Goal: Task Accomplishment & Management: Manage account settings

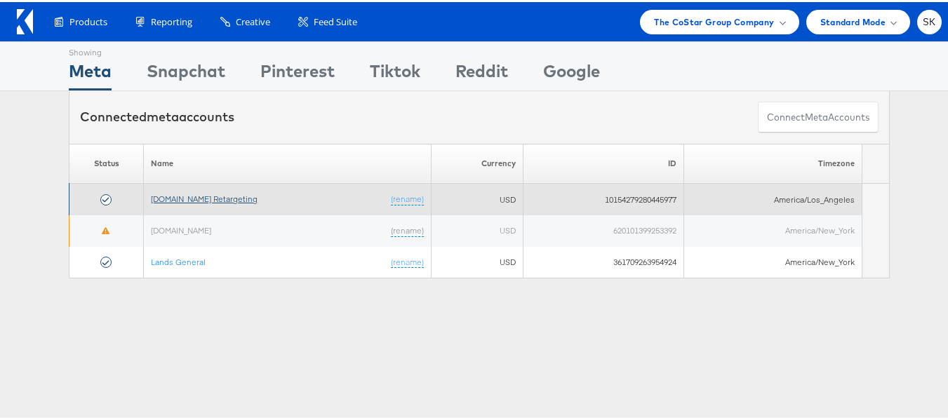
click at [237, 201] on link "Apartments.com Retargeting" at bounding box center [204, 197] width 107 height 11
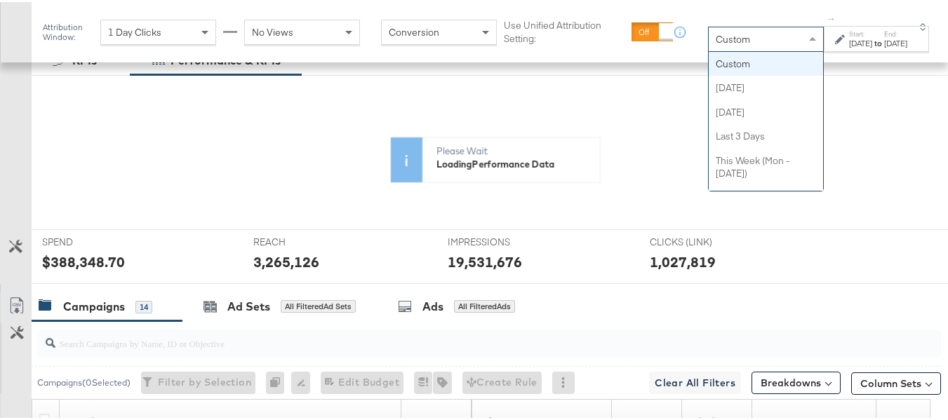
click at [716, 35] on span "Custom" at bounding box center [733, 37] width 34 height 13
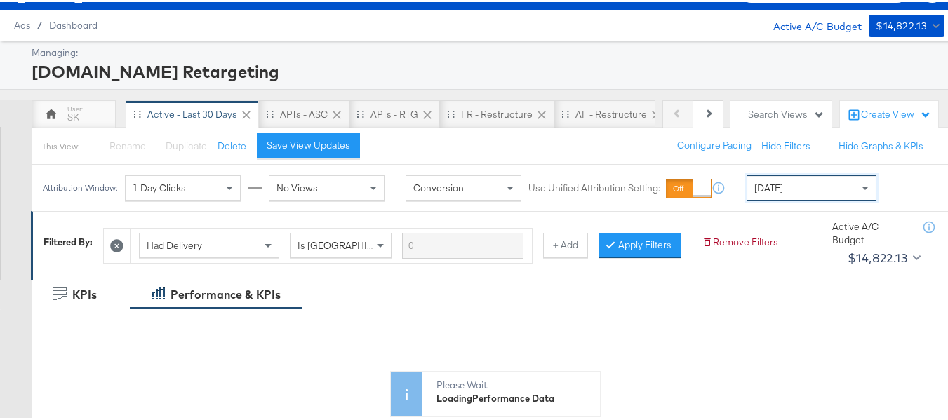
scroll to position [211, 0]
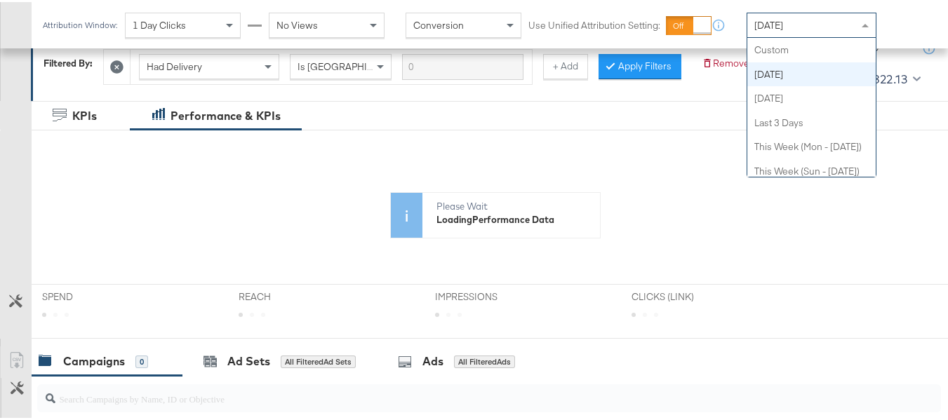
click at [797, 25] on div "Today" at bounding box center [811, 23] width 128 height 24
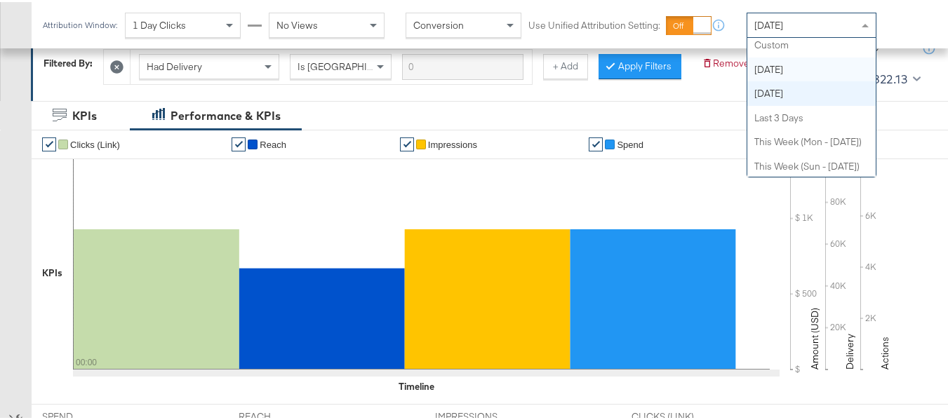
scroll to position [0, 0]
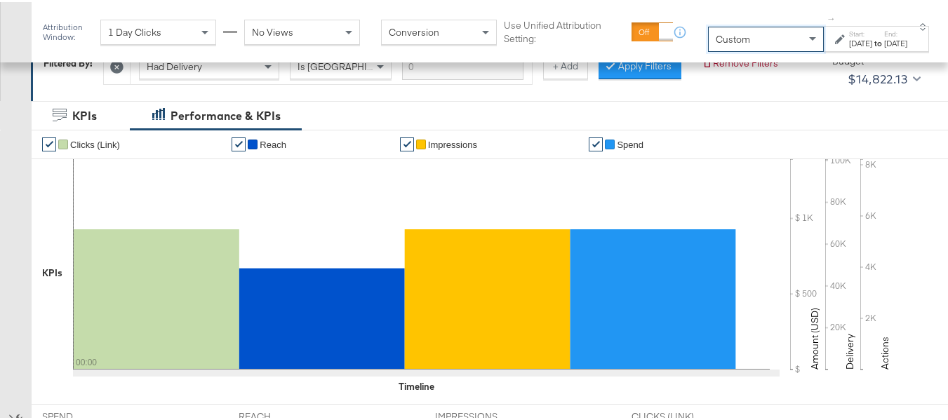
click at [884, 47] on div "Aug 12th 2025" at bounding box center [895, 41] width 23 height 11
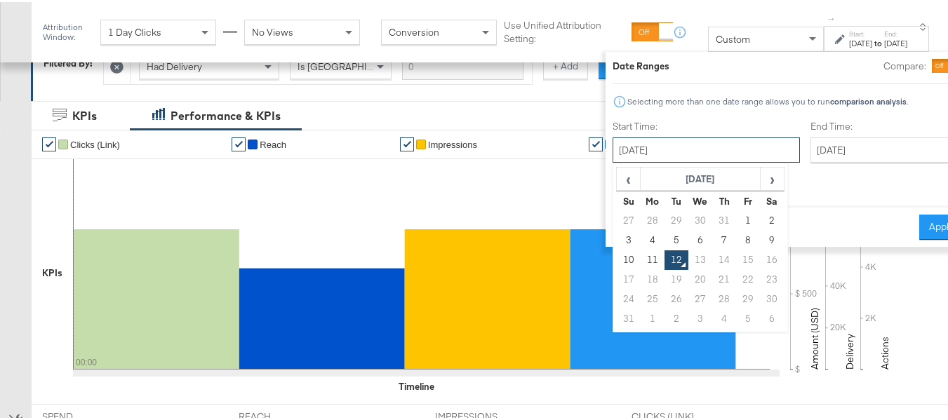
click at [655, 152] on input "August 12th 2025" at bounding box center [706, 147] width 187 height 25
click at [737, 219] on td "1" at bounding box center [749, 219] width 24 height 20
type input "August 1st 2025"
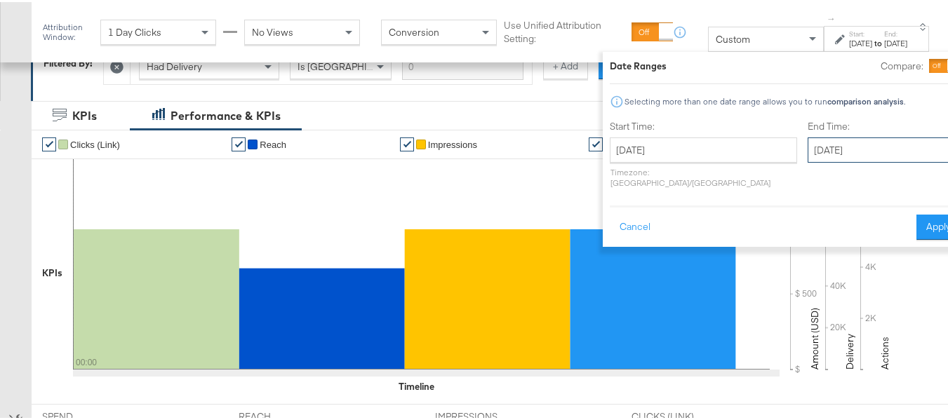
click at [836, 141] on input "August 12th 2025" at bounding box center [881, 147] width 147 height 25
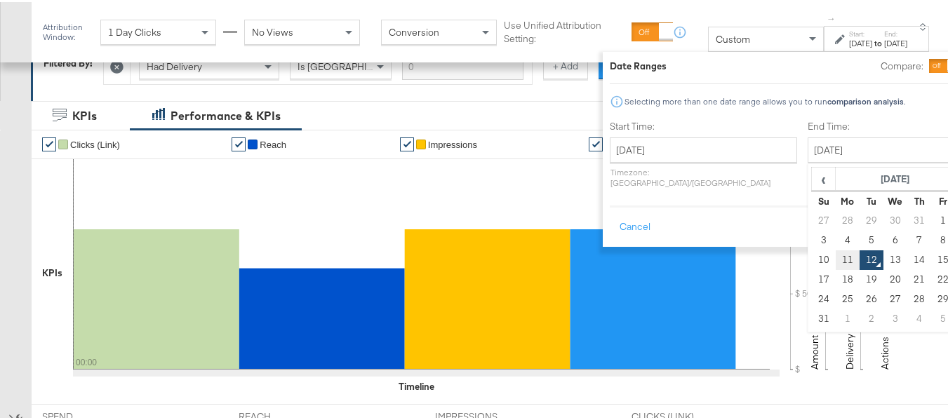
click at [836, 255] on td "11" at bounding box center [848, 258] width 24 height 20
type input "August 11th 2025"
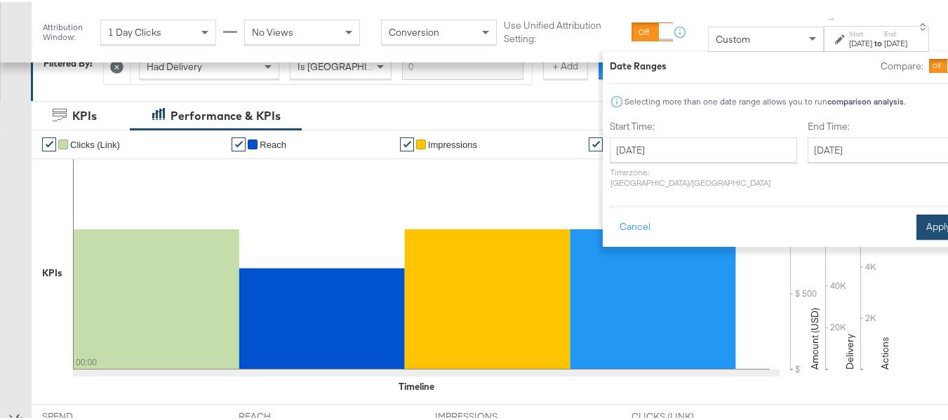
click at [916, 220] on button "Apply" at bounding box center [938, 225] width 44 height 25
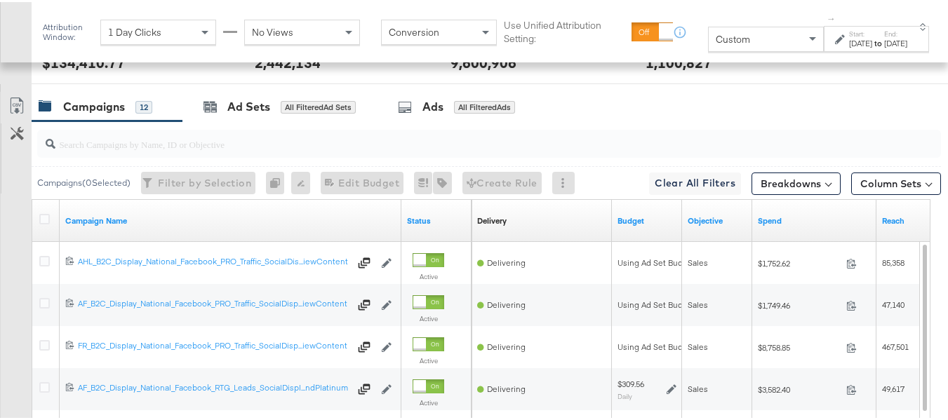
scroll to position [530, 0]
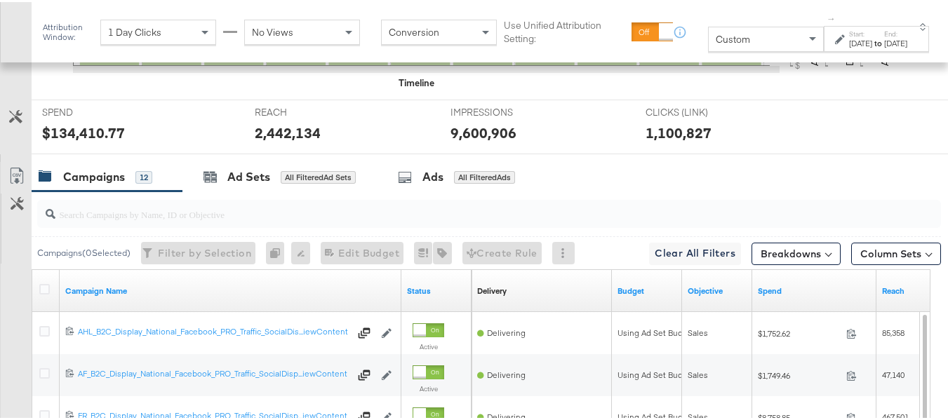
click at [130, 220] on input "search" at bounding box center [458, 206] width 806 height 27
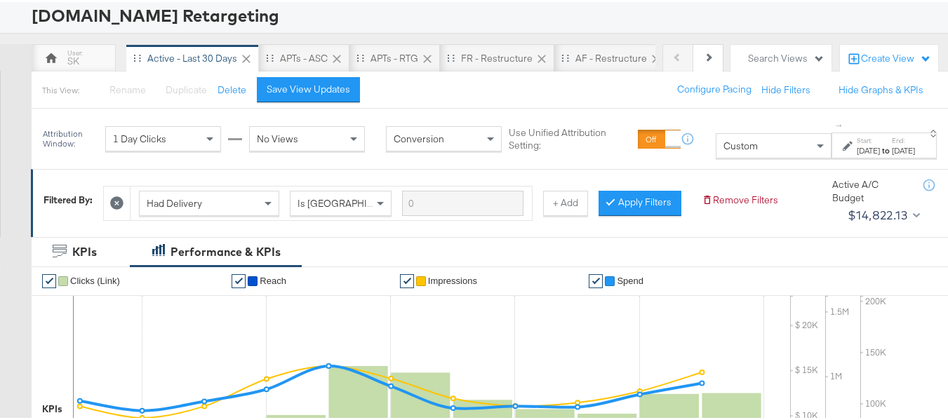
scroll to position [0, 0]
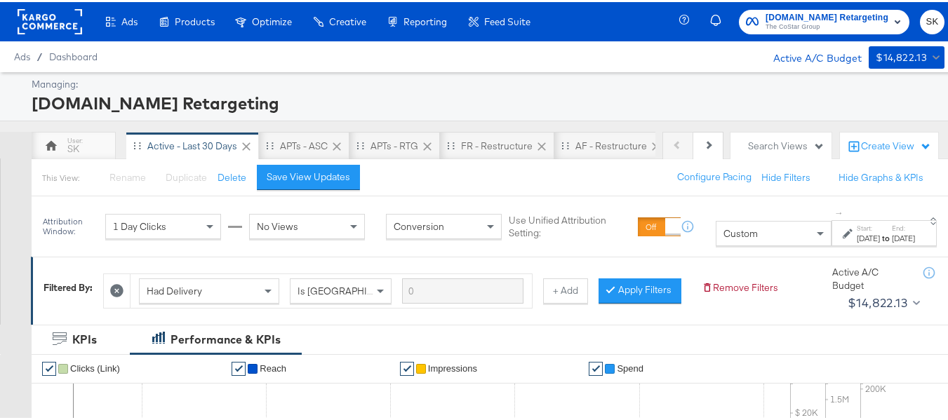
click at [113, 286] on icon at bounding box center [116, 289] width 13 height 13
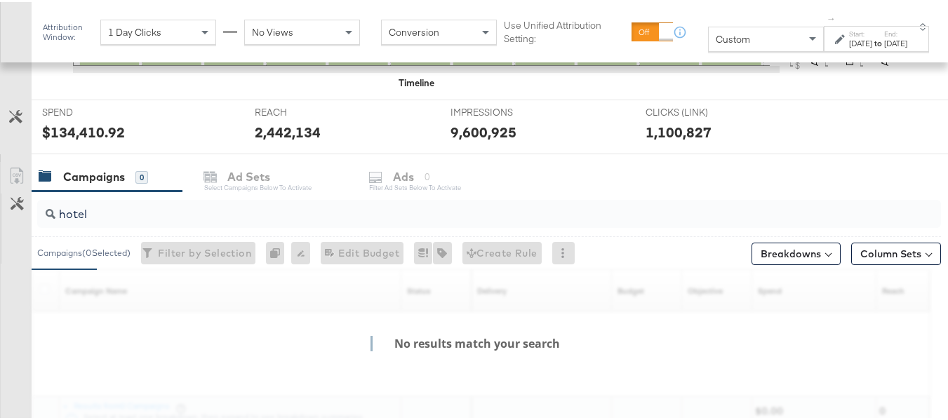
scroll to position [617, 0]
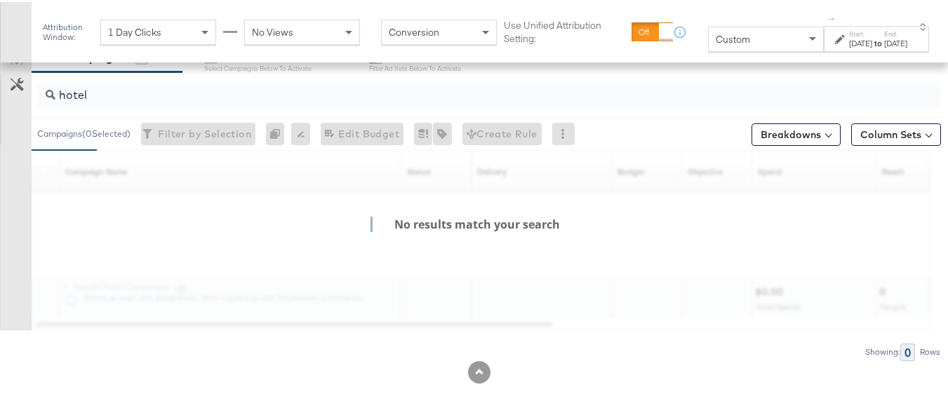
click at [143, 96] on input "hotel" at bounding box center [458, 87] width 806 height 27
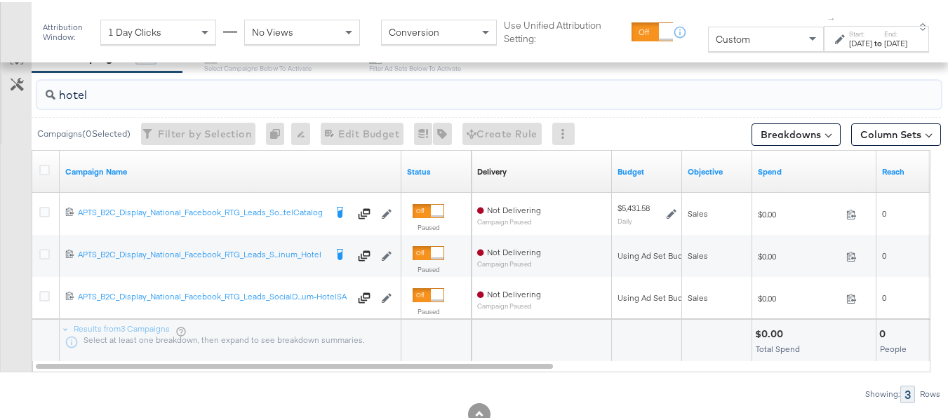
click at [233, 92] on input "hotel" at bounding box center [458, 87] width 806 height 27
paste input "APTS_B2C_Display_National_Facebook_RTG_Leads_SocialDisplay_alwayson_Retargeting…"
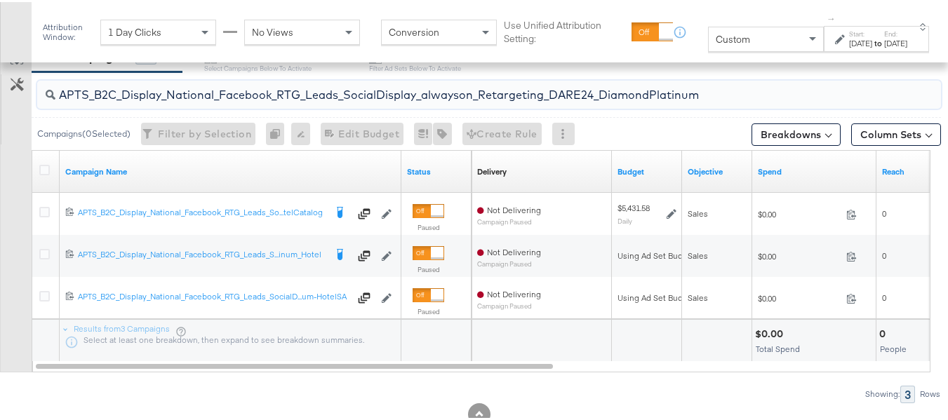
scroll to position [575, 0]
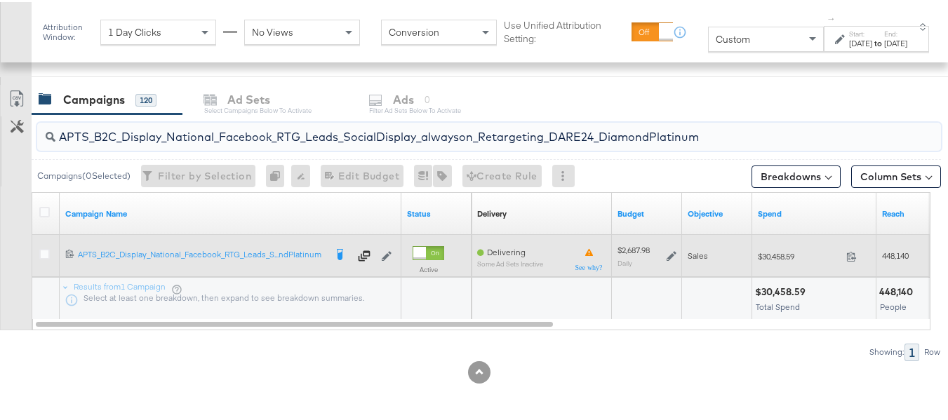
click at [788, 248] on div "$30,458.59 30458.59" at bounding box center [814, 254] width 124 height 22
copy div "$30,458.59"
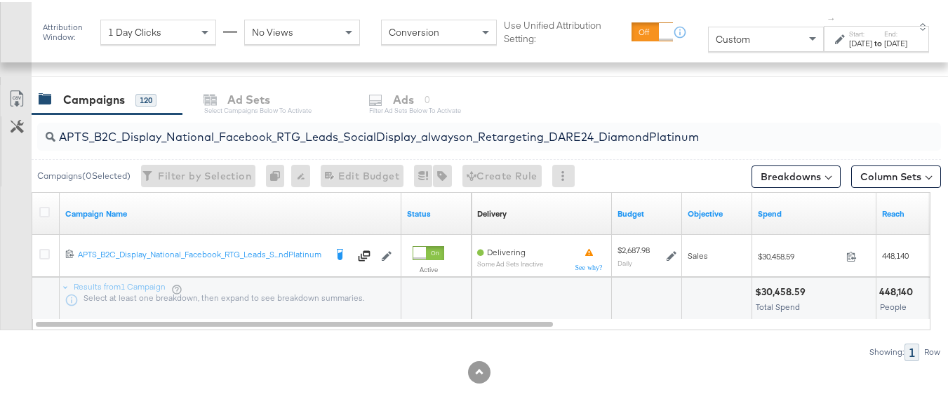
click at [309, 114] on div "APTS_B2C_Display_National_Facebook_RTG_Leads_SocialDisplay_alwayson_Retargeting…" at bounding box center [486, 134] width 909 height 45
click at [307, 135] on input "APTS_B2C_Display_National_Facebook_RTG_Leads_SocialDisplay_alwayson_Retargeting…" at bounding box center [458, 129] width 806 height 27
paste input "FR_B2C_Display_National_Facebook_RTG_Leads_SocialDisplay_alwayson_Retargeting_FR"
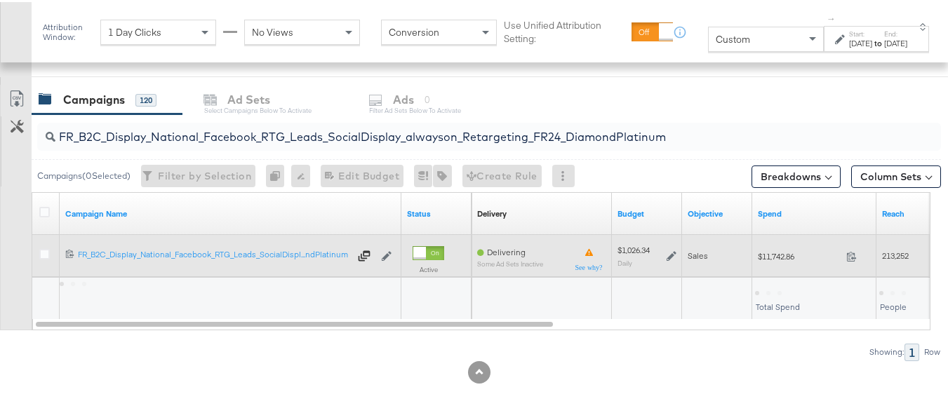
click at [774, 252] on span "$11,742.86" at bounding box center [799, 254] width 83 height 11
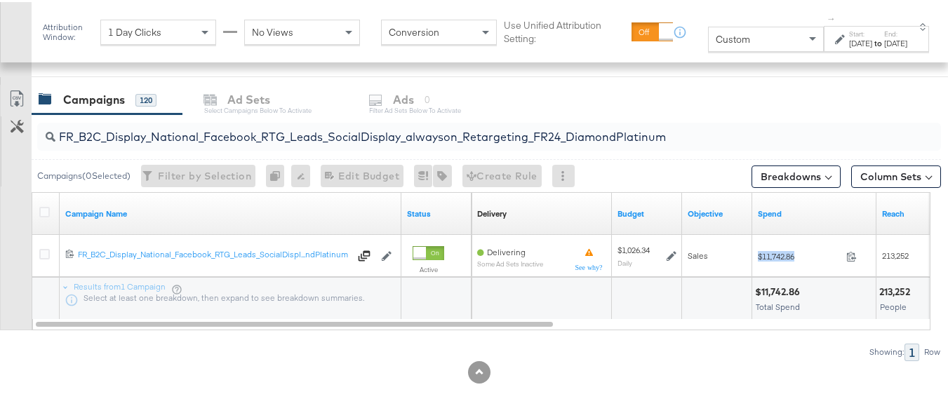
copy div "$11,742.86"
click at [251, 121] on input "FR_B2C_Display_National_Facebook_RTG_Leads_SocialDisplay_alwayson_Retargeting_F…" at bounding box center [458, 129] width 806 height 27
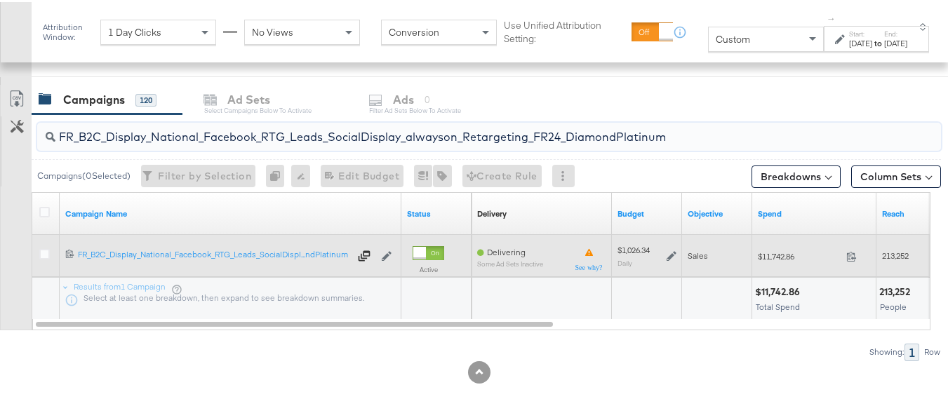
paste input "AF_B2C_Display_National_Facebook_RTG_Leads_SocialDisplay_alwayson_Retargeting_AF"
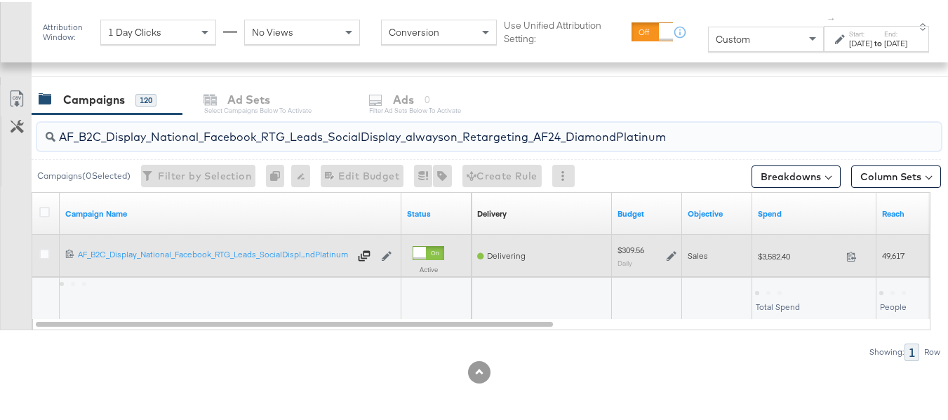
click at [778, 245] on div "$3,582.40 3582.4" at bounding box center [814, 254] width 124 height 22
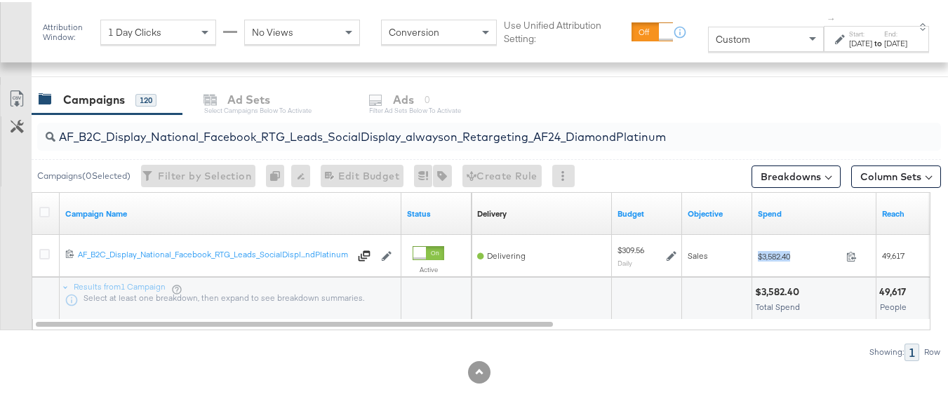
copy div "$3,582.40"
click at [258, 134] on input "AF_B2C_Display_National_Facebook_RTG_Leads_SocialDisplay_alwayson_Retargeting_A…" at bounding box center [458, 129] width 806 height 27
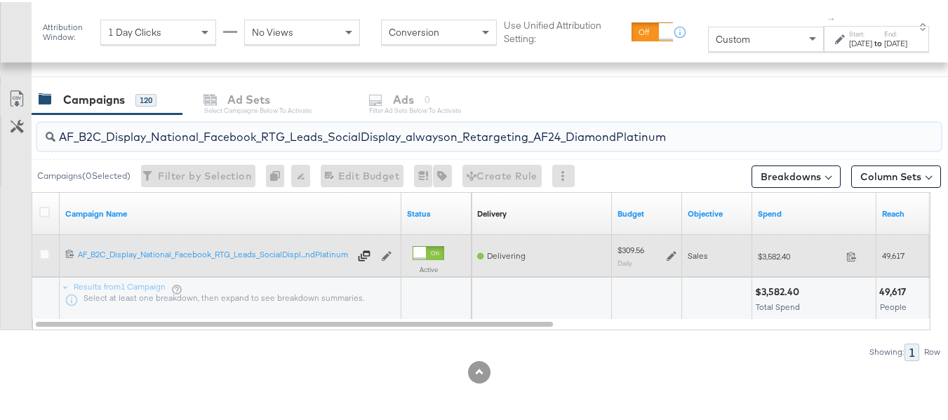
paste input "HL_B2C_Display_National_Facebook_RTG_Leads_SocialDisplay_alwayson_Retargeting_A…"
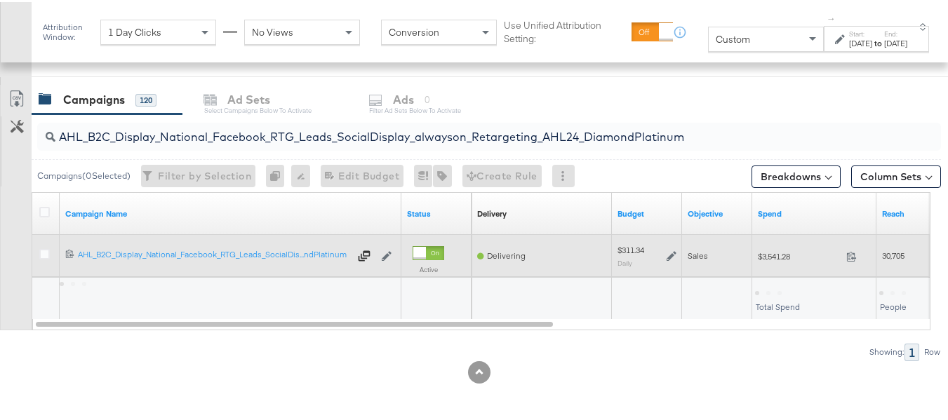
click at [777, 251] on span "$3,541.28" at bounding box center [799, 254] width 83 height 11
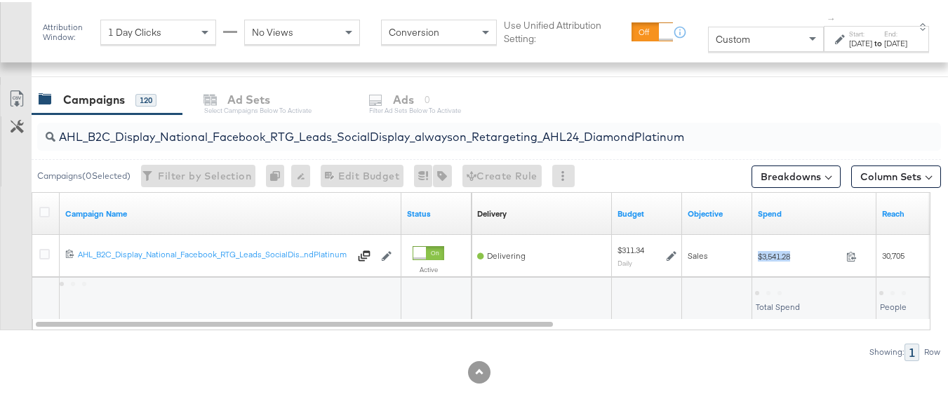
copy div "$3,541.28"
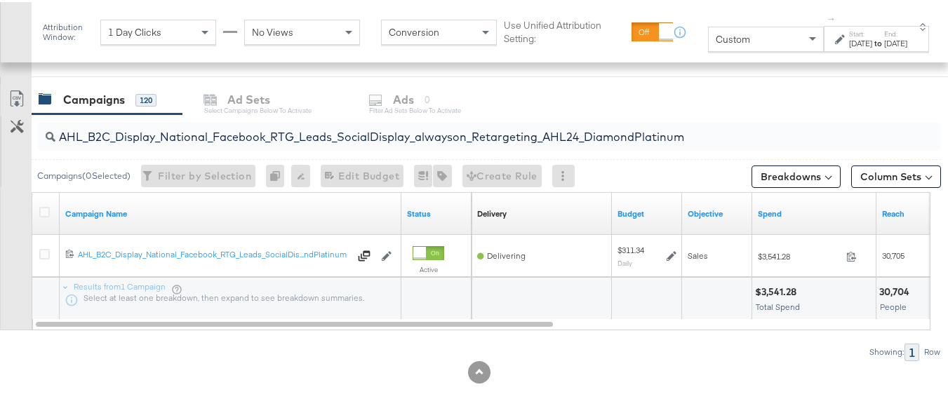
click at [239, 133] on input "AHL_B2C_Display_National_Facebook_RTG_Leads_SocialDisplay_alwayson_Retargeting_…" at bounding box center [458, 129] width 806 height 27
paste input "PTS_B2C_Display_National_Facebook_PRO_Traffic_SocialDisplay_alwayson_ASC_DARE24…"
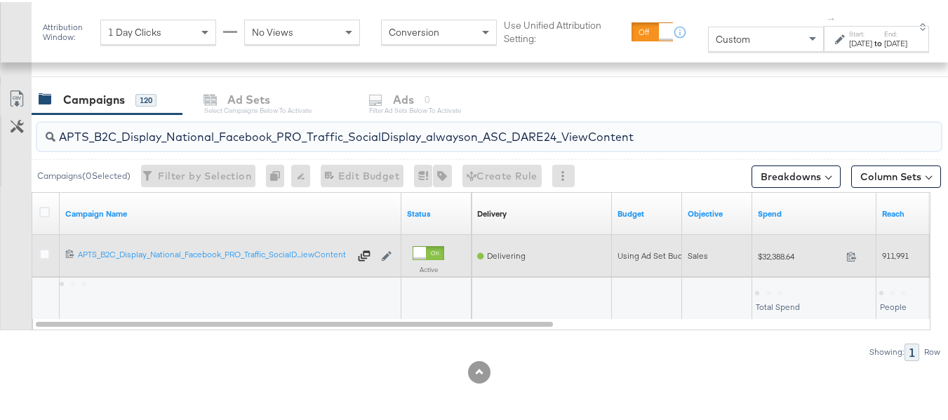
click at [780, 255] on span "$32,388.64" at bounding box center [799, 254] width 83 height 11
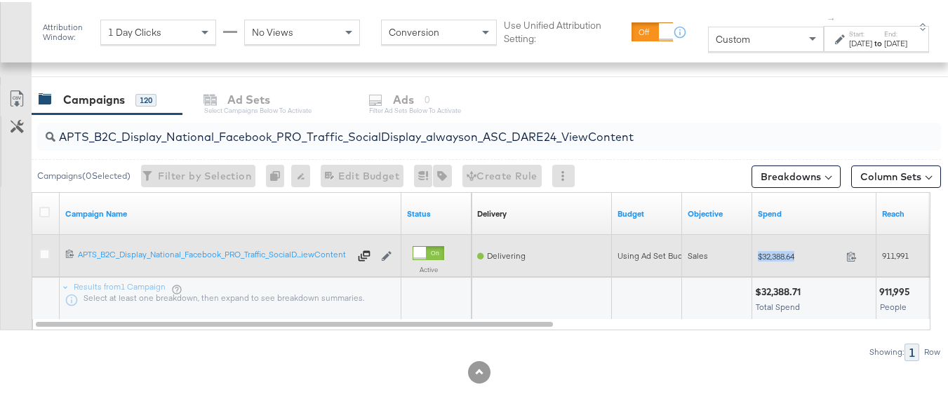
copy div "$32,388.64"
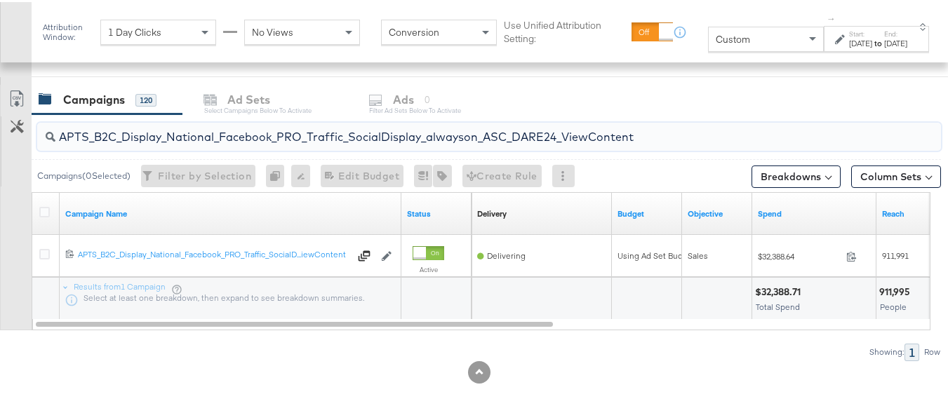
click at [203, 140] on input "APTS_B2C_Display_National_Facebook_PRO_Traffic_SocialDisplay_alwayson_ASC_DARE2…" at bounding box center [458, 129] width 806 height 27
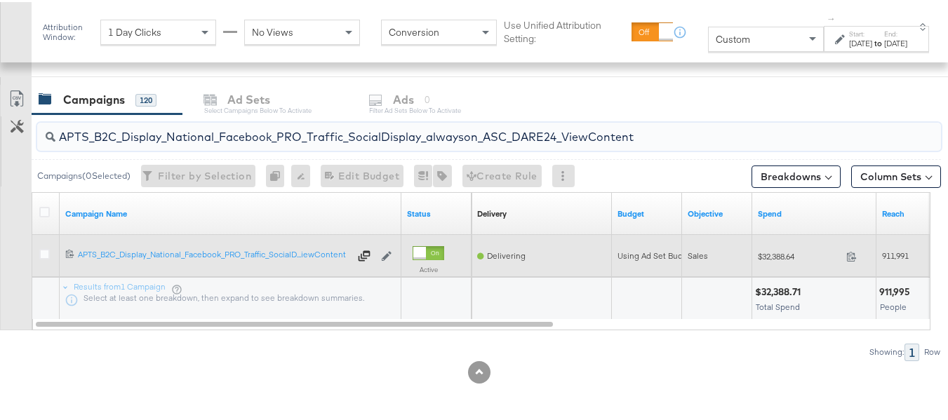
paste input "Leads_SocialDisplay_alwayson_ASC_DARE24_Purchase"
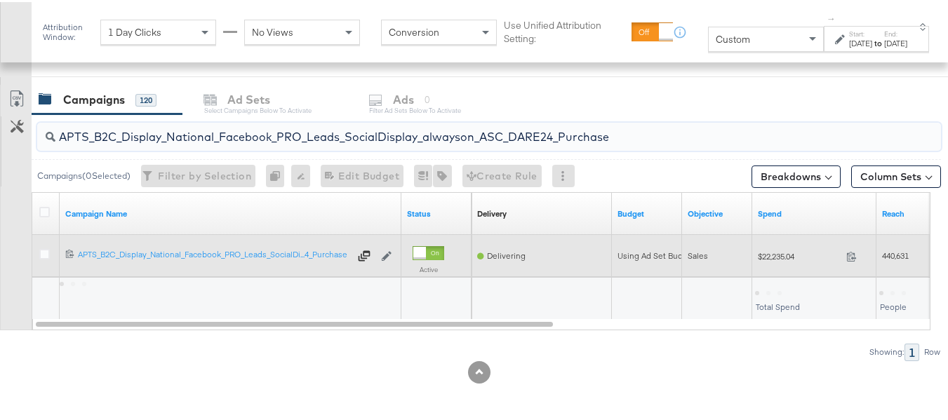
click at [789, 246] on div "$22,235.04 22235.04" at bounding box center [814, 254] width 124 height 22
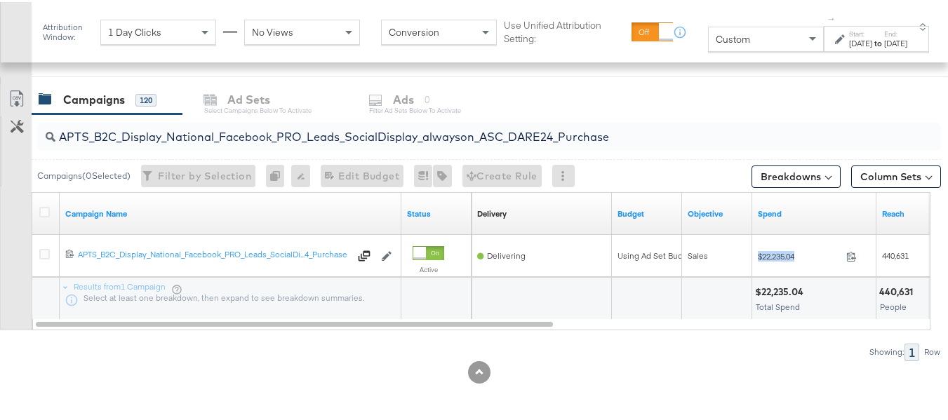
copy div "$22,235.04"
click at [240, 132] on input "APTS_B2C_Display_National_Facebook_PRO_Leads_SocialDisplay_alwayson_ASC_DARE24_…" at bounding box center [458, 129] width 806 height 27
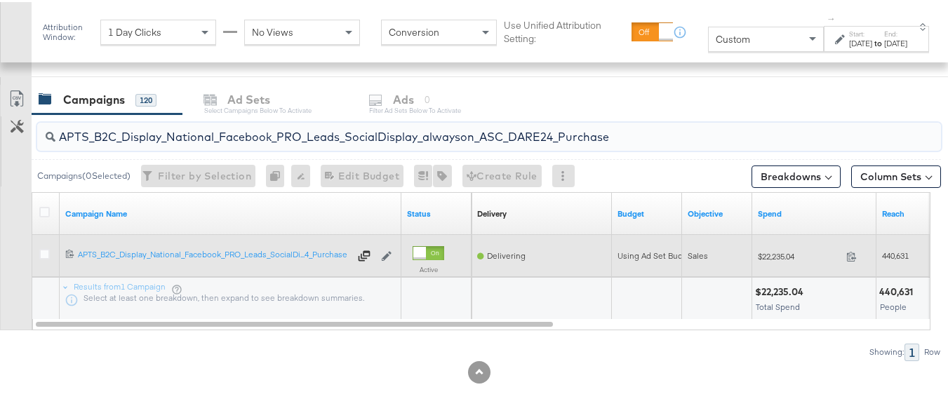
paste input "F_B2C_Display_National_Facebook_PRO_Traffic_SocialDisplay_alwayson_ASC_AF24_Vie…"
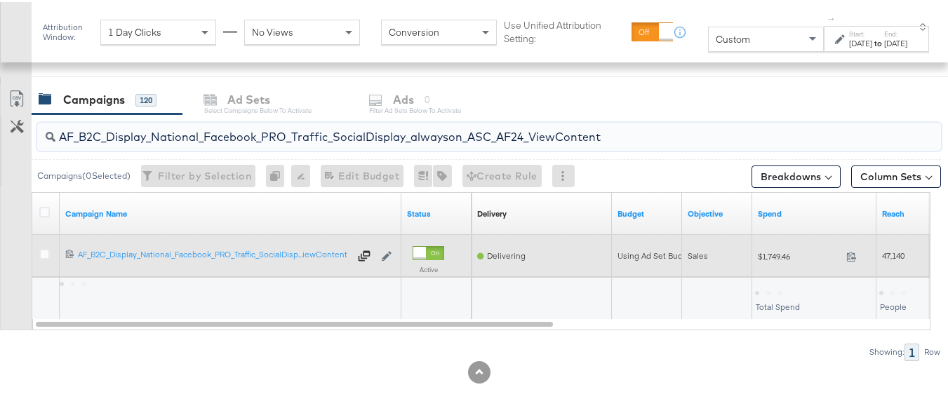
click at [781, 254] on span "$1,749.46" at bounding box center [799, 254] width 83 height 11
copy div "$1,749.46"
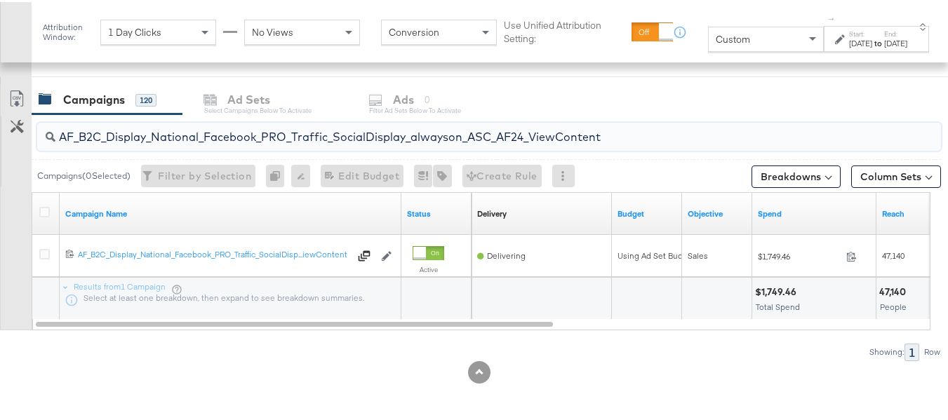
click at [273, 128] on input "AF_B2C_Display_National_Facebook_PRO_Traffic_SocialDisplay_alwayson_ASC_AF24_Vi…" at bounding box center [458, 129] width 806 height 27
paste input "FR_B2C_Display_National_Facebook_PRO_Traffic_SocialDisplay_alwayson_ASC_FR"
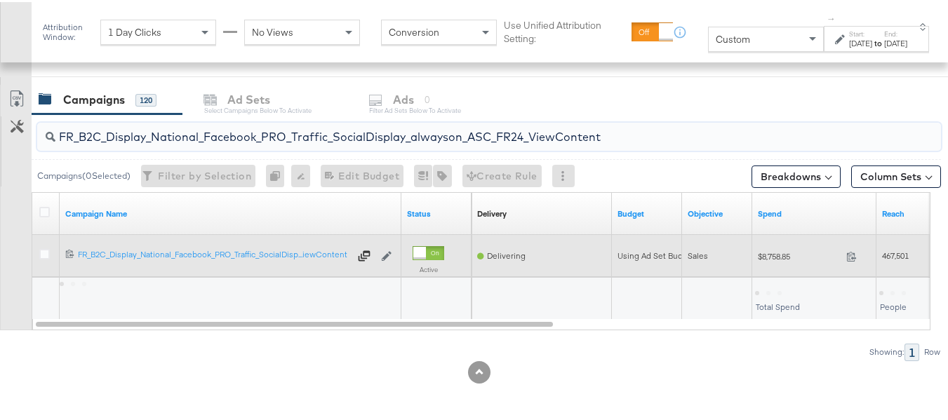
click at [761, 255] on span "$8,758.85" at bounding box center [799, 254] width 83 height 11
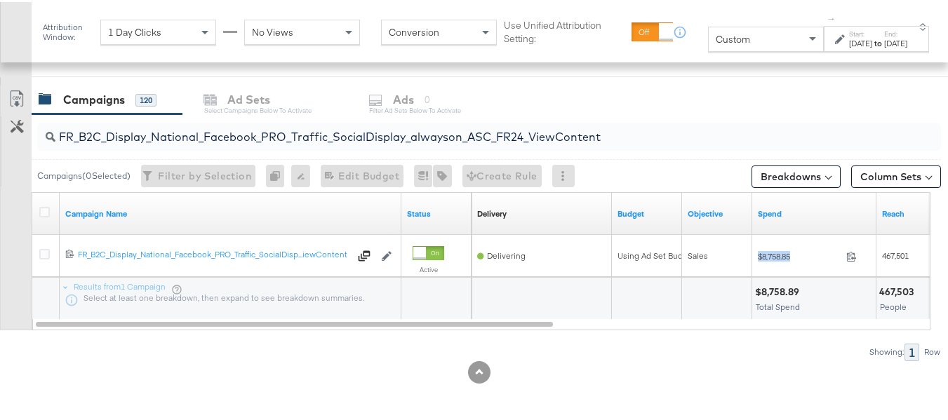
copy div "$8,758.85"
click at [262, 127] on input "FR_B2C_Display_National_Facebook_PRO_Traffic_SocialDisplay_alwayson_ASC_FR24_Vi…" at bounding box center [458, 129] width 806 height 27
paste input "AHL_B2C_Display_National_Facebook_PRO_Traffic_SocialDisplay_alwayson_ASC_AHL"
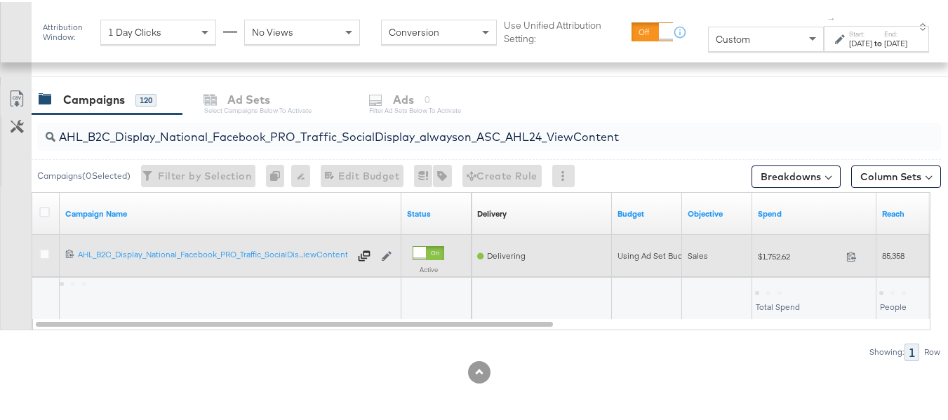
click at [755, 246] on div "$1,752.62 1752.62" at bounding box center [814, 254] width 124 height 22
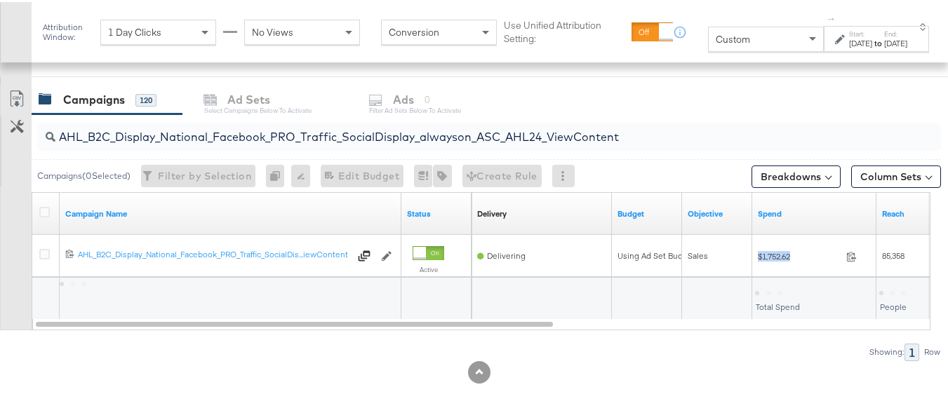
copy div "$1,752.62"
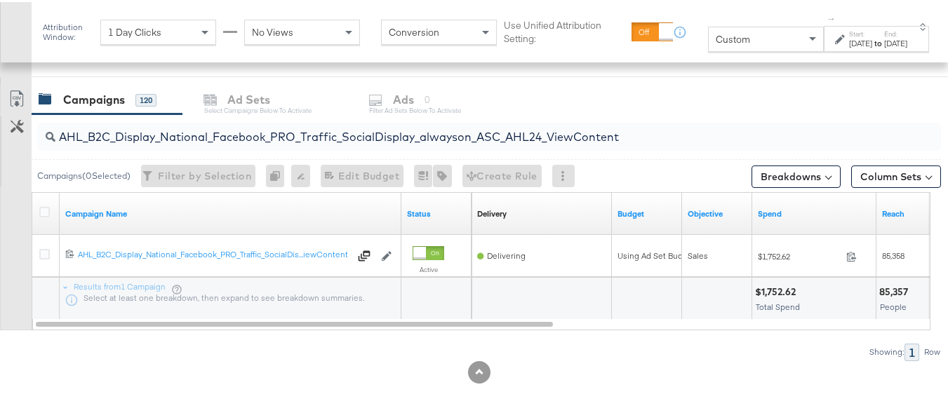
drag, startPoint x: 375, startPoint y: 380, endPoint x: 384, endPoint y: 186, distance: 194.6
click at [375, 380] on div at bounding box center [479, 370] width 959 height 22
click at [375, 138] on input "AHL_B2C_Display_National_Facebook_PRO_Traffic_SocialDisplay_alwayson_ASC_AHL24_…" at bounding box center [458, 129] width 806 height 27
paste input "PTS_B2C_Display_National_Facebook_RTG_Leads_SocialDisplay_alwayson_Retargeting_…"
type input "APTS_B2C_Display_National_Facebook_RTG_Leads_SocialDisplay_alwayson_Retargeting…"
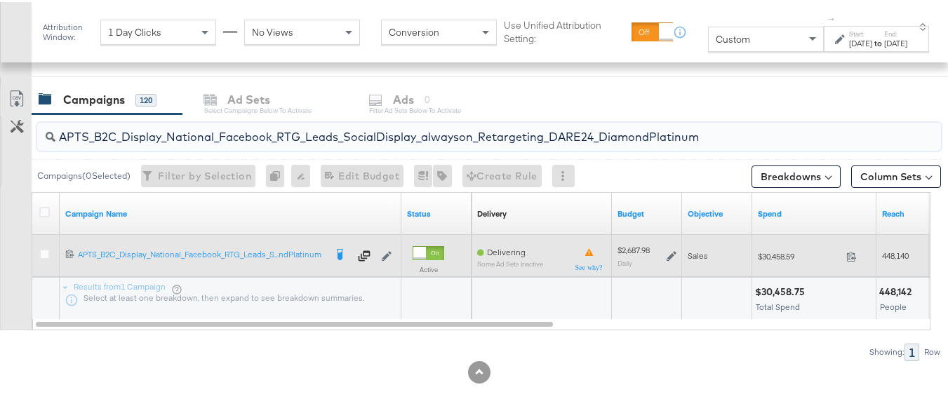
click at [668, 251] on icon at bounding box center [672, 254] width 10 height 10
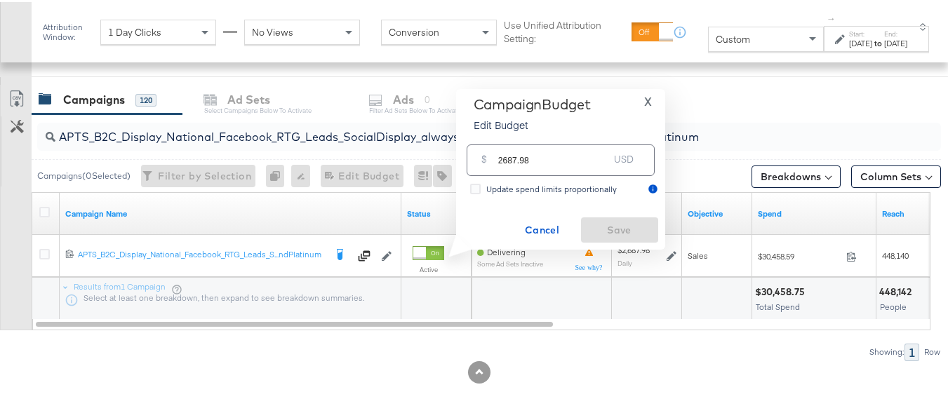
click at [585, 158] on input "2687.98" at bounding box center [553, 153] width 111 height 30
paste input "$2,427.81"
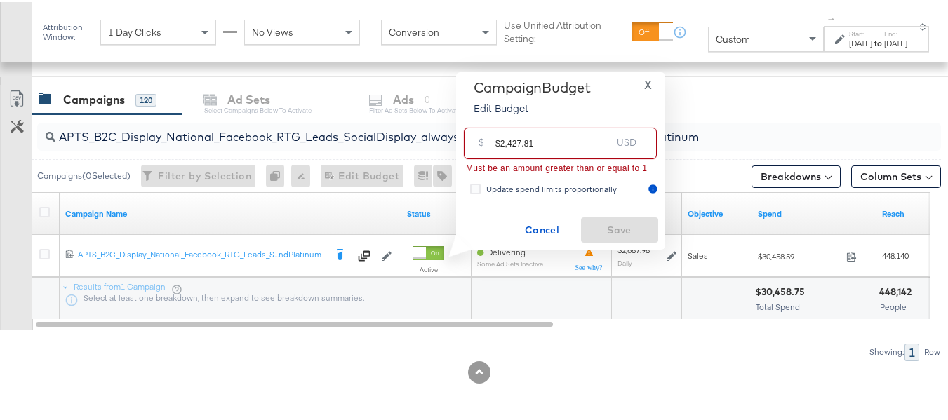
drag, startPoint x: 500, startPoint y: 141, endPoint x: 460, endPoint y: 138, distance: 40.1
click at [460, 138] on div "Campaign Budget Edit Budget X $ $2,427.81 USD Must be an amount greater than or…" at bounding box center [560, 159] width 209 height 178
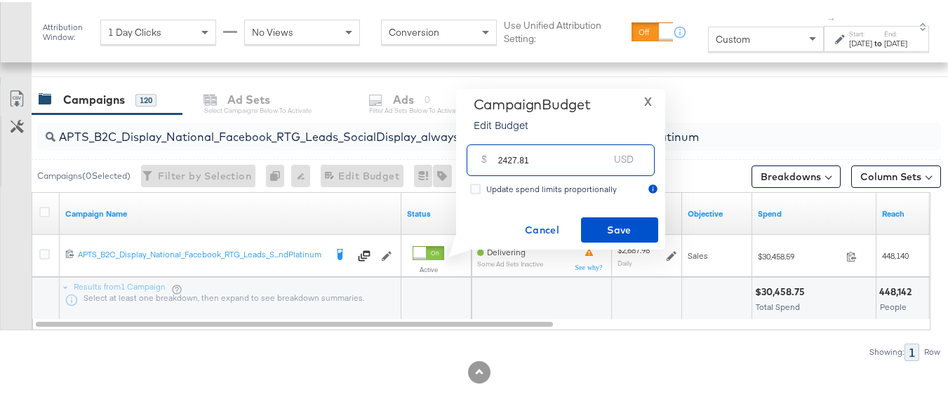
click at [551, 156] on input "2427.81" at bounding box center [553, 153] width 111 height 30
type input "2427.81"
click at [606, 236] on span "Save" at bounding box center [620, 229] width 66 height 18
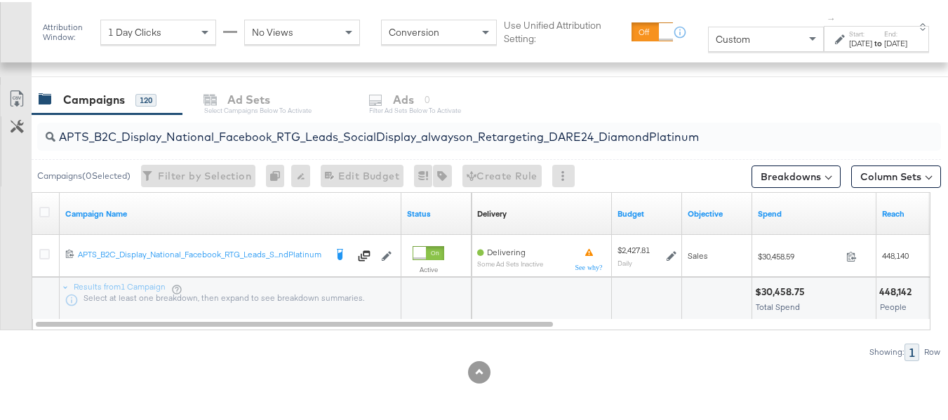
click at [306, 129] on input "APTS_B2C_Display_National_Facebook_RTG_Leads_SocialDisplay_alwayson_Retargeting…" at bounding box center [458, 129] width 806 height 27
paste input "FR_B2C_Display_National_Facebook_RTG_Leads_SocialDisplay_alwayson_Retargeting_FR"
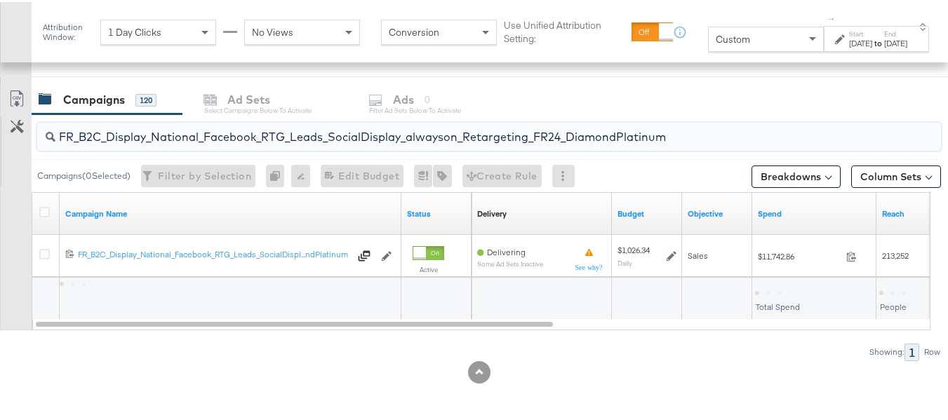
type input "FR_B2C_Display_National_Facebook_RTG_Leads_SocialDisplay_alwayson_Retargeting_F…"
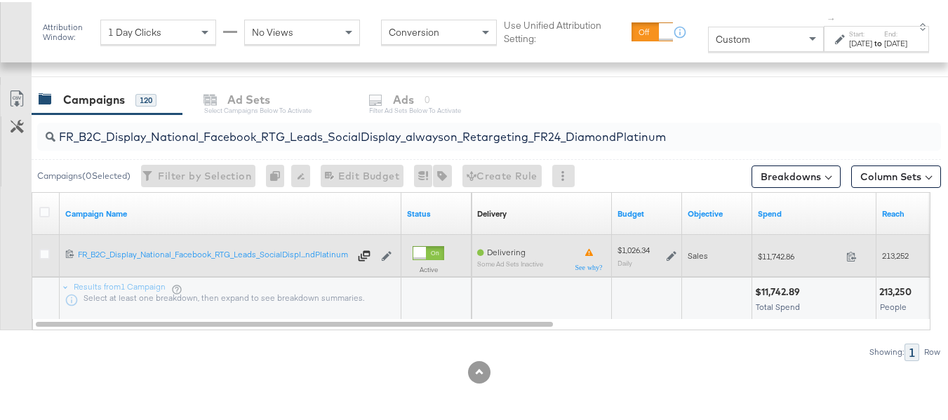
click at [669, 253] on icon at bounding box center [672, 254] width 10 height 10
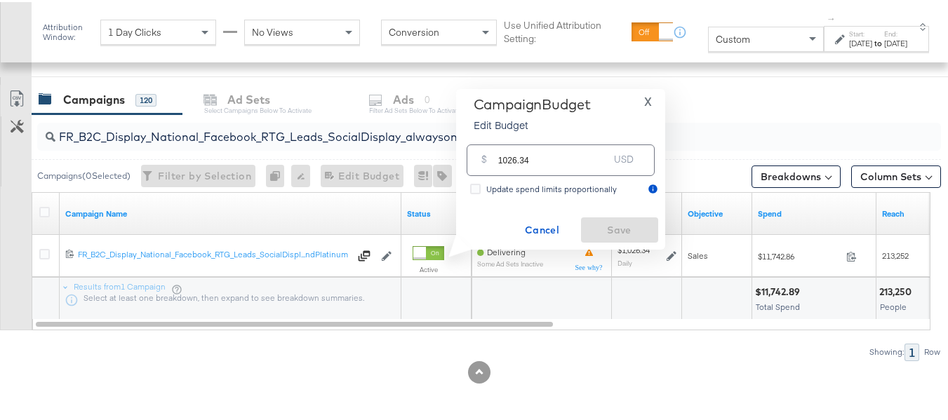
click at [547, 156] on input "1026.34" at bounding box center [553, 153] width 111 height 30
paste input "$1,021.09"
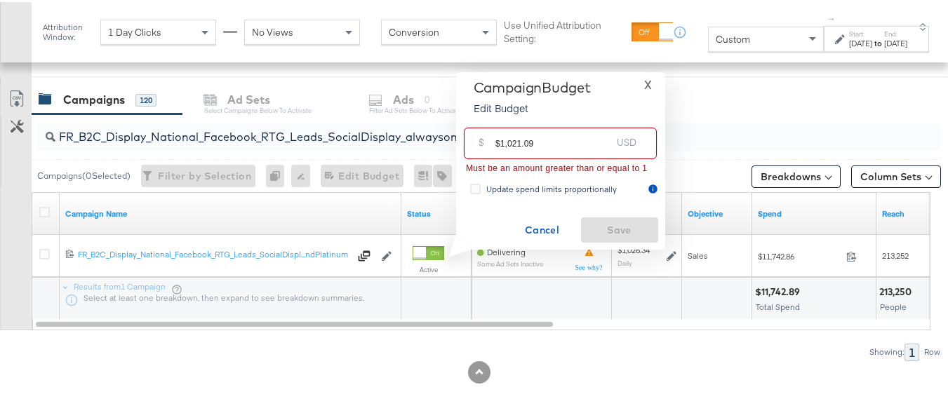
drag, startPoint x: 500, startPoint y: 142, endPoint x: 443, endPoint y: 135, distance: 57.3
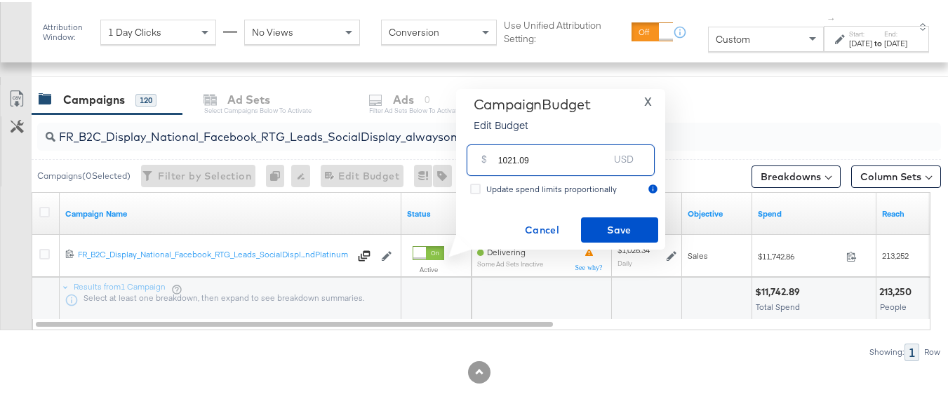
click at [557, 154] on input "1021.09" at bounding box center [553, 153] width 111 height 30
type input "1021.09"
click at [606, 228] on span "Save" at bounding box center [620, 229] width 66 height 18
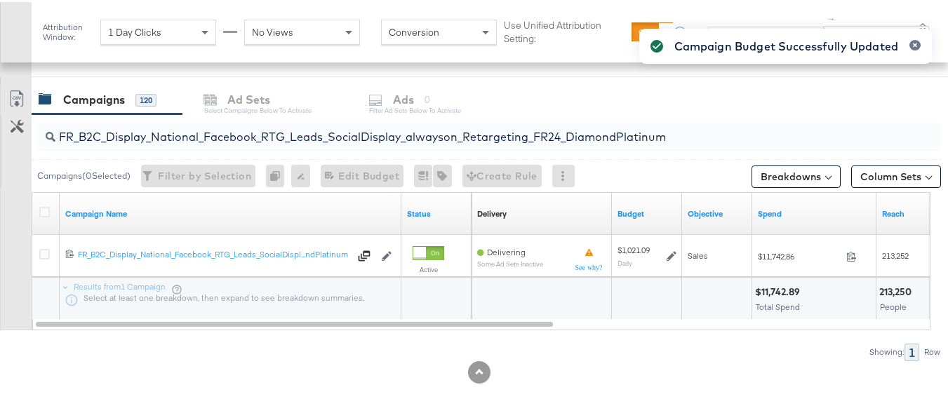
click at [331, 135] on input "FR_B2C_Display_National_Facebook_RTG_Leads_SocialDisplay_alwayson_Retargeting_F…" at bounding box center [458, 129] width 806 height 27
paste input "AF_B2C_Display_National_Facebook_RTG_Leads_SocialDisplay_alwayson_Retargeting_AF"
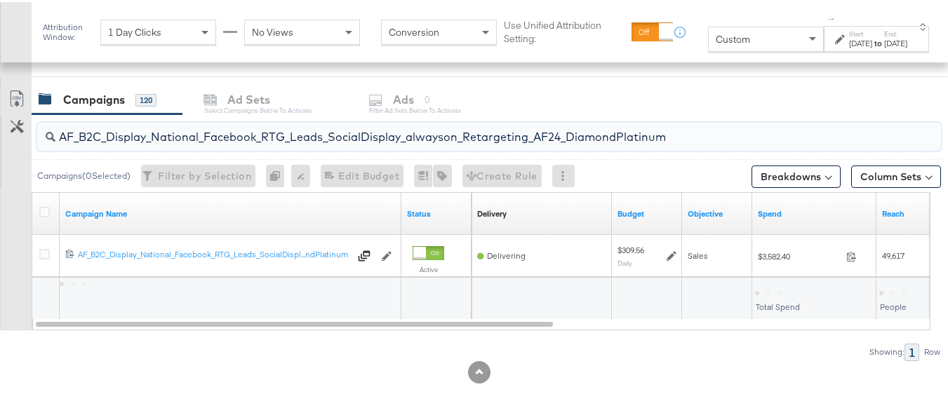
type input "AF_B2C_Display_National_Facebook_RTG_Leads_SocialDisplay_alwayson_Retargeting_A…"
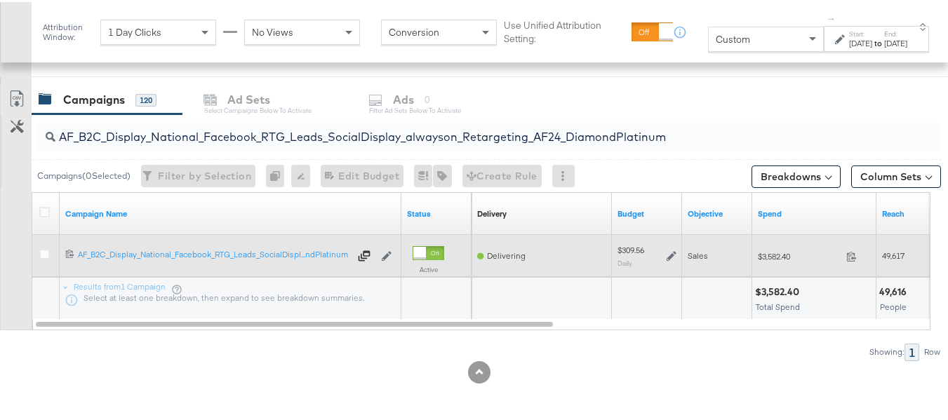
click at [676, 253] on icon at bounding box center [672, 254] width 10 height 10
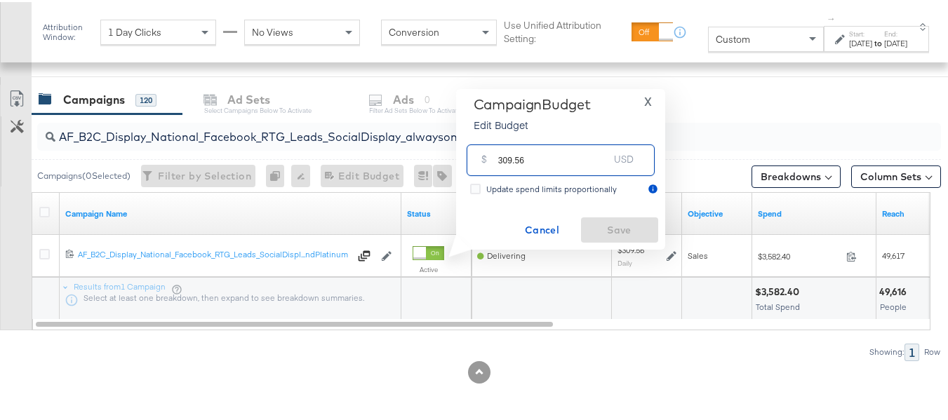
click at [580, 145] on input "309.56" at bounding box center [553, 153] width 111 height 30
paste input "$308.27"
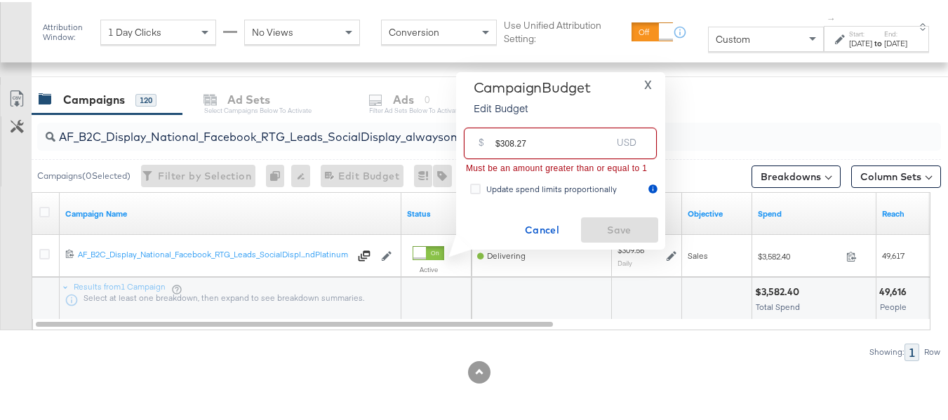
drag, startPoint x: 498, startPoint y: 140, endPoint x: 467, endPoint y: 140, distance: 30.2
click at [474, 140] on div "$ $308.27 USD" at bounding box center [560, 142] width 193 height 32
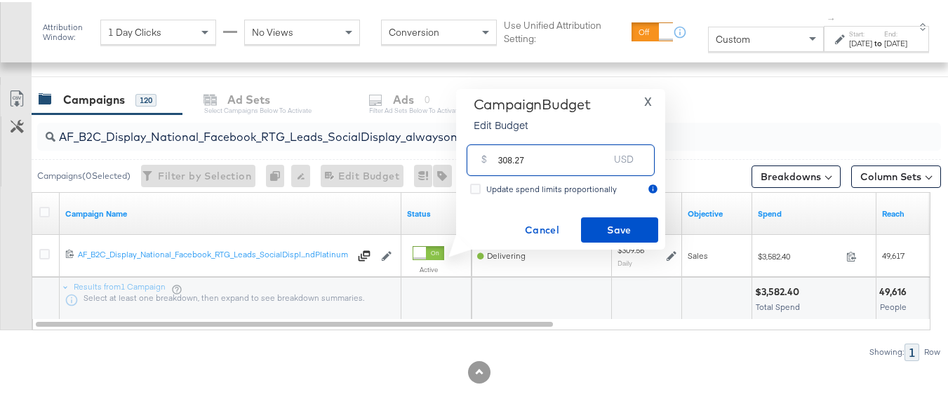
click at [554, 149] on input "308.27" at bounding box center [553, 153] width 111 height 30
type input "308.27"
click at [599, 218] on button "Save" at bounding box center [619, 227] width 77 height 25
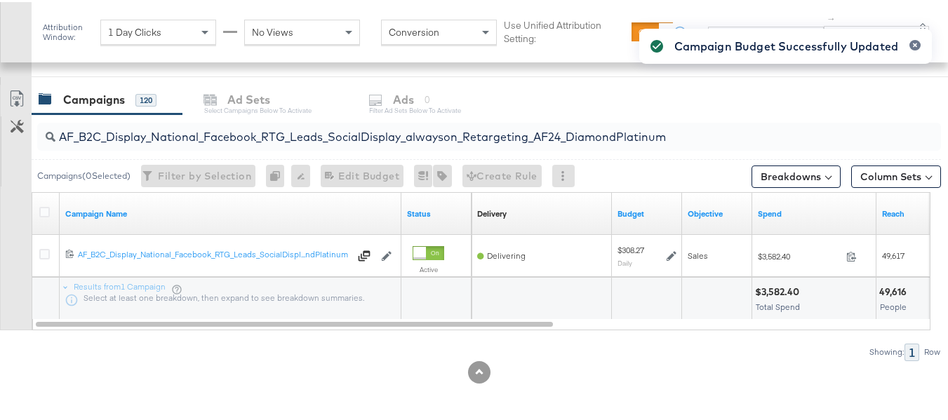
click at [223, 130] on input "AF_B2C_Display_National_Facebook_RTG_Leads_SocialDisplay_alwayson_Retargeting_A…" at bounding box center [458, 129] width 806 height 27
paste input "HL_B2C_Display_National_Facebook_RTG_Leads_SocialDisplay_alwayson_Retargeting_A…"
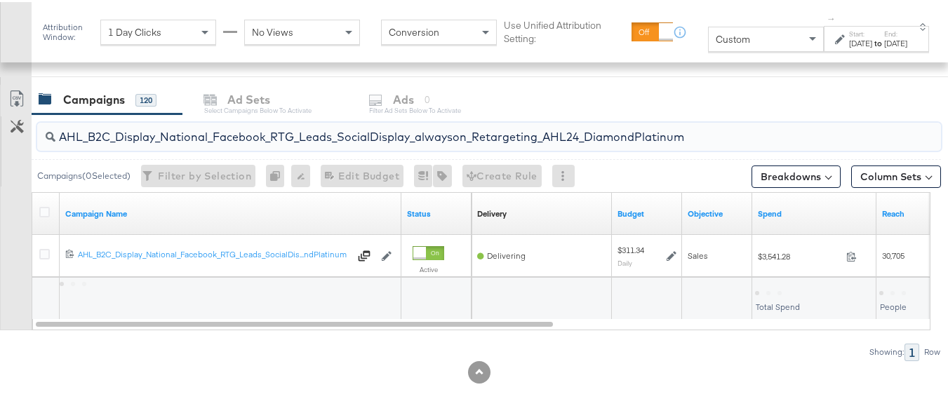
type input "AHL_B2C_Display_National_Facebook_RTG_Leads_SocialDisplay_alwayson_Retargeting_…"
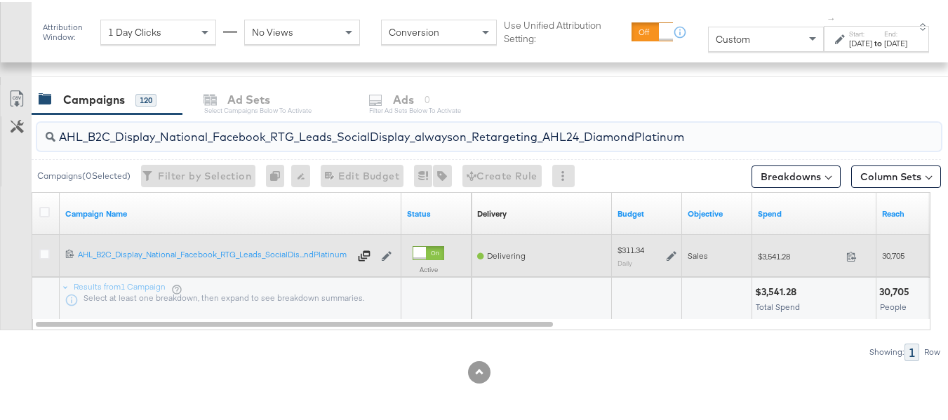
click at [665, 253] on div "$311.34 Daily" at bounding box center [646, 254] width 59 height 22
click at [667, 254] on icon at bounding box center [672, 254] width 10 height 10
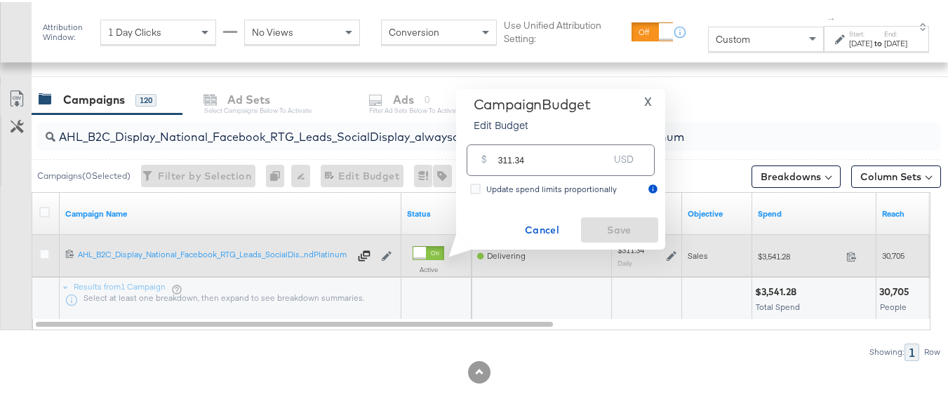
click at [667, 258] on icon at bounding box center [672, 254] width 10 height 10
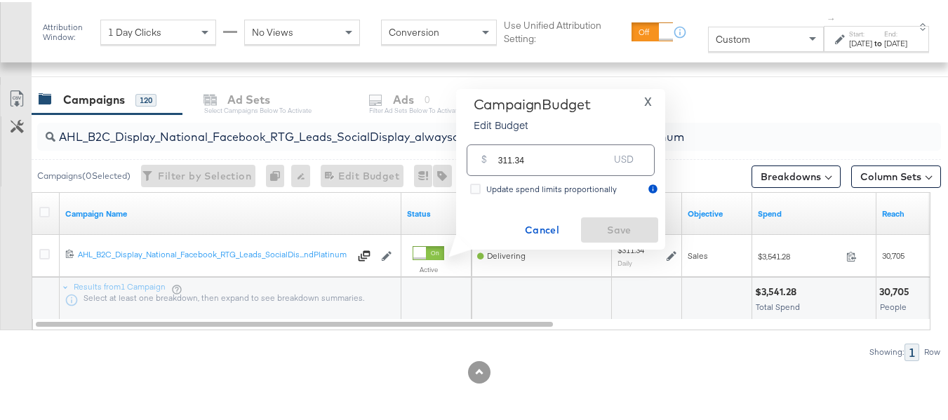
click at [584, 173] on div "$ 311.34 USD" at bounding box center [561, 158] width 188 height 32
click at [577, 159] on input "311.34" at bounding box center [553, 153] width 111 height 30
paste input "$310.2"
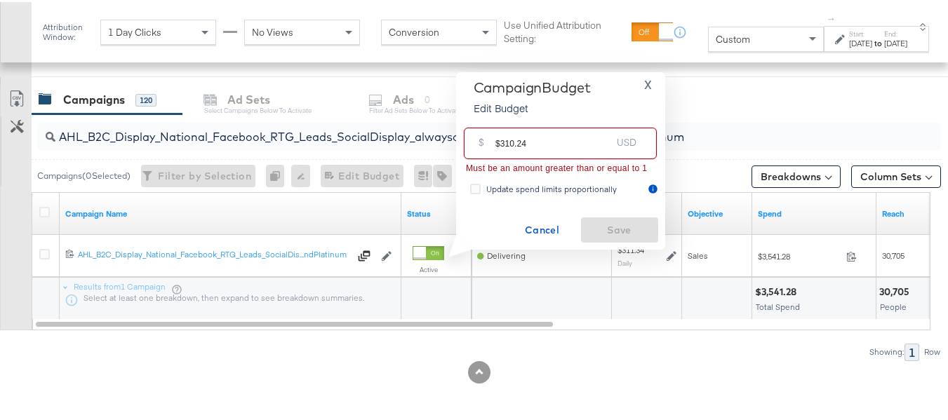
drag, startPoint x: 501, startPoint y: 140, endPoint x: 434, endPoint y: 135, distance: 66.8
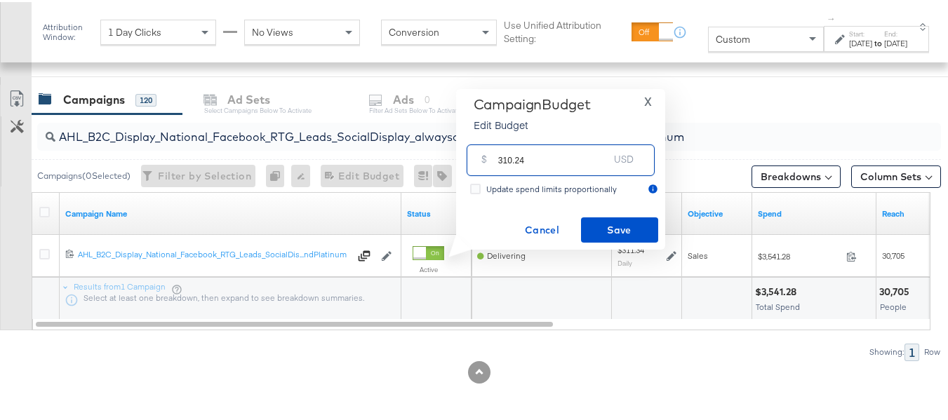
click at [545, 154] on input "310.24" at bounding box center [553, 153] width 111 height 30
type input "310.24"
click at [610, 235] on span "Save" at bounding box center [620, 229] width 66 height 18
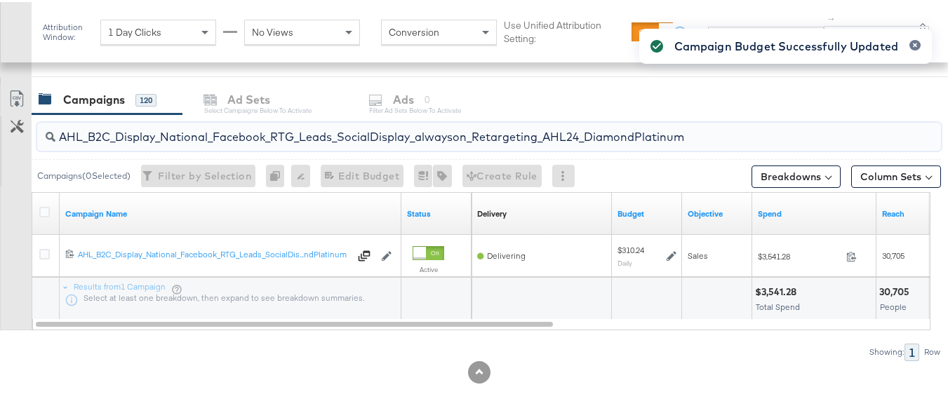
click at [283, 137] on input "AHL_B2C_Display_National_Facebook_RTG_Leads_SocialDisplay_alwayson_Retargeting_…" at bounding box center [458, 129] width 806 height 27
paste input "PTS_B2C_Display_National_Facebook_PRO_Traffic_SocialDisplay_alwayson_ASC_DARE24…"
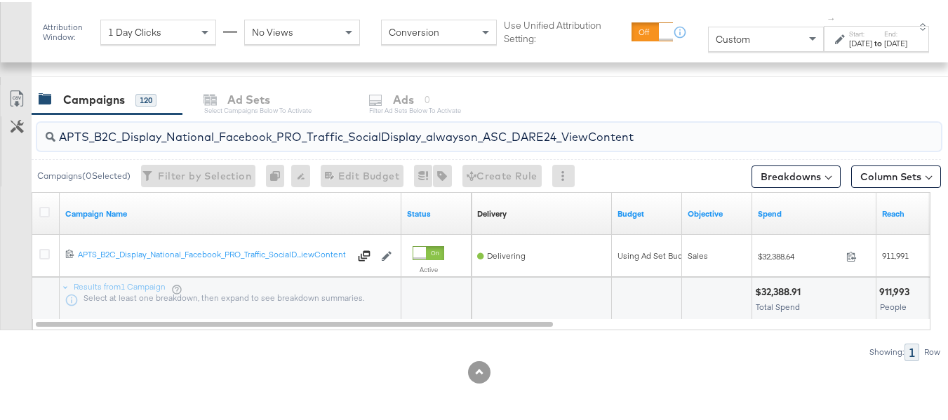
type input "APTS_B2C_Display_National_Facebook_PRO_Traffic_SocialDisplay_alwayson_ASC_DARE2…"
click at [49, 211] on icon at bounding box center [44, 210] width 11 height 11
click at [0, 0] on input "checkbox" at bounding box center [0, 0] width 0 height 0
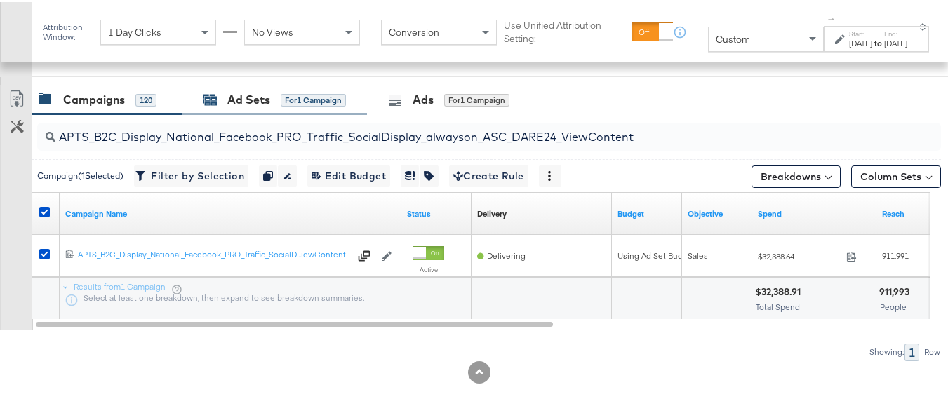
click at [265, 102] on div "Ad Sets" at bounding box center [248, 98] width 43 height 16
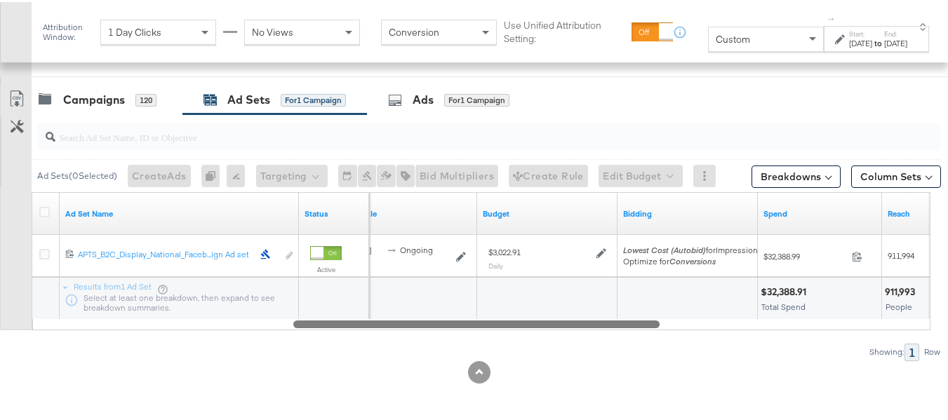
drag, startPoint x: 319, startPoint y: 323, endPoint x: 601, endPoint y: 319, distance: 281.4
click at [585, 324] on div at bounding box center [476, 322] width 366 height 12
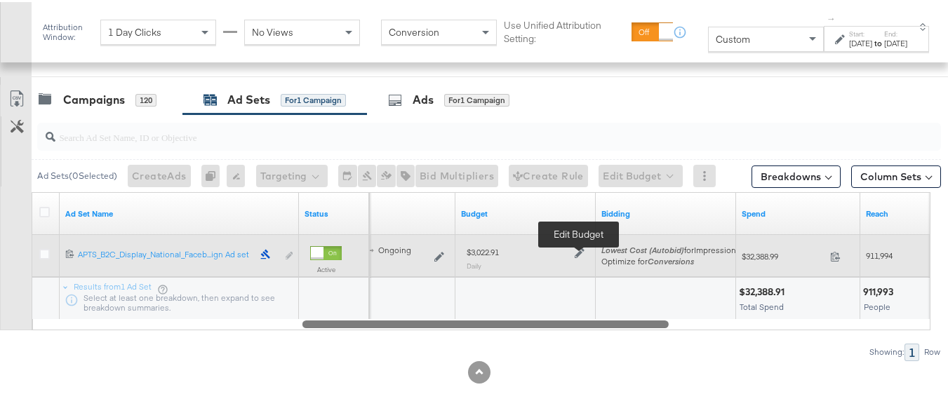
click at [579, 253] on icon at bounding box center [580, 252] width 10 height 10
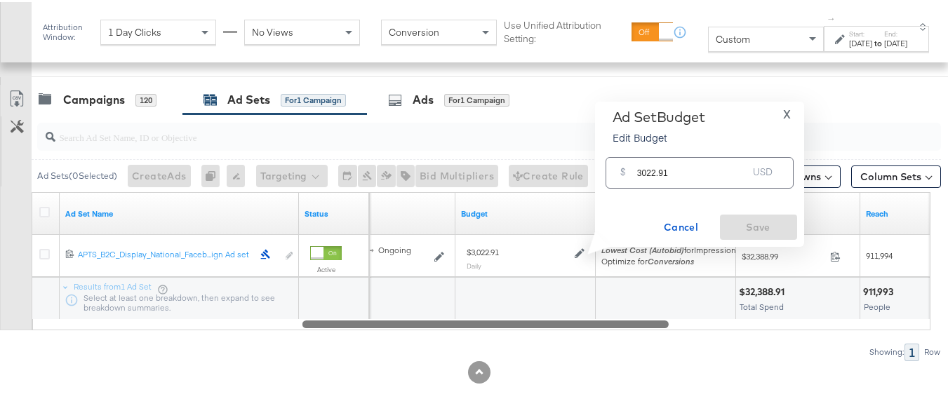
click at [687, 168] on input "3022.91" at bounding box center [692, 165] width 111 height 30
paste input "$3,284.05"
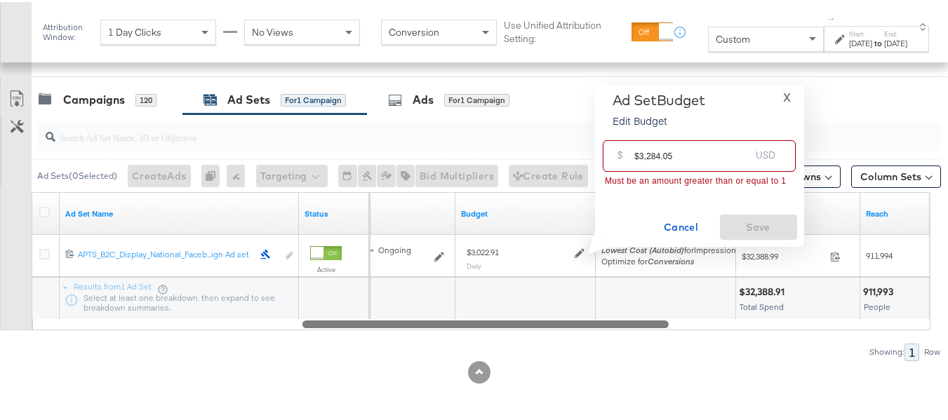
drag, startPoint x: 636, startPoint y: 154, endPoint x: 579, endPoint y: 154, distance: 57.5
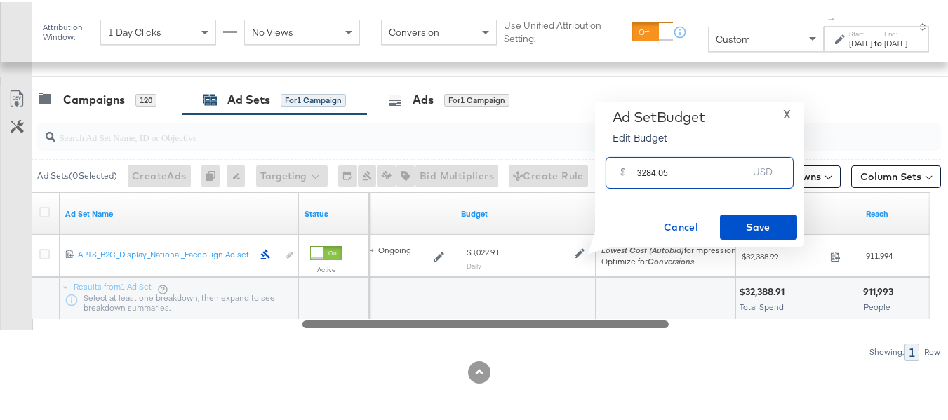
click at [692, 162] on input "3284.05" at bounding box center [692, 165] width 111 height 30
type input "3284.05"
click at [754, 215] on button "Save" at bounding box center [758, 225] width 77 height 25
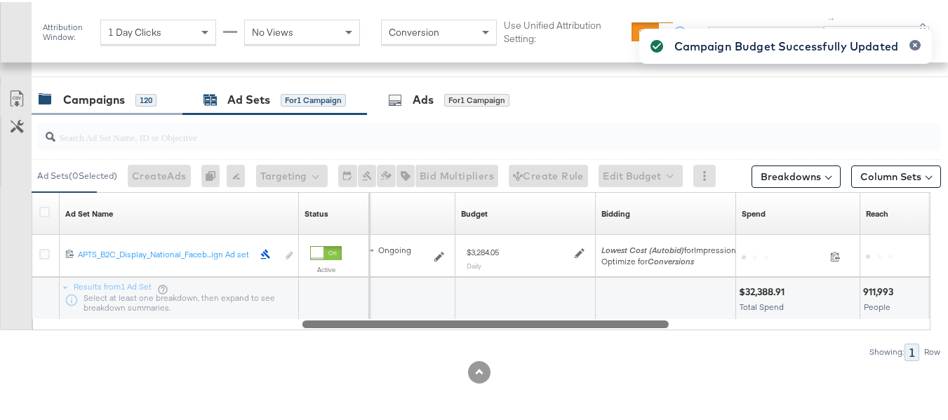
click at [98, 98] on div "Campaigns" at bounding box center [94, 98] width 62 height 16
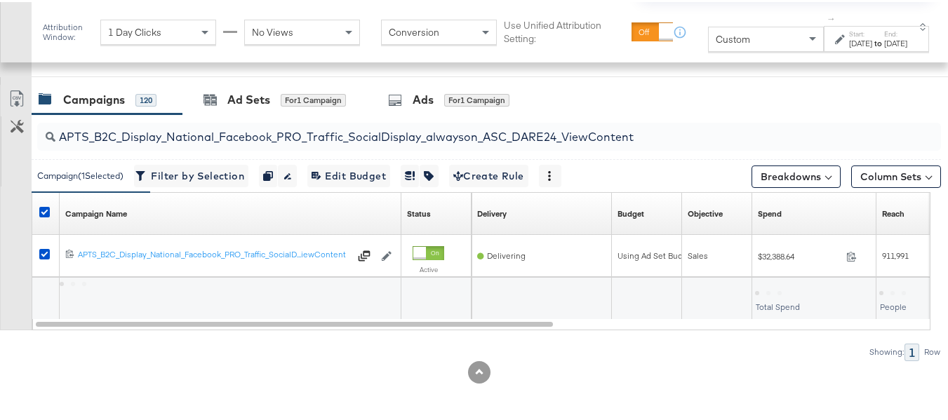
click at [277, 81] on div at bounding box center [479, 80] width 959 height 11
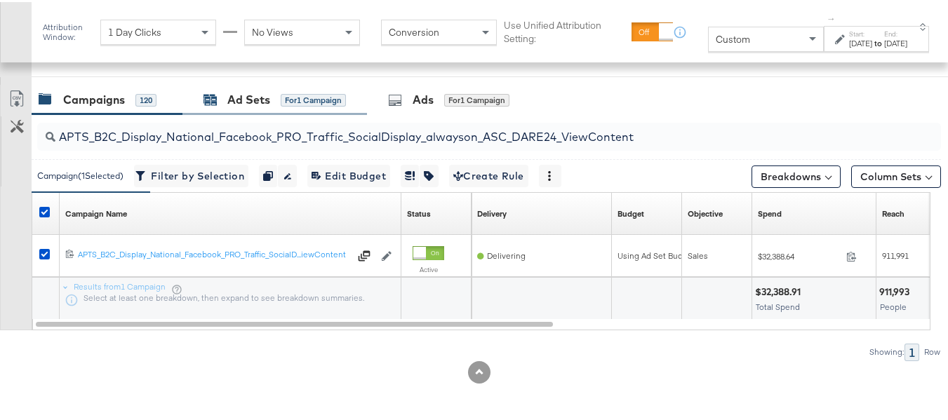
click at [265, 91] on div "Ad Sets" at bounding box center [248, 98] width 43 height 16
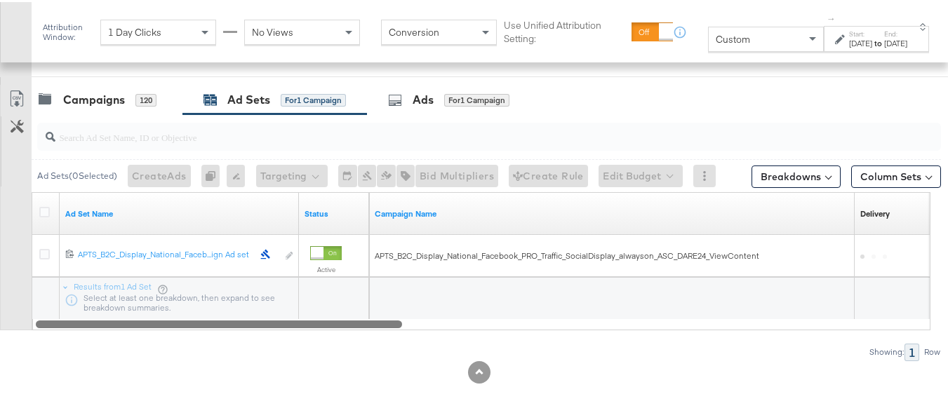
drag, startPoint x: 371, startPoint y: 330, endPoint x: 473, endPoint y: 328, distance: 101.8
click at [473, 328] on div "Ad Sets ( 0 Selected) Create Ads At least one ad set must be selected 0 Rename …" at bounding box center [470, 235] width 941 height 246
drag, startPoint x: 401, startPoint y: 328, endPoint x: 430, endPoint y: 323, distance: 29.8
click at [402, 323] on div at bounding box center [219, 322] width 366 height 12
drag, startPoint x: 392, startPoint y: 323, endPoint x: 1, endPoint y: 274, distance: 393.2
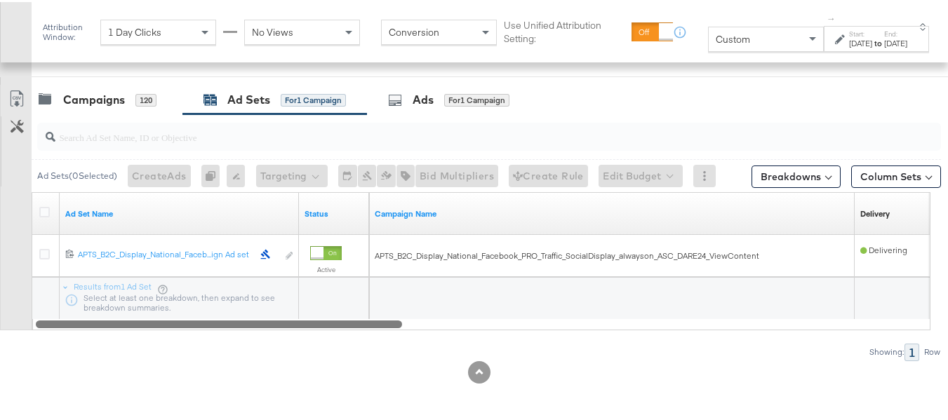
click at [0, 294] on div "Customize KPIs Export as CSV Ad Set Name Status Campaign Name Delivery Sorting …" at bounding box center [470, 259] width 941 height 138
click at [84, 94] on div "Campaigns" at bounding box center [94, 98] width 62 height 16
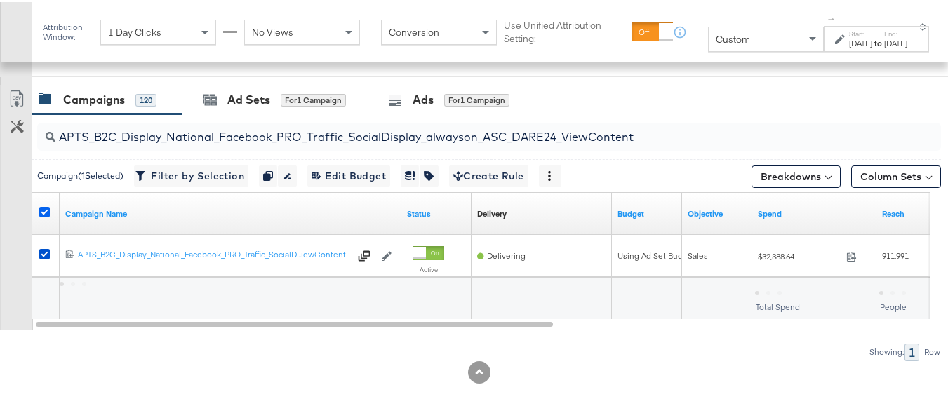
click at [42, 213] on icon at bounding box center [44, 210] width 11 height 11
click at [0, 0] on input "checkbox" at bounding box center [0, 0] width 0 height 0
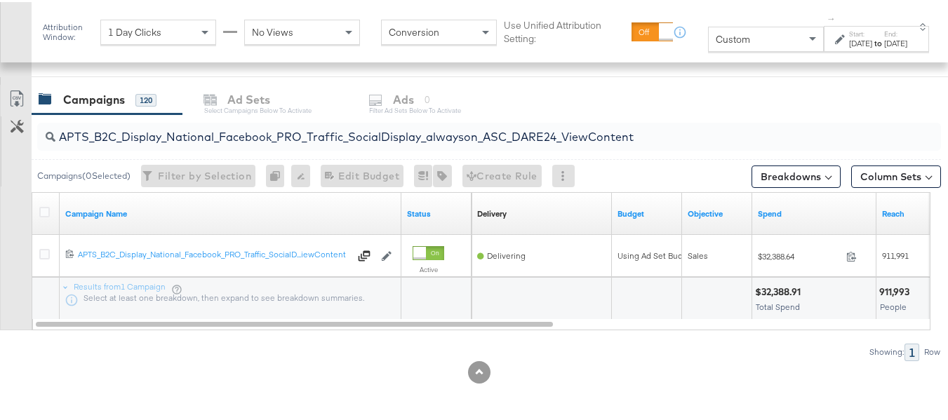
click at [193, 135] on input "APTS_B2C_Display_National_Facebook_PRO_Traffic_SocialDisplay_alwayson_ASC_DARE2…" at bounding box center [458, 129] width 806 height 27
paste input "Leads_SocialDisplay_alwayson_ASC_DARE24_Purchase"
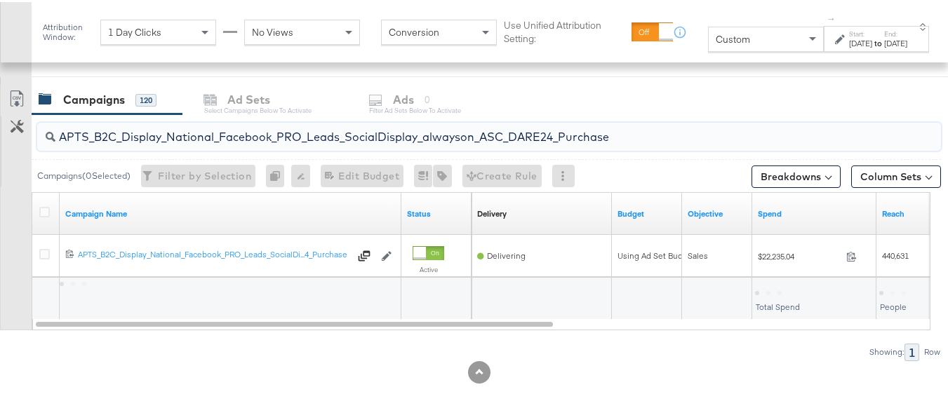
type input "APTS_B2C_Display_National_Facebook_PRO_Leads_SocialDisplay_alwayson_ASC_DARE24_…"
click at [38, 206] on div at bounding box center [47, 211] width 26 height 25
click at [39, 208] on icon at bounding box center [44, 210] width 11 height 11
click at [0, 0] on input "checkbox" at bounding box center [0, 0] width 0 height 0
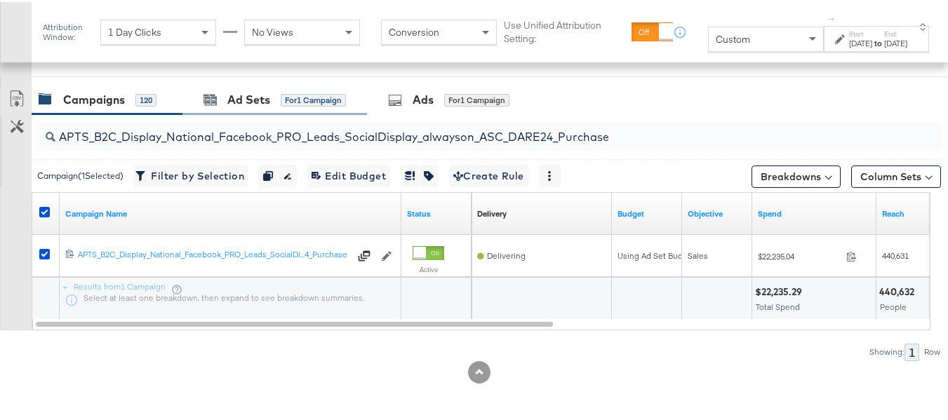
click at [228, 111] on div "Ad Sets for 1 Campaign" at bounding box center [274, 98] width 185 height 30
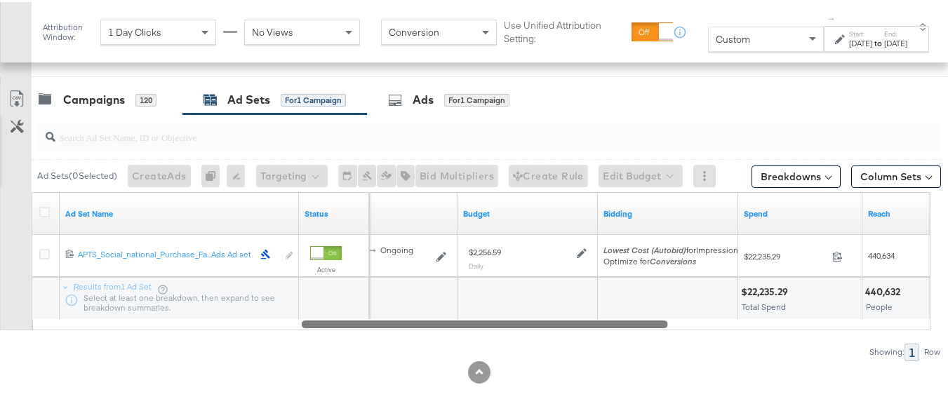
drag, startPoint x: 301, startPoint y: 321, endPoint x: 580, endPoint y: 307, distance: 279.7
click at [568, 317] on div "Ad Set Name Status Schedule Budget Bidding Spend Reach 120211987171840614 APTS_…" at bounding box center [481, 259] width 899 height 138
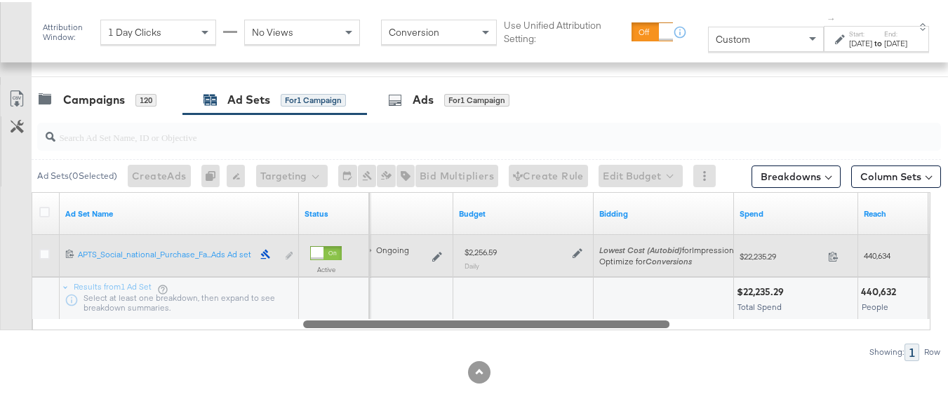
click at [585, 254] on div "$2,256.59 Daily" at bounding box center [523, 256] width 129 height 34
click at [574, 249] on icon at bounding box center [578, 251] width 10 height 10
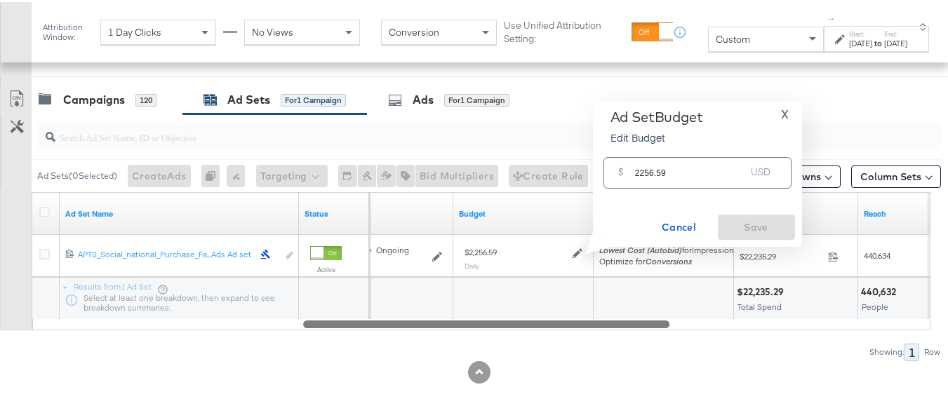
click at [683, 156] on input "2256.59" at bounding box center [690, 165] width 111 height 30
paste input "$2,253.34"
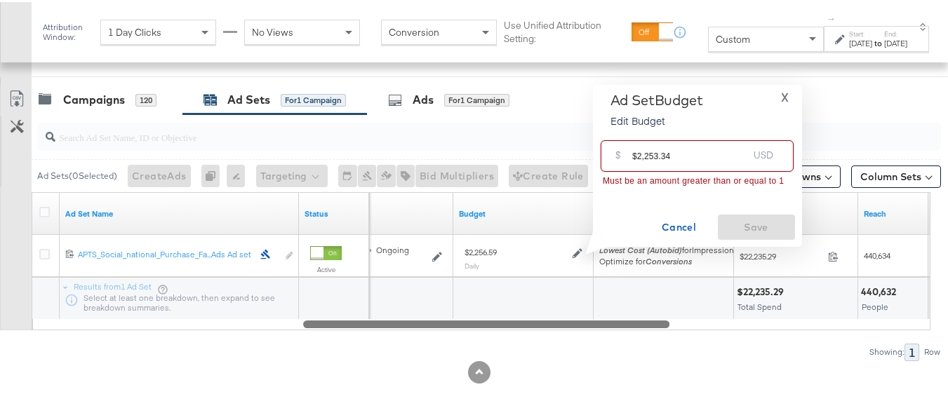
drag, startPoint x: 634, startPoint y: 154, endPoint x: 597, endPoint y: 156, distance: 36.6
click at [598, 154] on div "Ad Set Budget Edit Budget X $ $2,253.34 USD Must be an amount greater than or e…" at bounding box center [697, 164] width 209 height 162
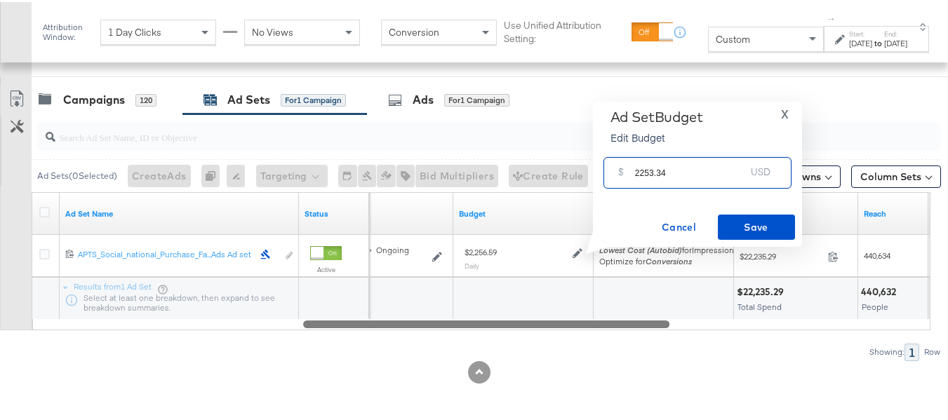
click at [680, 163] on input "2253.34" at bounding box center [690, 165] width 111 height 30
type input "2253.34"
click at [761, 217] on span "Save" at bounding box center [756, 226] width 66 height 18
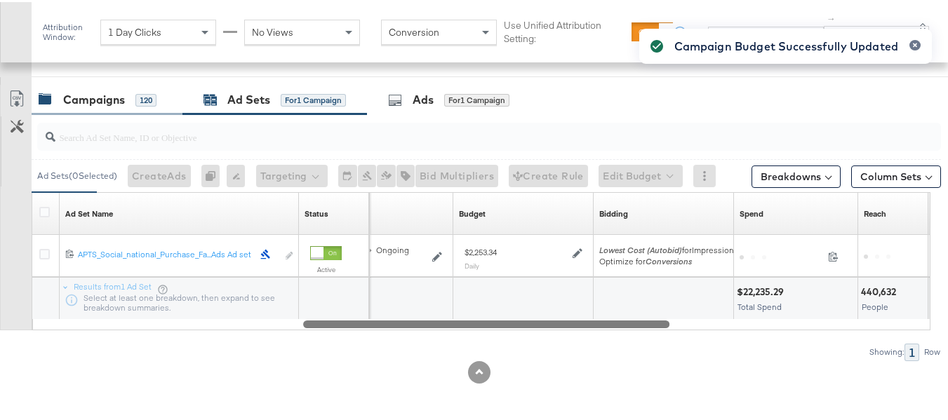
click at [95, 102] on div "Campaigns" at bounding box center [94, 98] width 62 height 16
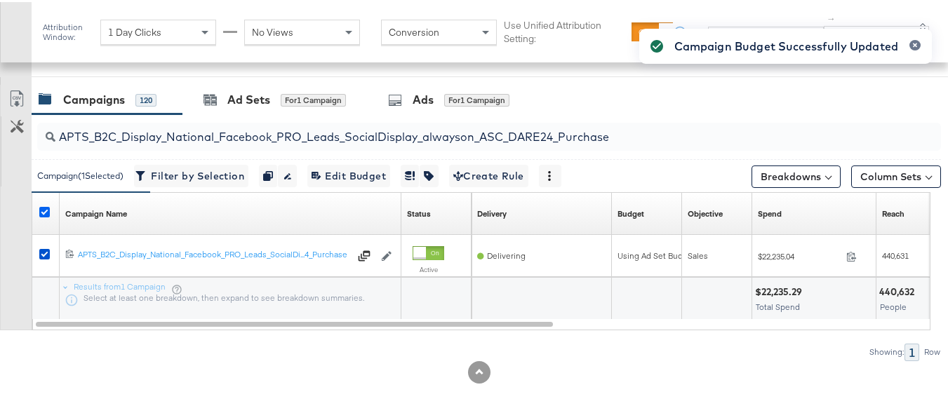
click at [43, 213] on icon at bounding box center [44, 210] width 11 height 11
click at [0, 0] on input "checkbox" at bounding box center [0, 0] width 0 height 0
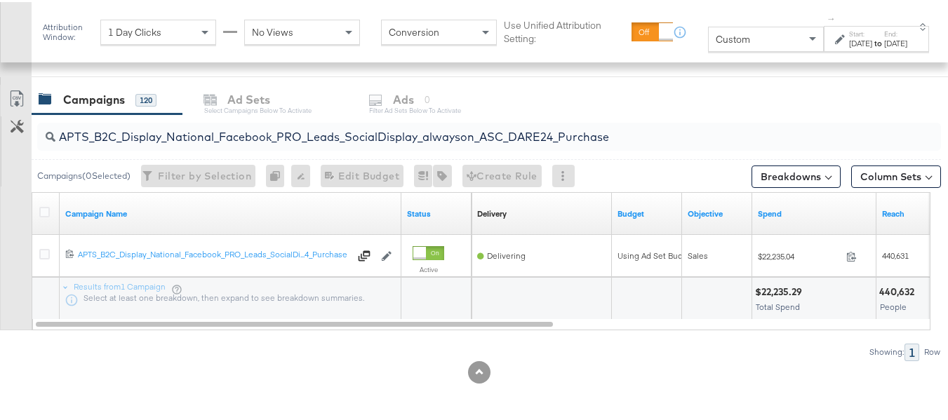
click at [264, 138] on input "APTS_B2C_Display_National_Facebook_PRO_Leads_SocialDisplay_alwayson_ASC_DARE24_…" at bounding box center [458, 129] width 806 height 27
paste input "F_B2C_Display_National_Facebook_PRO_Traffic_SocialDisplay_alwayson_ASC_AF24_Vie…"
type input "AF_B2C_Display_National_Facebook_PRO_Traffic_SocialDisplay_alwayson_ASC_AF24_Vi…"
click at [53, 218] on div at bounding box center [46, 212] width 15 height 14
click at [41, 206] on icon at bounding box center [44, 210] width 11 height 11
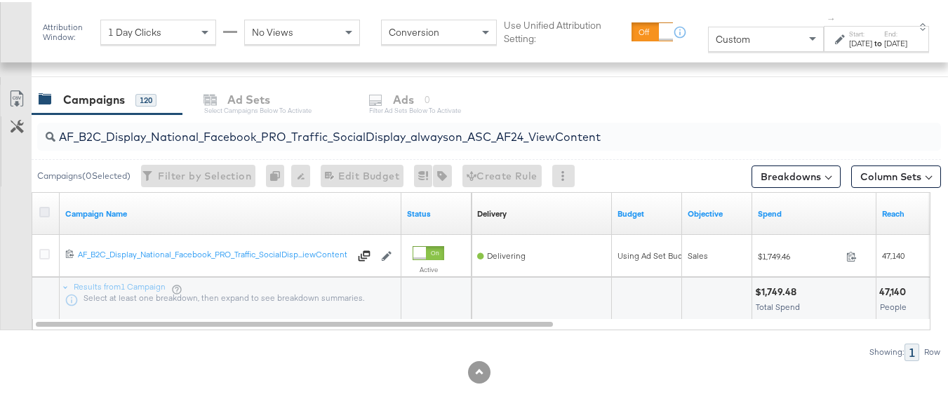
click at [0, 0] on input "checkbox" at bounding box center [0, 0] width 0 height 0
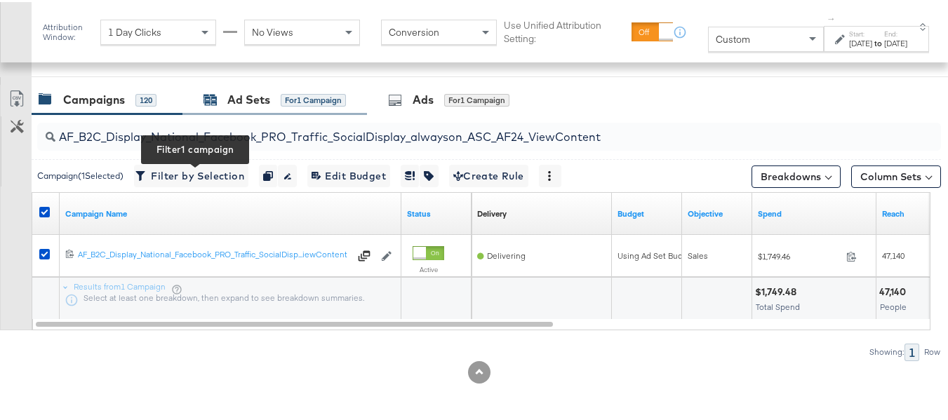
click at [272, 86] on div "Ad Sets for 1 Campaign" at bounding box center [274, 98] width 185 height 30
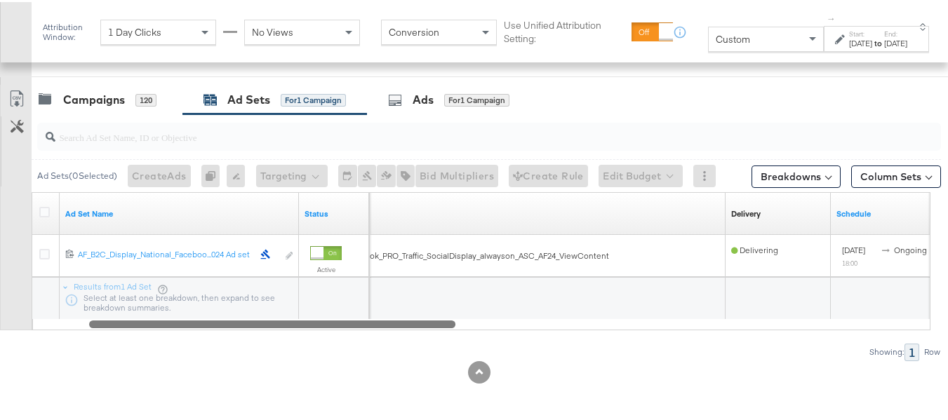
drag, startPoint x: 328, startPoint y: 322, endPoint x: 535, endPoint y: 322, distance: 206.3
click at [455, 322] on div at bounding box center [272, 322] width 366 height 12
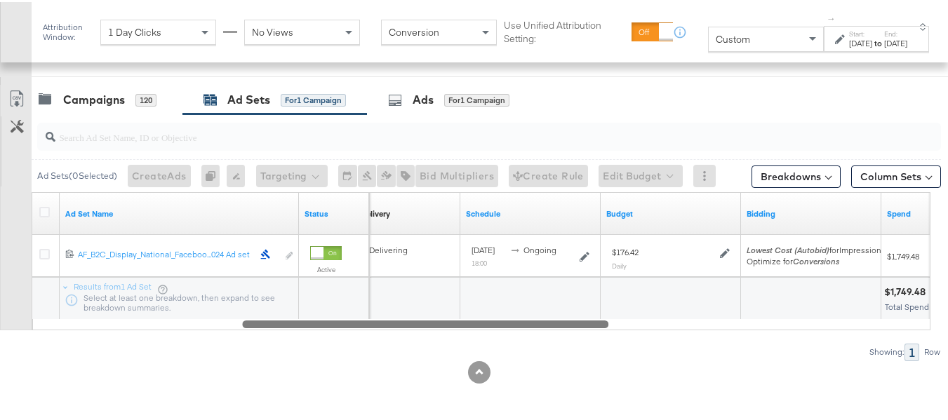
click at [535, 322] on div at bounding box center [425, 322] width 366 height 12
drag, startPoint x: 544, startPoint y: 326, endPoint x: 631, endPoint y: 333, distance: 87.4
click at [631, 333] on div "Ad Sets ( 0 Selected) Create Ads At least one ad set must be selected 0 Rename …" at bounding box center [470, 235] width 941 height 246
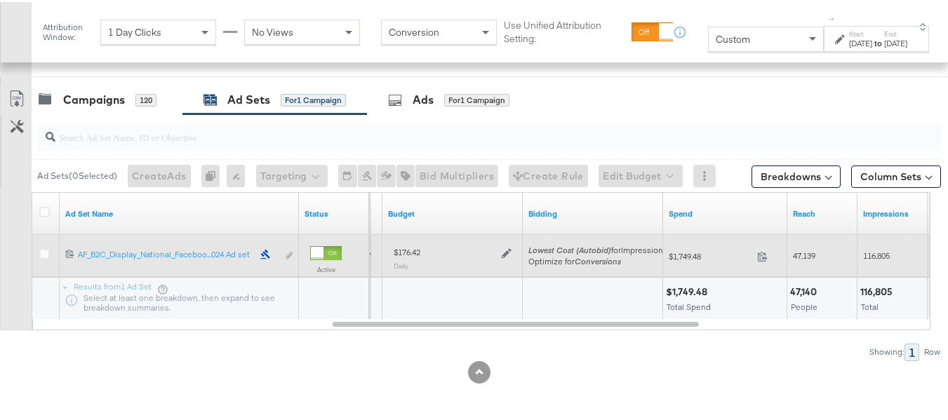
click at [502, 253] on icon at bounding box center [507, 251] width 10 height 10
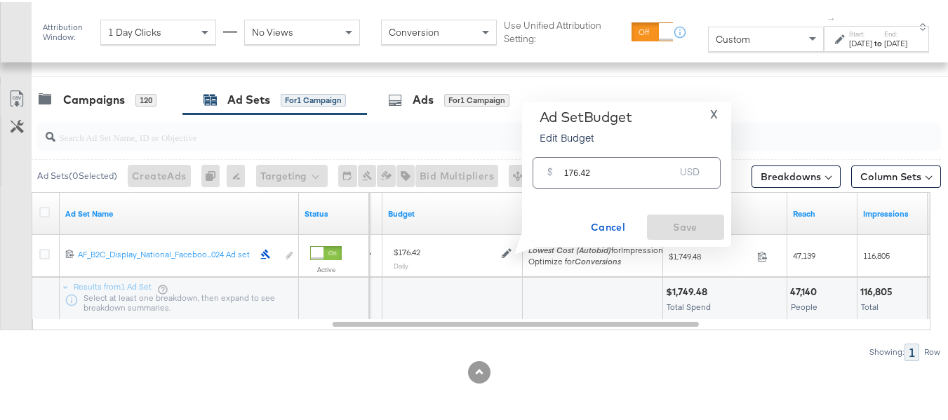
click at [607, 164] on input "176.42" at bounding box center [619, 165] width 111 height 30
paste input "$179.68"
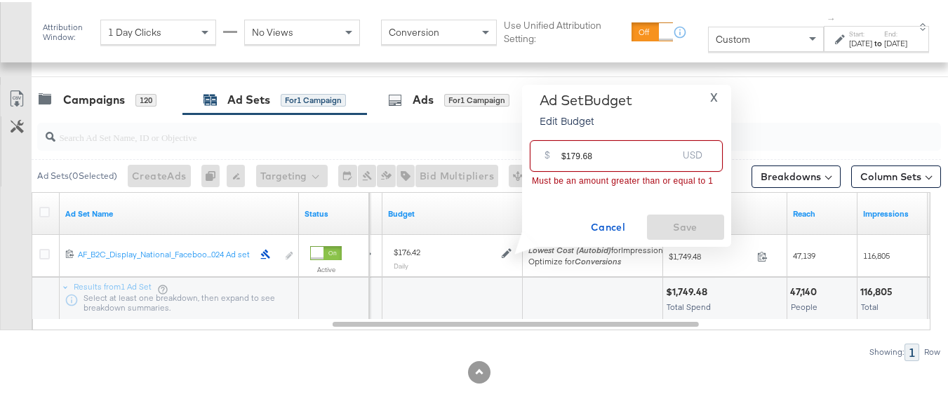
drag, startPoint x: 565, startPoint y: 153, endPoint x: 510, endPoint y: 153, distance: 54.7
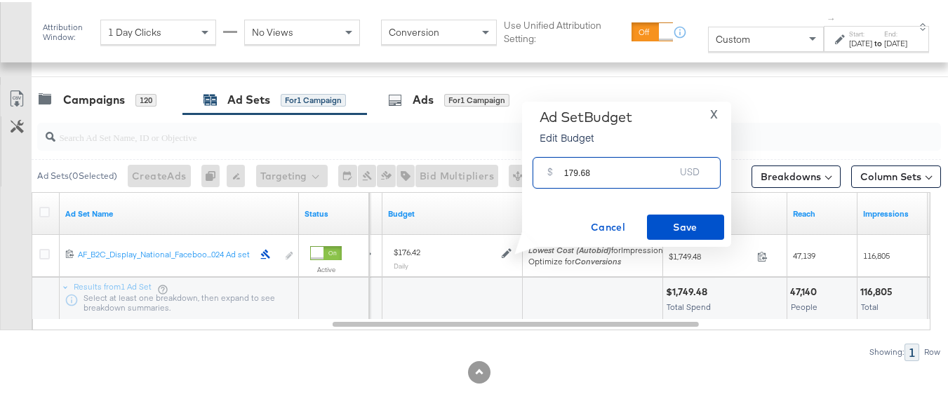
click at [613, 161] on input "179.68" at bounding box center [619, 165] width 111 height 30
type input "179.68"
click at [677, 217] on span "Save" at bounding box center [686, 226] width 66 height 18
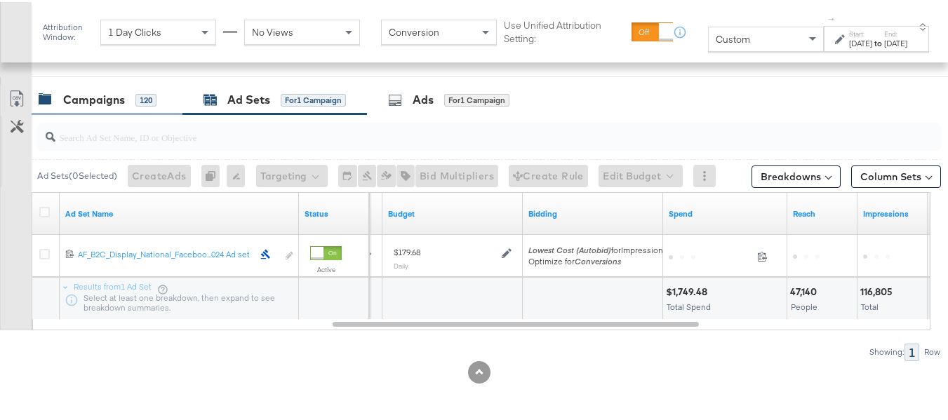
click at [91, 98] on div "Campaigns" at bounding box center [94, 98] width 62 height 16
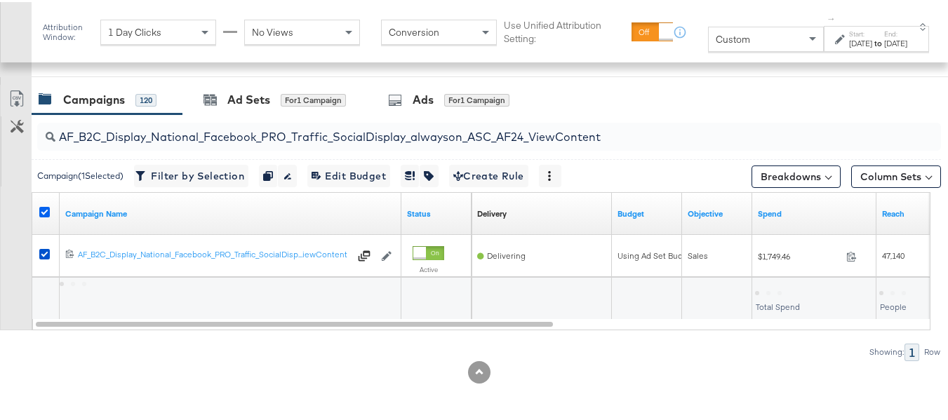
click at [49, 208] on icon at bounding box center [44, 210] width 11 height 11
click at [0, 0] on input "checkbox" at bounding box center [0, 0] width 0 height 0
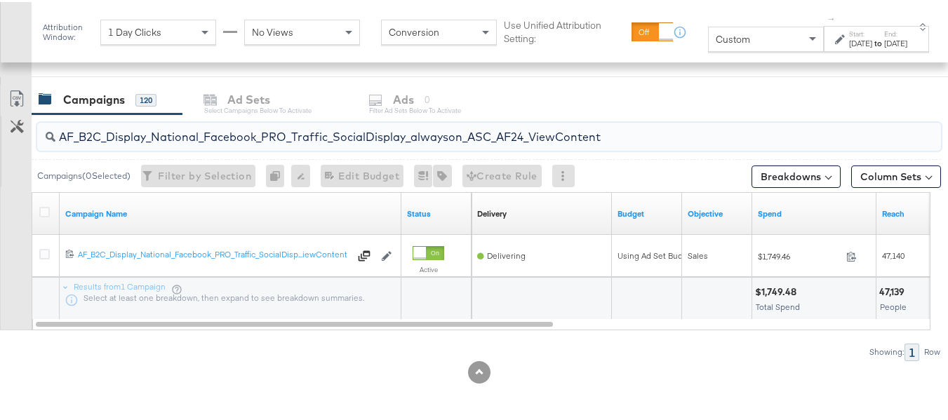
click at [218, 138] on input "AF_B2C_Display_National_Facebook_PRO_Traffic_SocialDisplay_alwayson_ASC_AF24_Vi…" at bounding box center [458, 129] width 806 height 27
paste input "FR_B2C_Display_National_Facebook_PRO_Traffic_SocialDisplay_alwayson_ASC_FR"
type input "FR_B2C_Display_National_Facebook_PRO_Traffic_SocialDisplay_alwayson_ASC_FR24_Vi…"
click at [44, 210] on icon at bounding box center [44, 210] width 11 height 11
click at [0, 0] on input "checkbox" at bounding box center [0, 0] width 0 height 0
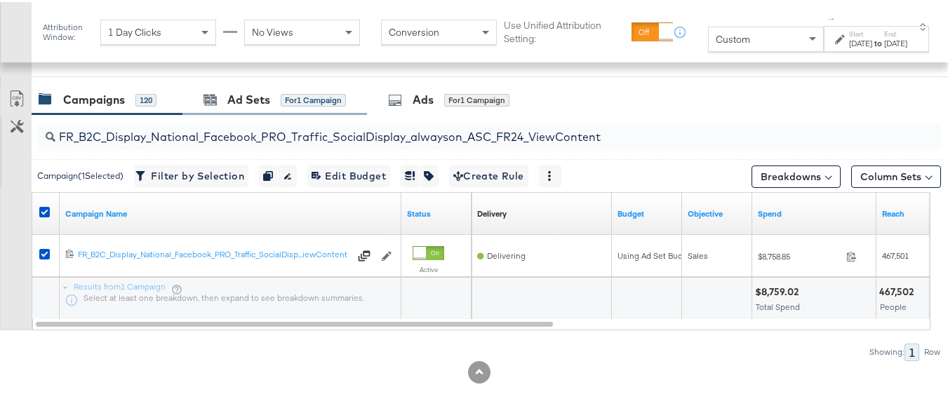
click at [243, 83] on div "Ad Sets for 1 Campaign" at bounding box center [274, 98] width 185 height 30
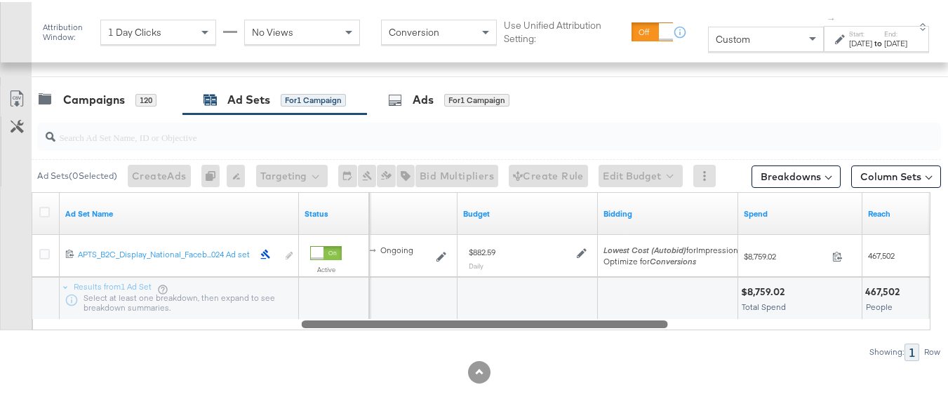
drag, startPoint x: 383, startPoint y: 326, endPoint x: 652, endPoint y: 324, distance: 268.8
click at [652, 324] on div at bounding box center [485, 322] width 366 height 12
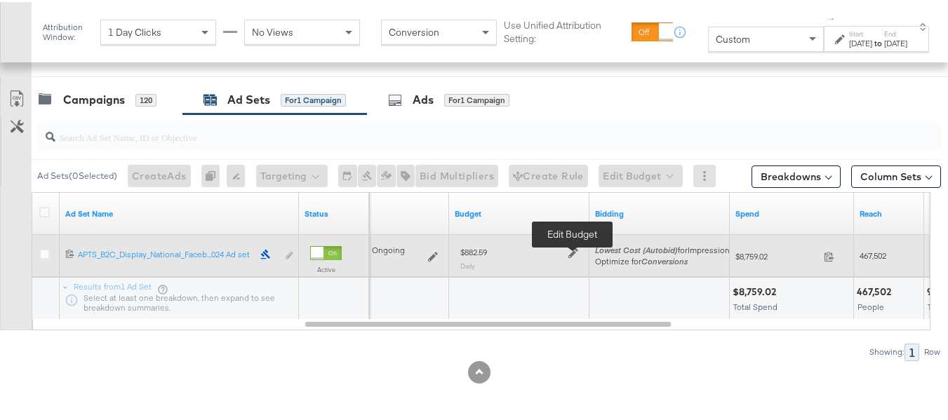
click at [569, 249] on icon at bounding box center [573, 251] width 10 height 10
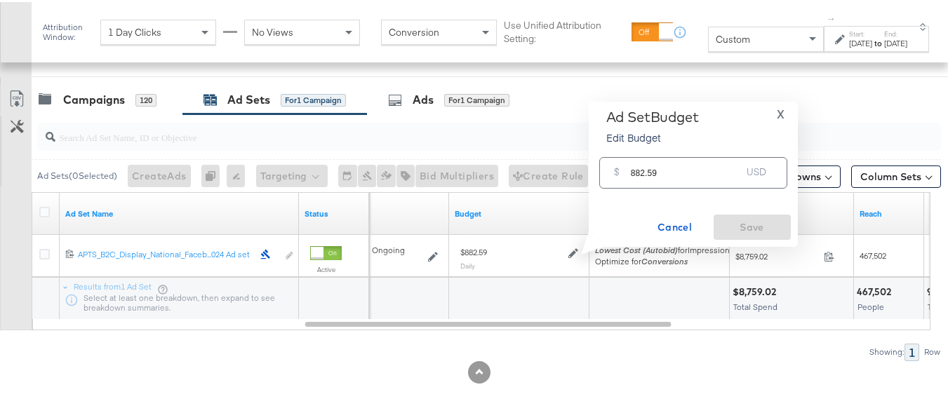
click at [642, 167] on input "882.59" at bounding box center [686, 165] width 111 height 30
paste input "$897.75"
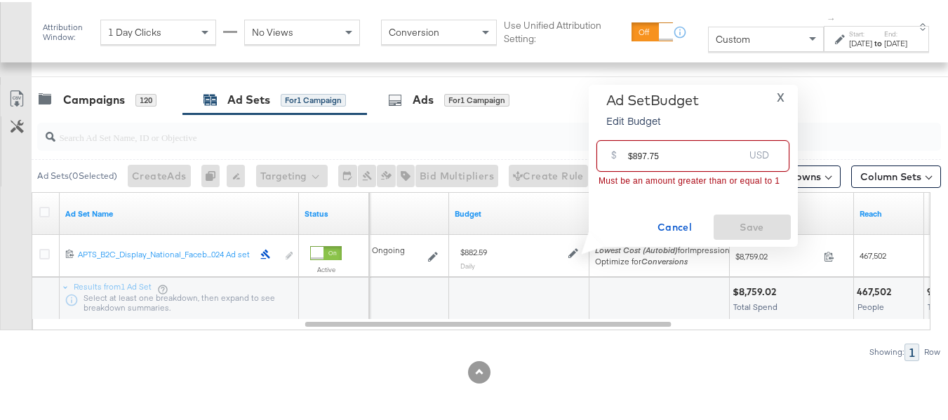
click at [620, 158] on div "$ $897.75 USD" at bounding box center [692, 154] width 193 height 32
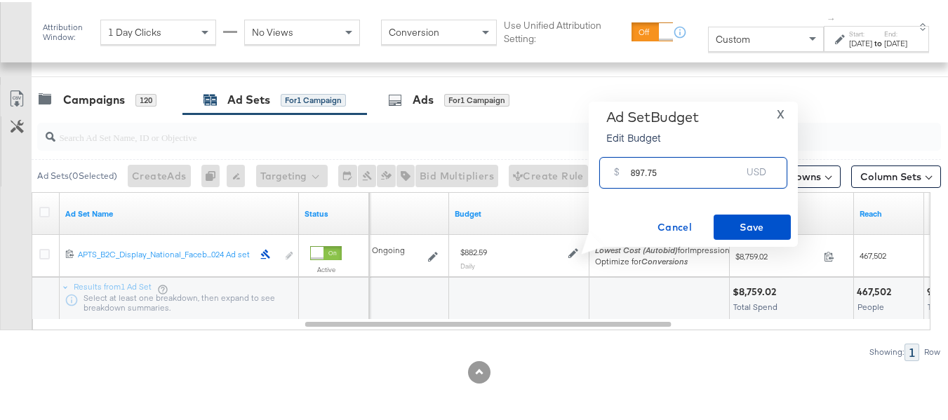
click at [688, 162] on input "897.75" at bounding box center [686, 165] width 111 height 30
type input "897.75"
click at [734, 232] on span "Save" at bounding box center [752, 226] width 66 height 18
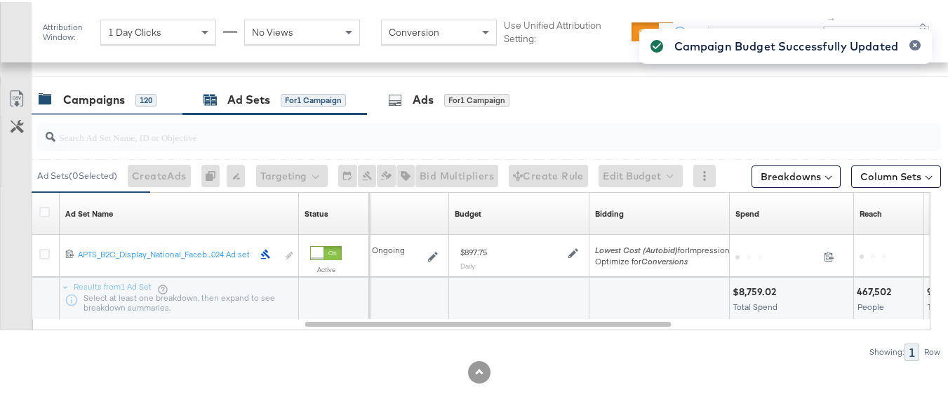
click at [117, 91] on div "Campaigns" at bounding box center [94, 98] width 62 height 16
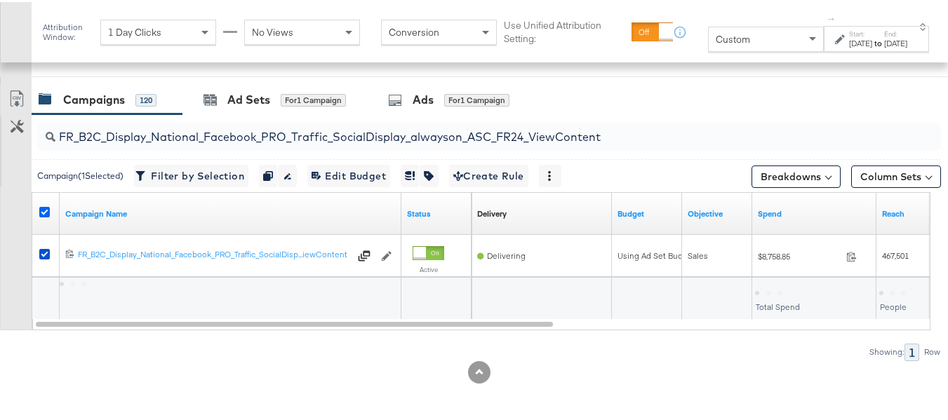
click at [40, 206] on icon at bounding box center [44, 210] width 11 height 11
click at [0, 0] on input "checkbox" at bounding box center [0, 0] width 0 height 0
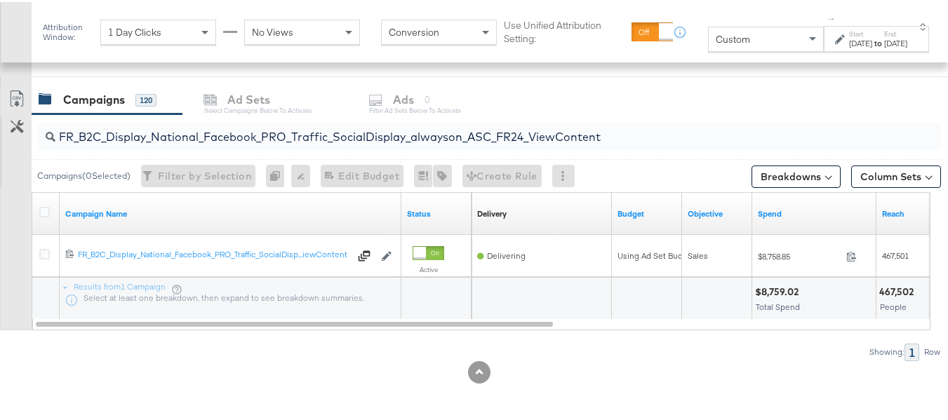
click at [176, 129] on input "FR_B2C_Display_National_Facebook_PRO_Traffic_SocialDisplay_alwayson_ASC_FR24_Vi…" at bounding box center [458, 129] width 806 height 27
paste input "AHL_B2C_Display_National_Facebook_PRO_Traffic_SocialDisplay_alwayson_ASC_AHL"
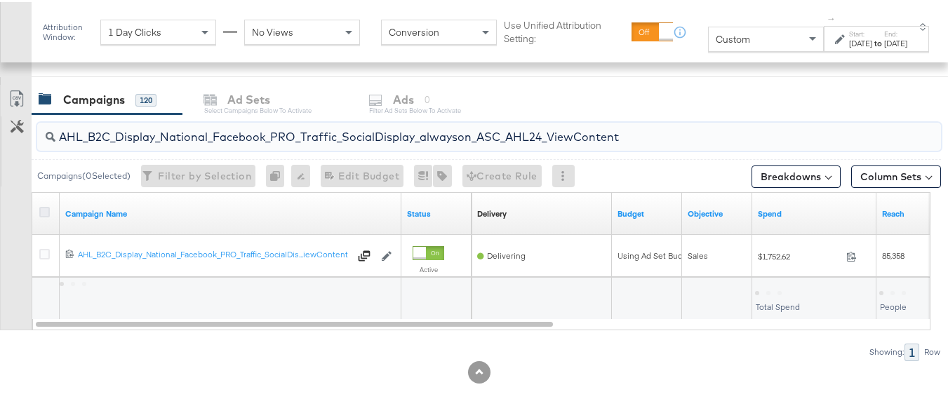
type input "AHL_B2C_Display_National_Facebook_PRO_Traffic_SocialDisplay_alwayson_ASC_AHL24_…"
click at [46, 211] on icon at bounding box center [44, 210] width 11 height 11
click at [0, 0] on input "checkbox" at bounding box center [0, 0] width 0 height 0
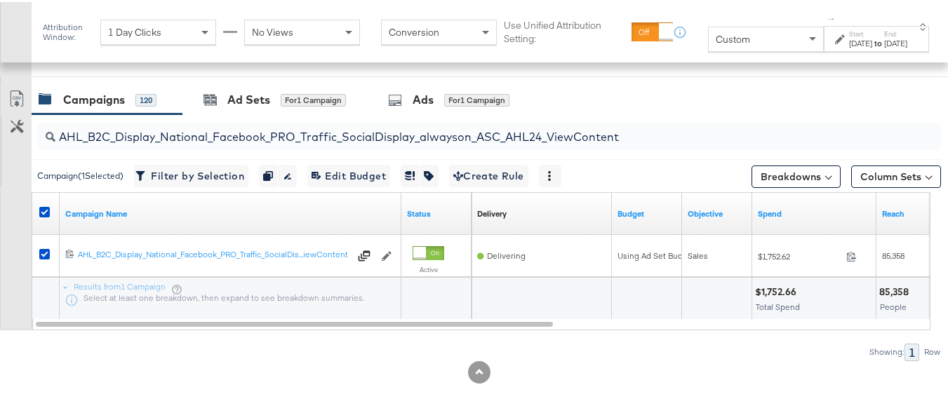
click at [265, 67] on div "REACH REACH 2,442,134" at bounding box center [342, 47] width 196 height 53
click at [245, 98] on div "Ad Sets" at bounding box center [248, 98] width 43 height 16
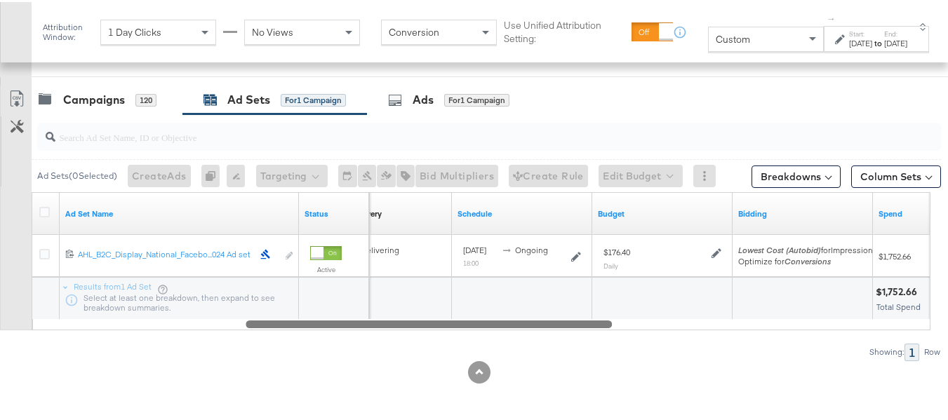
drag, startPoint x: 371, startPoint y: 322, endPoint x: 668, endPoint y: 324, distance: 296.8
click at [612, 324] on div at bounding box center [429, 322] width 366 height 12
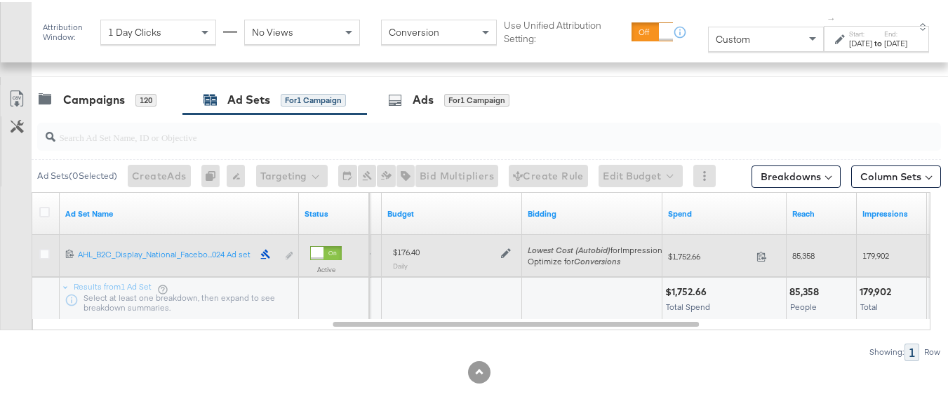
click at [509, 248] on icon at bounding box center [506, 252] width 10 height 10
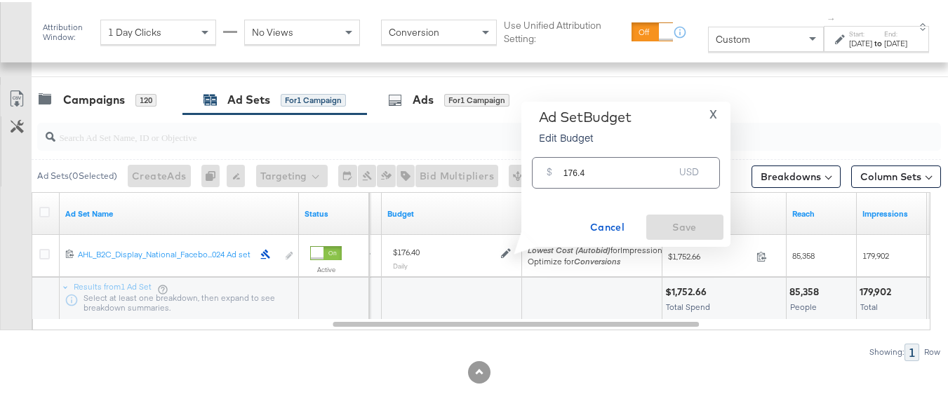
click at [592, 150] on input "176.4" at bounding box center [618, 165] width 111 height 30
paste input "$179.50"
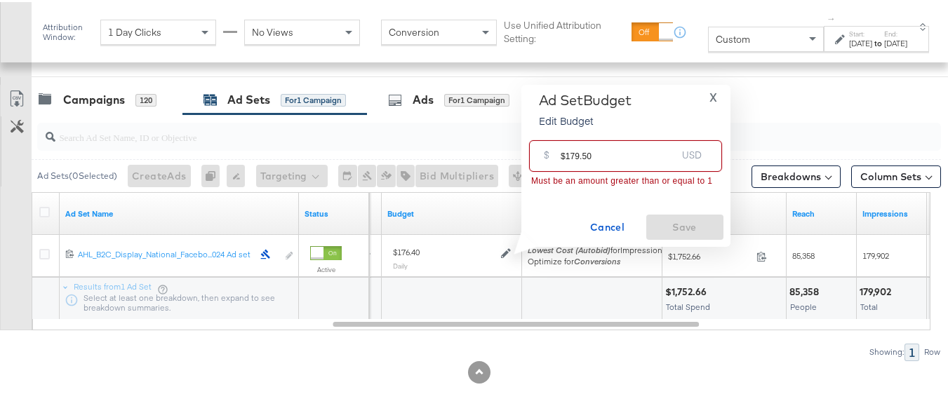
drag, startPoint x: 564, startPoint y: 149, endPoint x: 554, endPoint y: 154, distance: 11.3
click at [536, 149] on div "$ $179.50 USD" at bounding box center [625, 154] width 193 height 32
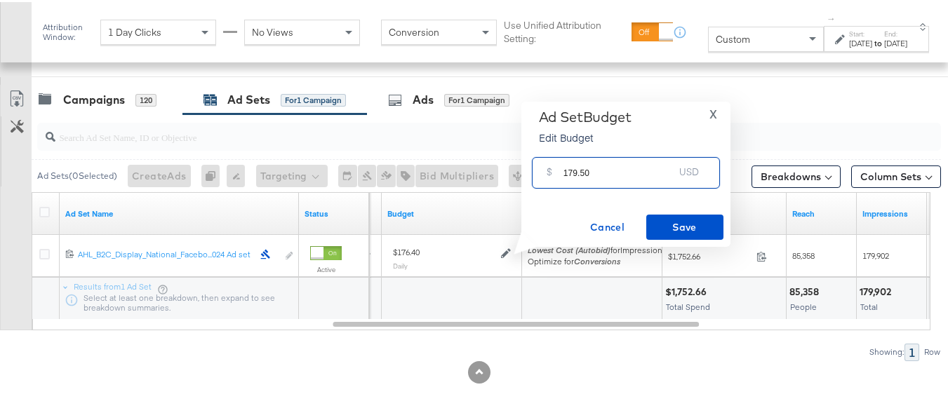
click at [648, 169] on input "179.50" at bounding box center [618, 165] width 111 height 30
type input "179.50"
click at [677, 229] on span "Save" at bounding box center [685, 226] width 66 height 18
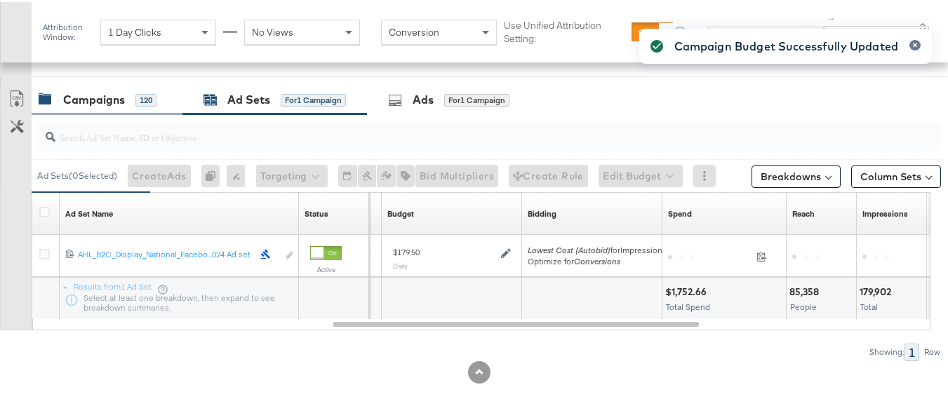
click at [91, 93] on div "Campaigns" at bounding box center [94, 98] width 62 height 16
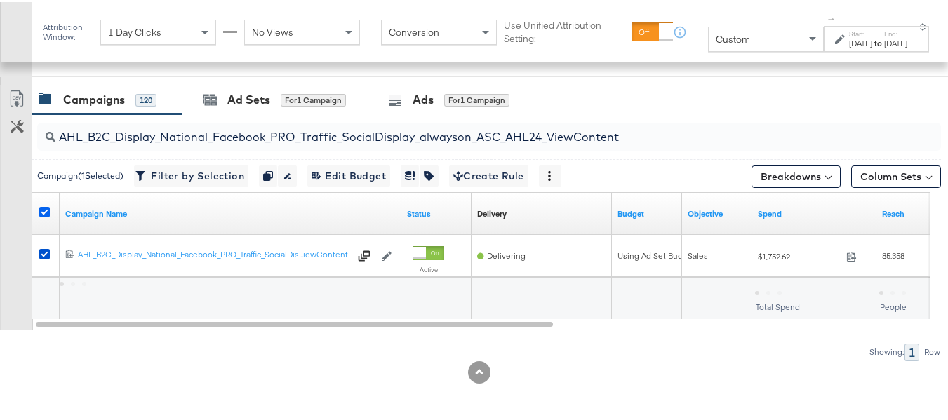
click at [46, 211] on icon at bounding box center [44, 210] width 11 height 11
click at [0, 0] on input "checkbox" at bounding box center [0, 0] width 0 height 0
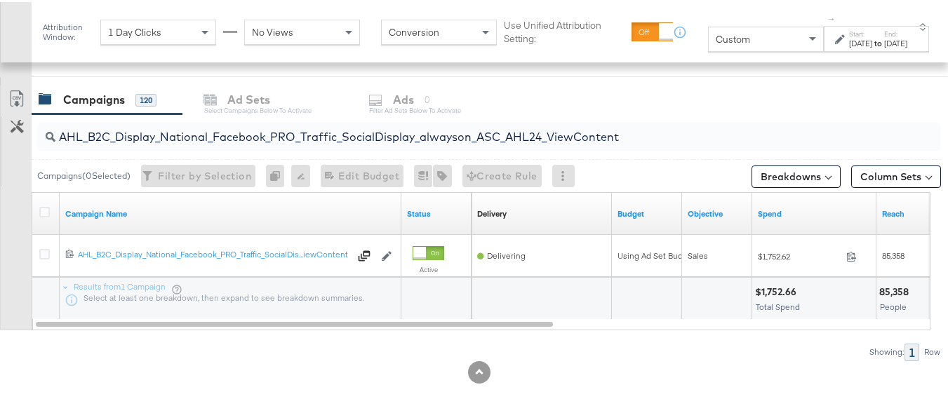
scroll to position [0, 0]
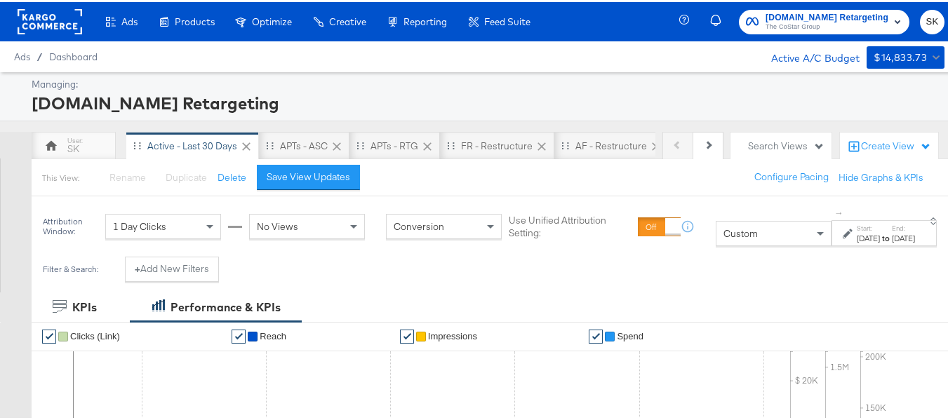
click at [799, 13] on span "Apartments.com Retargeting" at bounding box center [827, 15] width 123 height 15
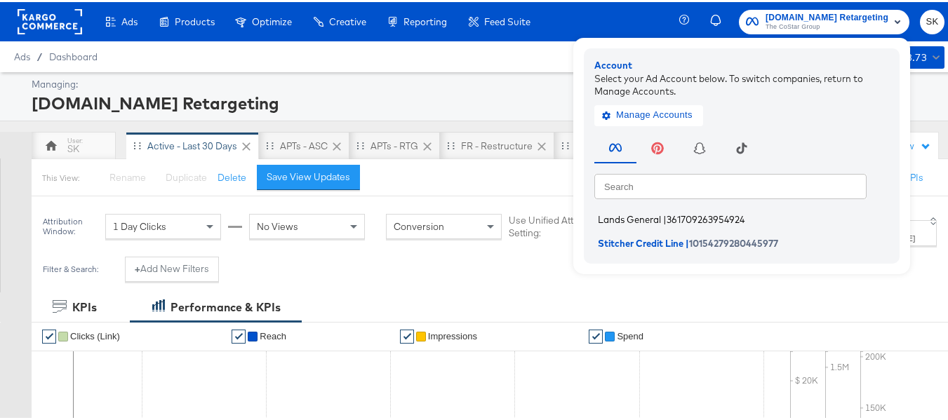
click at [619, 213] on span "Lands General" at bounding box center [629, 217] width 63 height 11
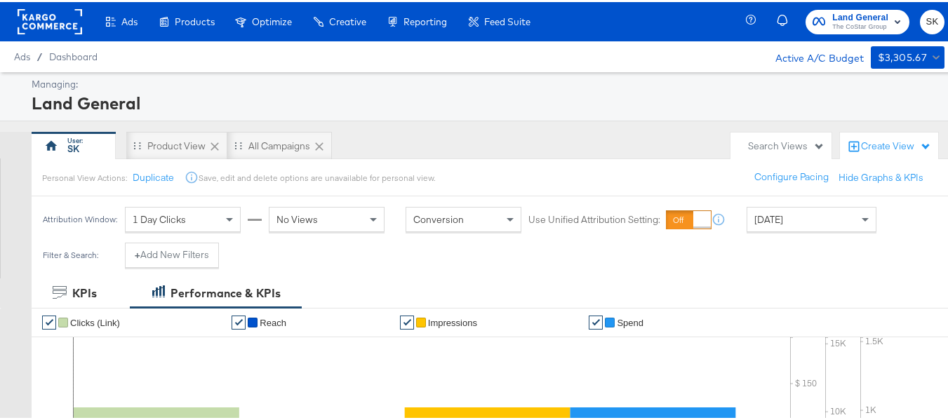
scroll to position [211, 0]
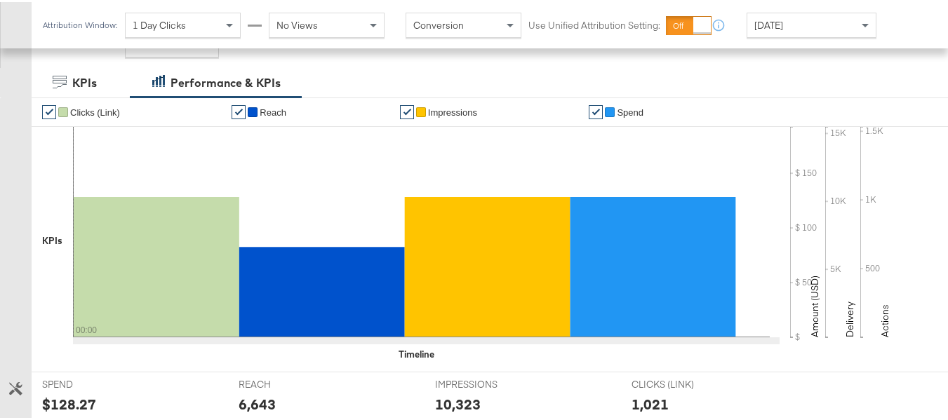
click at [785, 25] on div "[DATE]" at bounding box center [811, 23] width 128 height 24
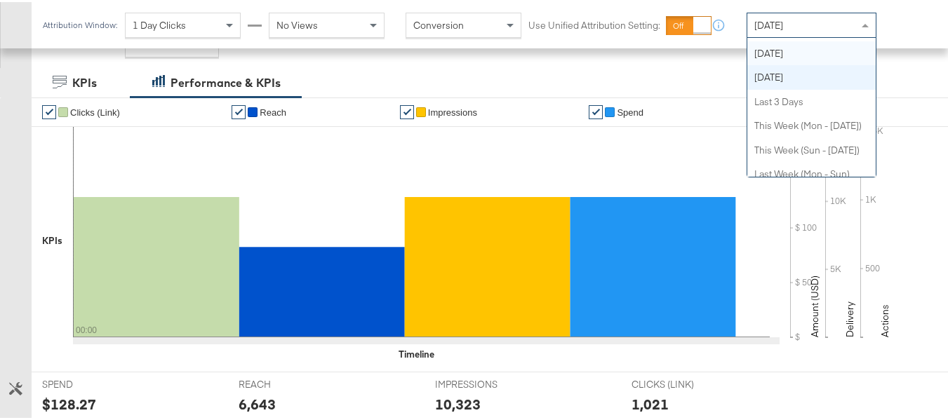
scroll to position [0, 0]
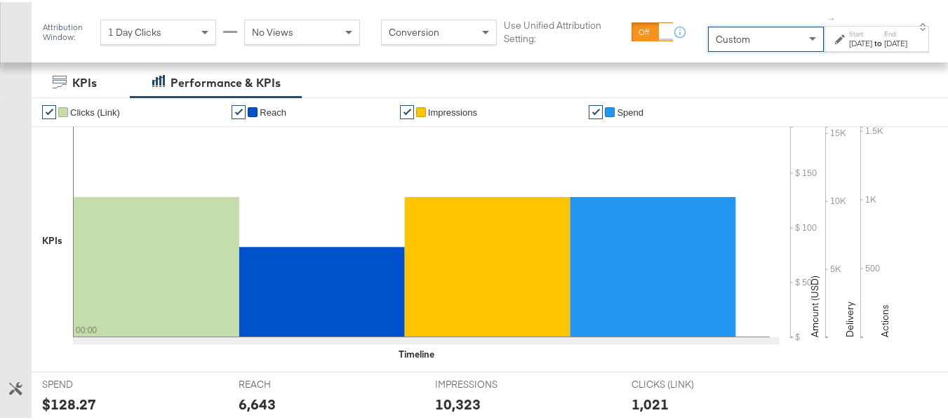
click at [849, 47] on div "Aug 12th 2025" at bounding box center [860, 41] width 23 height 11
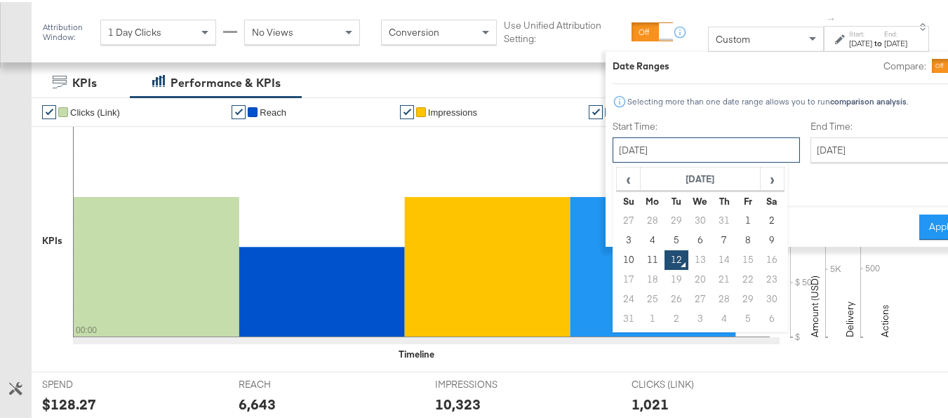
click at [679, 141] on input "August 12th 2025" at bounding box center [706, 147] width 187 height 25
click at [737, 214] on td "1" at bounding box center [749, 219] width 24 height 20
type input "August 1st 2025"
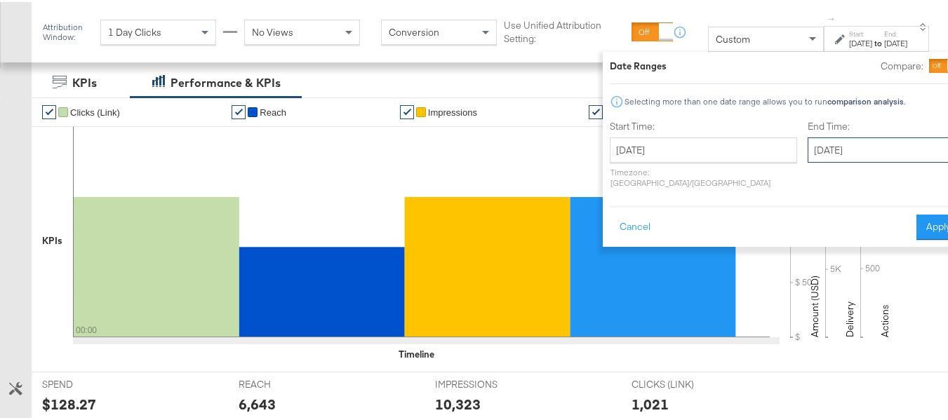
click at [808, 142] on input "August 12th 2025" at bounding box center [881, 147] width 147 height 25
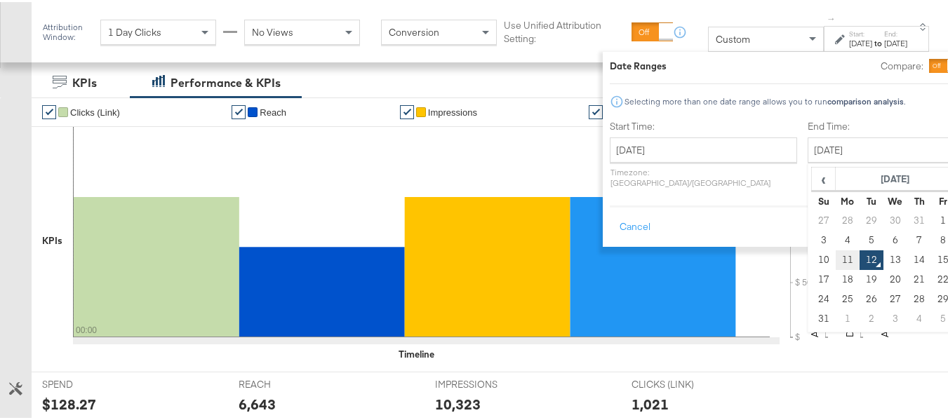
click at [836, 255] on td "11" at bounding box center [848, 258] width 24 height 20
type input "August 11th 2025"
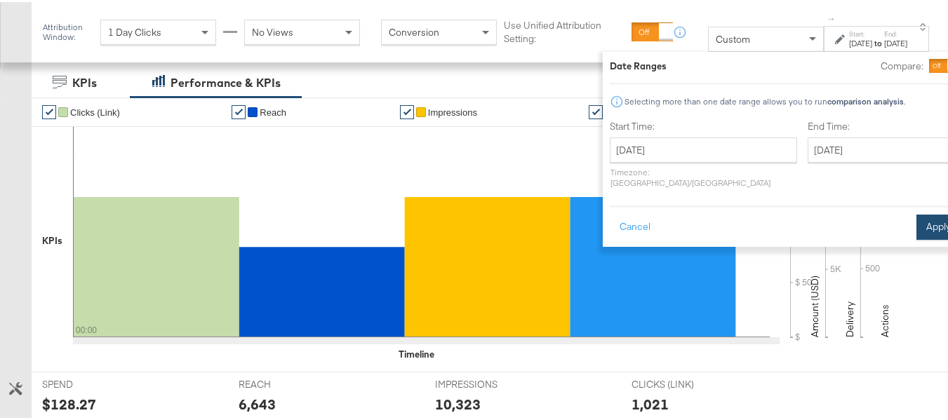
click at [916, 213] on button "Apply" at bounding box center [938, 225] width 44 height 25
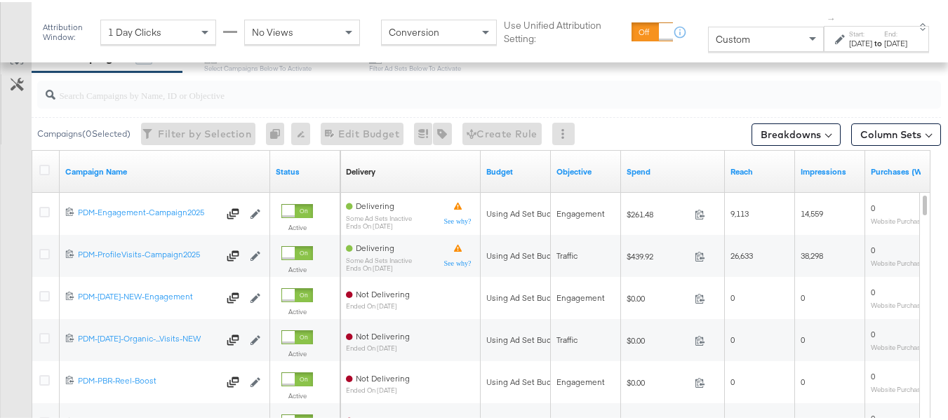
scroll to position [547, 0]
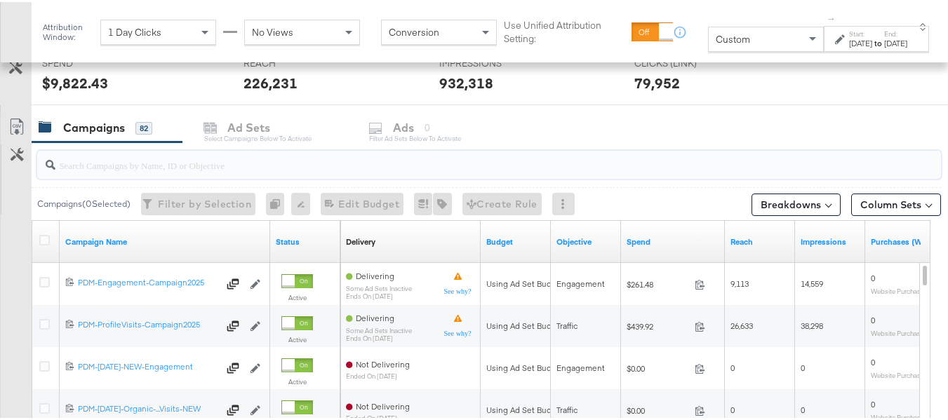
click at [130, 156] on input "search" at bounding box center [458, 157] width 806 height 27
paste input "B2C_LAND_KC_RT_Sig_24"
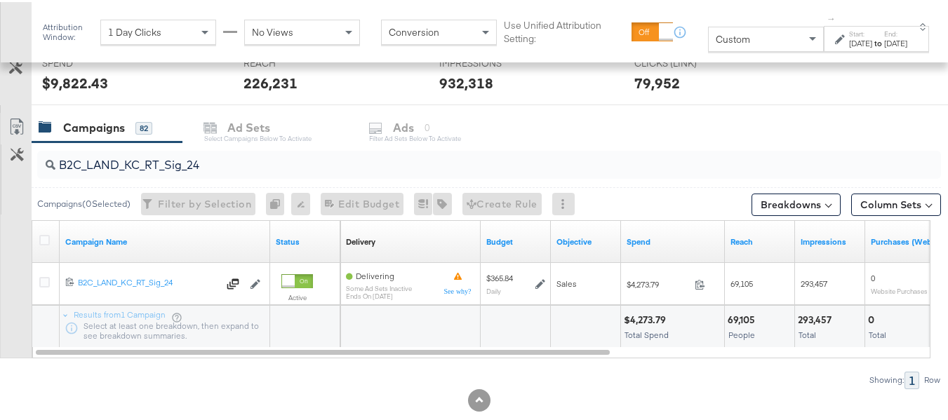
click at [640, 312] on div "$4,273.79" at bounding box center [647, 318] width 46 height 13
copy div "$4,273.79"
click at [269, 160] on input "B2C_LAND_KC_RT_Sig_24" at bounding box center [458, 157] width 806 height 27
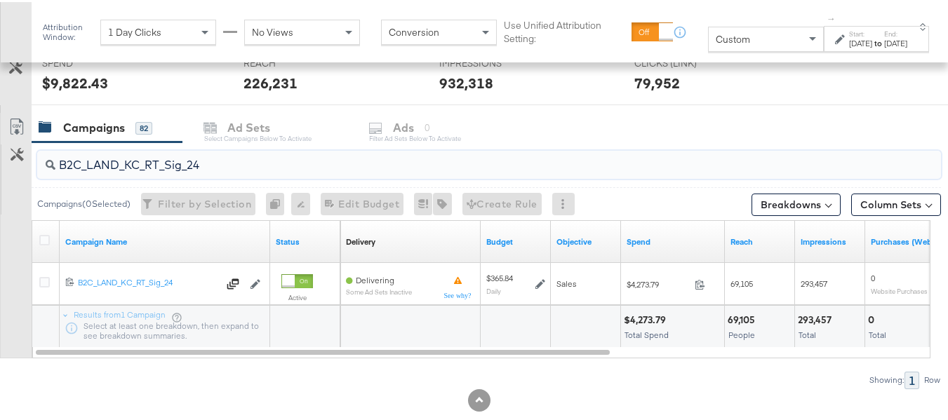
paste input "B_Ecommerce_KC_Retargeting_LW&LOA_Traffic"
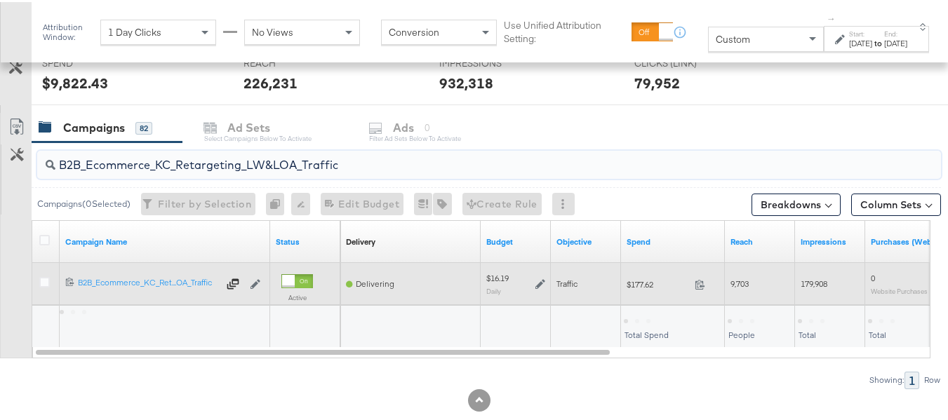
click at [649, 278] on span "$177.62" at bounding box center [658, 282] width 62 height 11
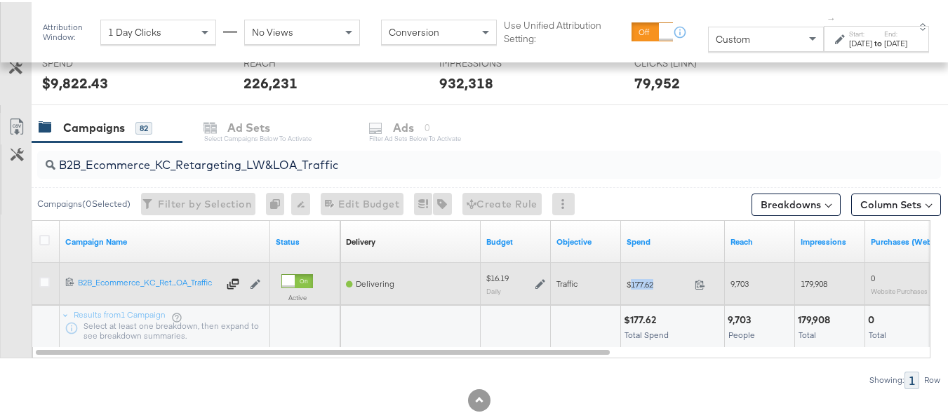
click at [649, 278] on span "$177.62" at bounding box center [658, 282] width 62 height 11
copy div "$177.62"
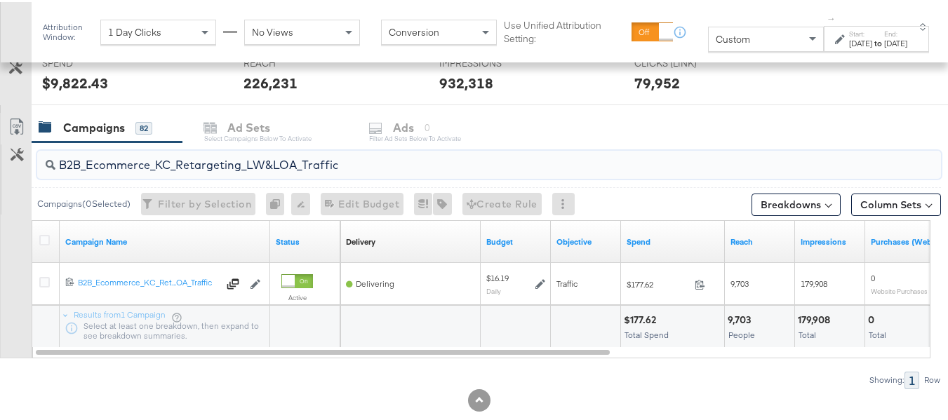
click at [290, 153] on input "B2B_Ecommerce_KC_Retargeting_LW&LOA_Traffic" at bounding box center [458, 157] width 806 height 27
paste input "KC_Retargeting_Prospects & Clients_Conversions"
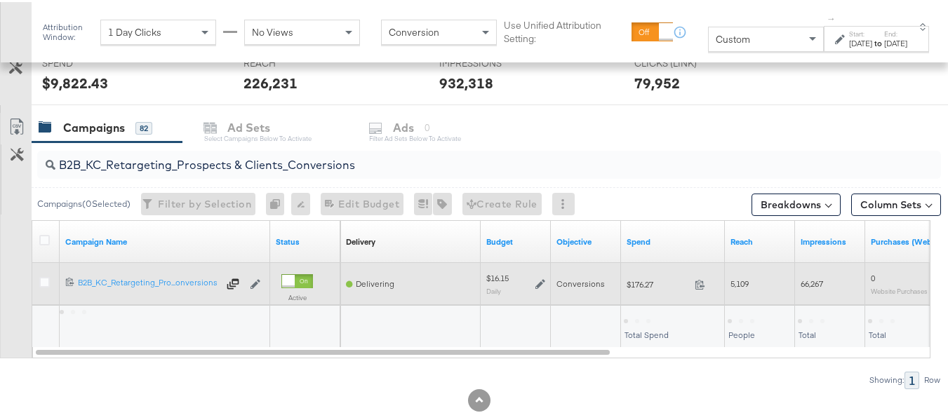
click at [654, 283] on span "$176.27" at bounding box center [658, 282] width 62 height 11
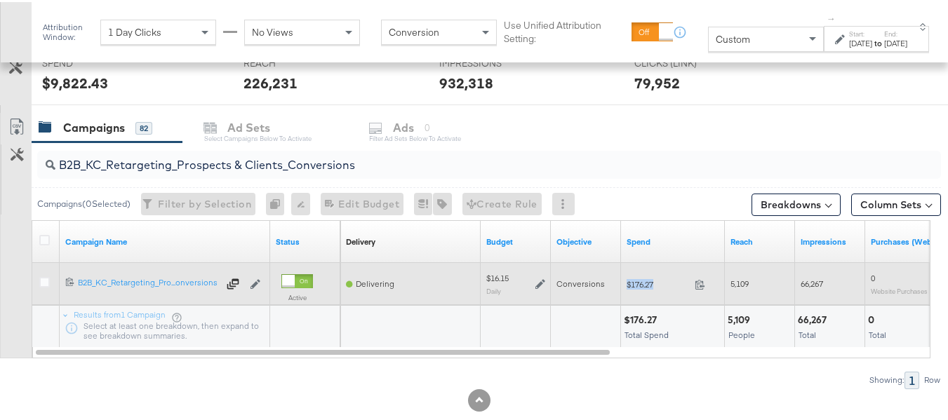
copy div "$176.27"
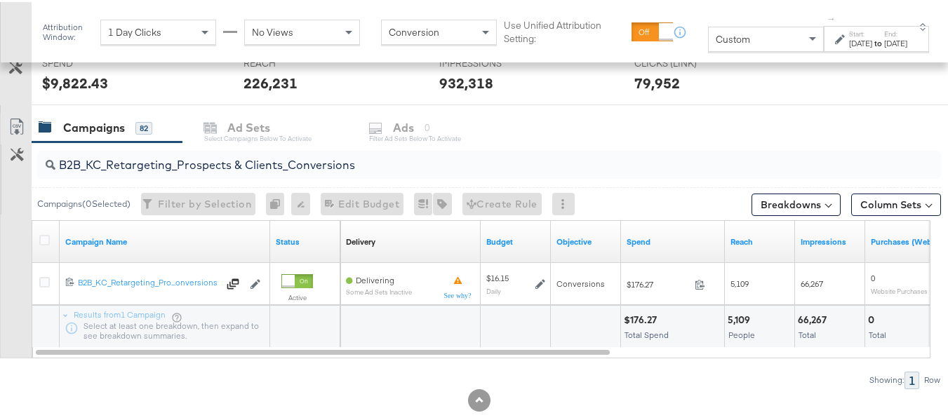
click at [282, 160] on input "B2B_KC_Retargeting_Prospects & Clients_Conversions" at bounding box center [458, 157] width 806 height 27
paste input "C_LAND_KC_Pros_Sig"
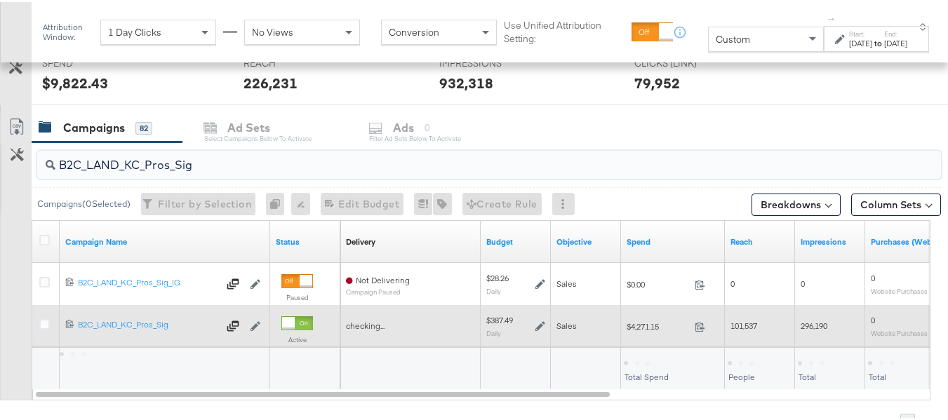
click at [653, 328] on span "$4,271.15" at bounding box center [658, 324] width 62 height 11
copy div "$4,271.15"
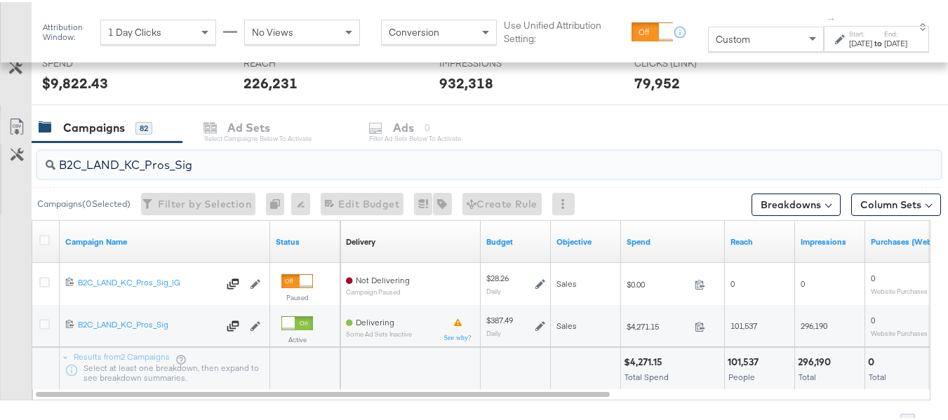
click at [190, 157] on input "B2C_LAND_KC_Pros_Sig" at bounding box center [458, 157] width 806 height 27
paste input "RT_Sig_24"
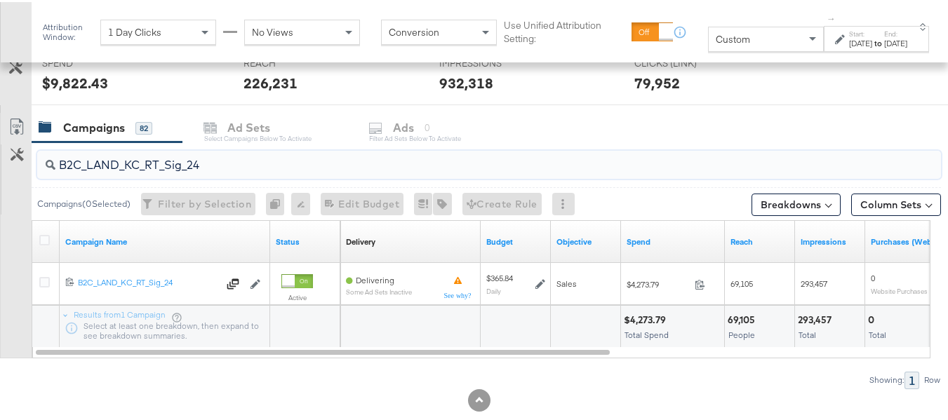
type input "B2C_LAND_KC_RT_Sig_24"
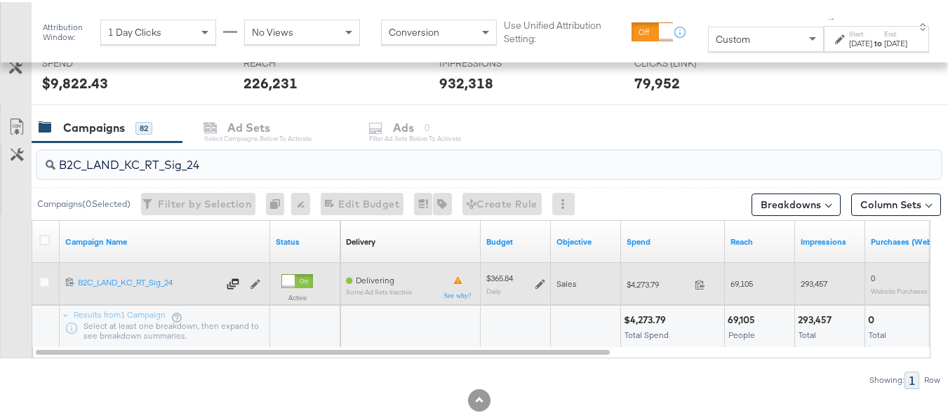
click at [545, 282] on div "$365.84 Daily" at bounding box center [516, 281] width 70 height 33
click at [537, 281] on icon at bounding box center [540, 282] width 10 height 10
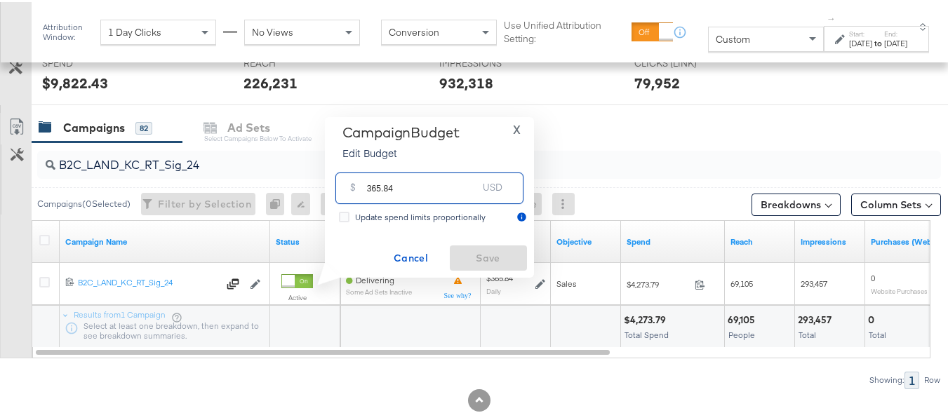
click at [461, 186] on input "365.84" at bounding box center [422, 181] width 111 height 30
paste input "$"
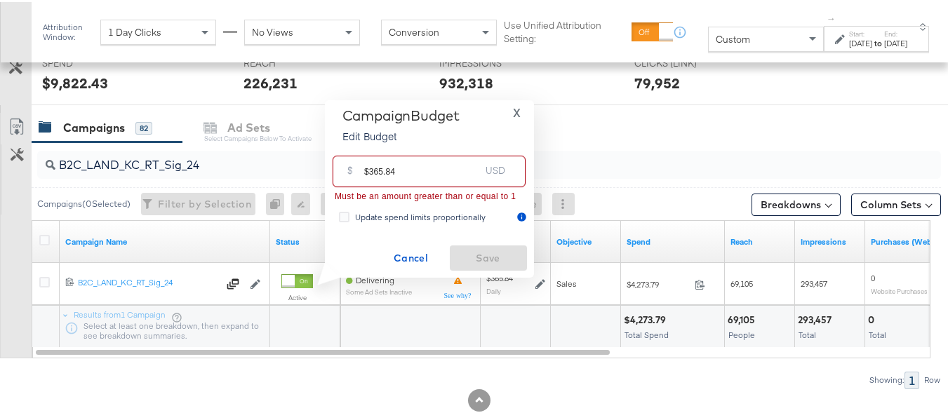
drag, startPoint x: 368, startPoint y: 169, endPoint x: 286, endPoint y: 173, distance: 82.2
type input "365.84"
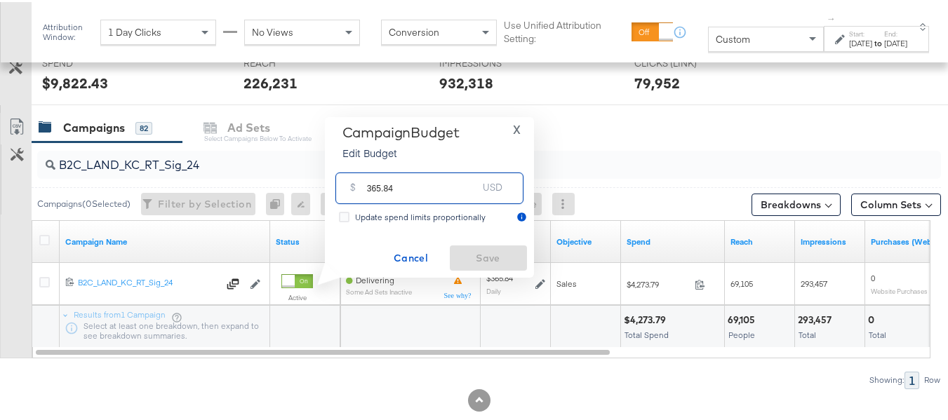
click at [429, 191] on input "365.84" at bounding box center [422, 181] width 111 height 30
click at [400, 253] on span "Cancel" at bounding box center [411, 257] width 66 height 18
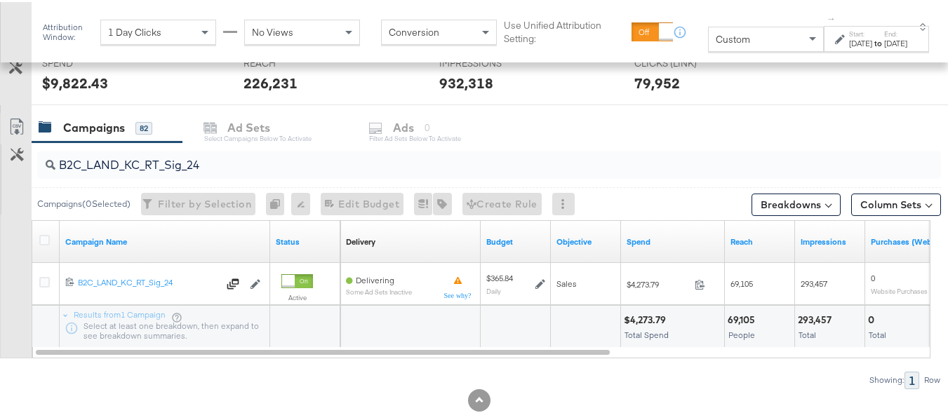
click at [238, 153] on input "B2C_LAND_KC_RT_Sig_24" at bounding box center [458, 157] width 806 height 27
paste input "B_Ecommerce_KC_Retargeting_LW&LOA_Traffic"
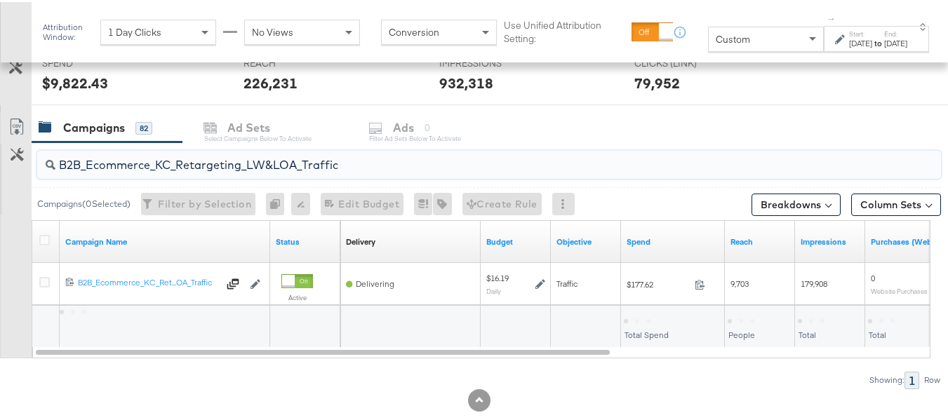
type input "B2B_Ecommerce_KC_Retargeting_LW&LOA_Traffic"
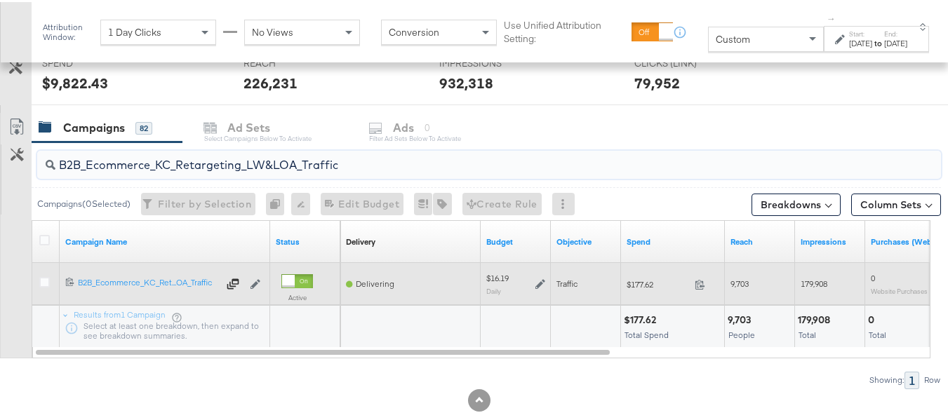
click at [543, 283] on icon at bounding box center [540, 282] width 10 height 10
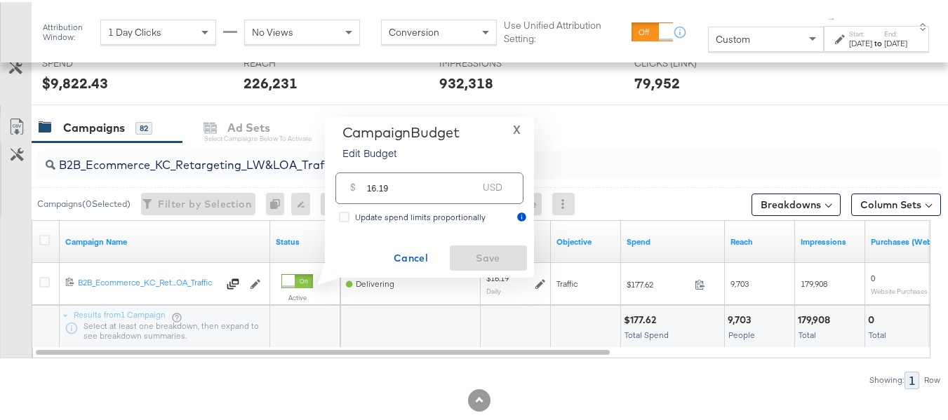
click at [458, 177] on input "16.19" at bounding box center [422, 181] width 111 height 30
paste input "$16.12"
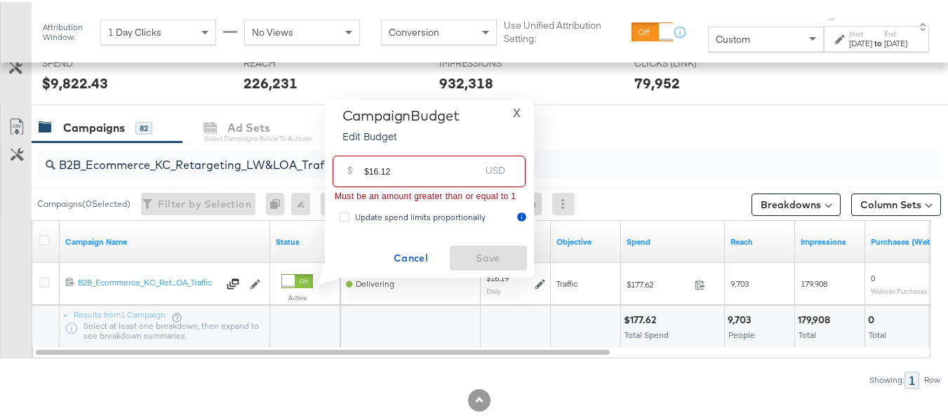
click at [326, 166] on div "Campaign Budget Edit Budget X $ $16.12 USD Must be an amount greater than or eq…" at bounding box center [429, 187] width 209 height 178
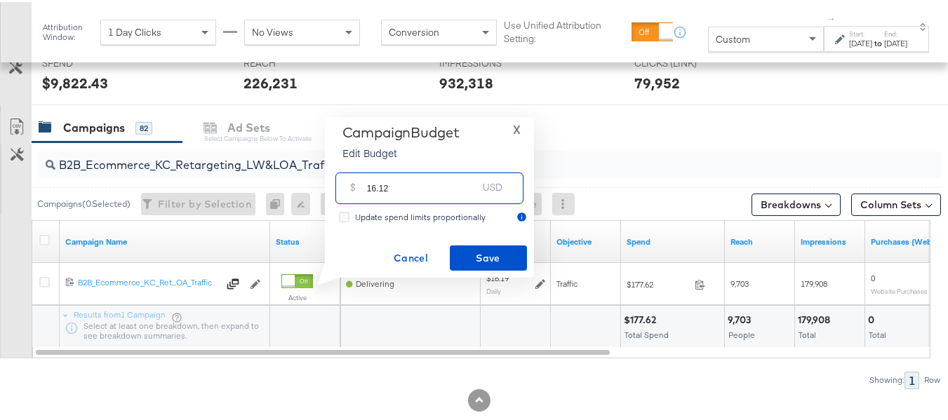
click at [400, 187] on input "16.12" at bounding box center [422, 181] width 111 height 30
type input "16.12"
click at [462, 265] on span "Save" at bounding box center [488, 257] width 66 height 18
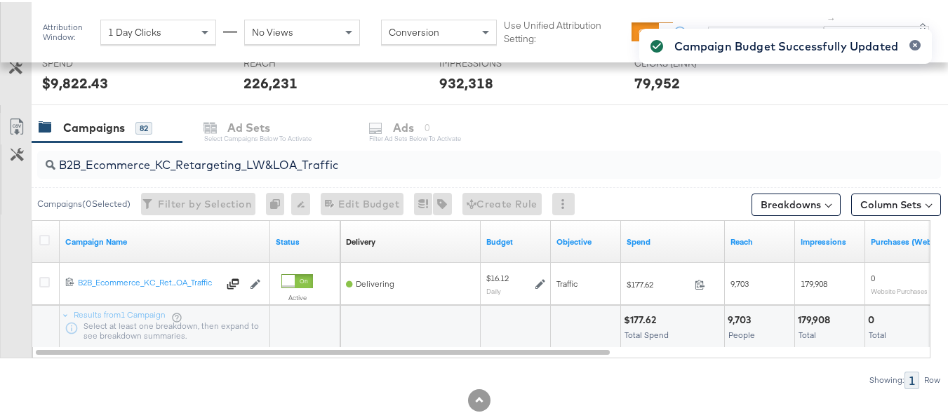
click at [234, 151] on input "B2B_Ecommerce_KC_Retargeting_LW&LOA_Traffic" at bounding box center [458, 157] width 806 height 27
paste input "KC_Retargeting_Prospects & Clients_Conversions"
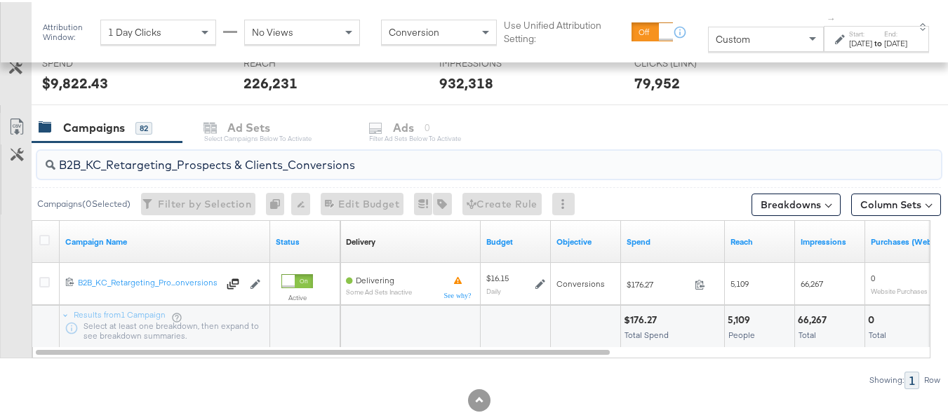
type input "B2B_KC_Retargeting_Prospects & Clients_Conversions"
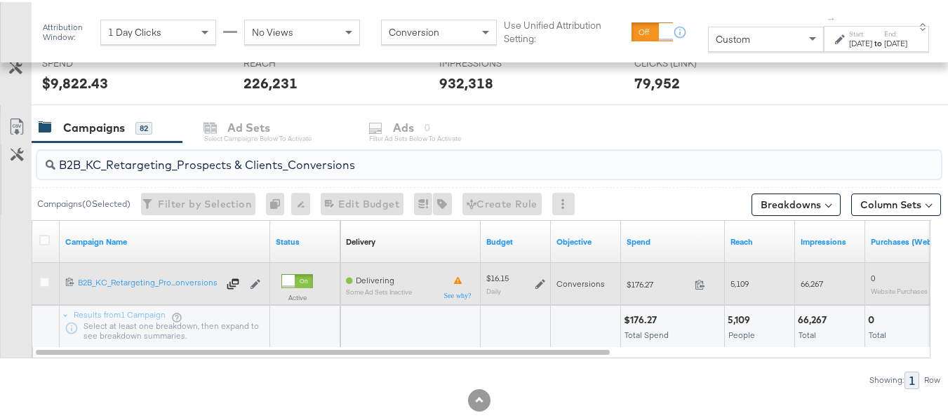
click at [542, 281] on icon at bounding box center [540, 282] width 10 height 10
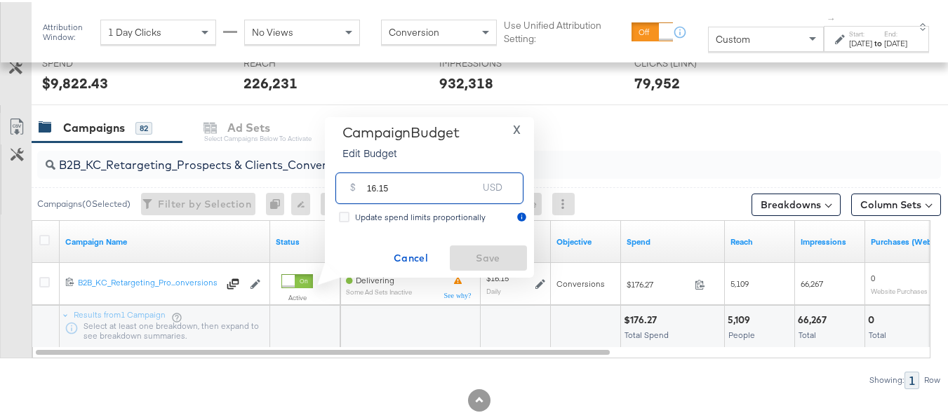
click at [455, 188] on input "16.15" at bounding box center [422, 181] width 111 height 30
paste input "$16.19"
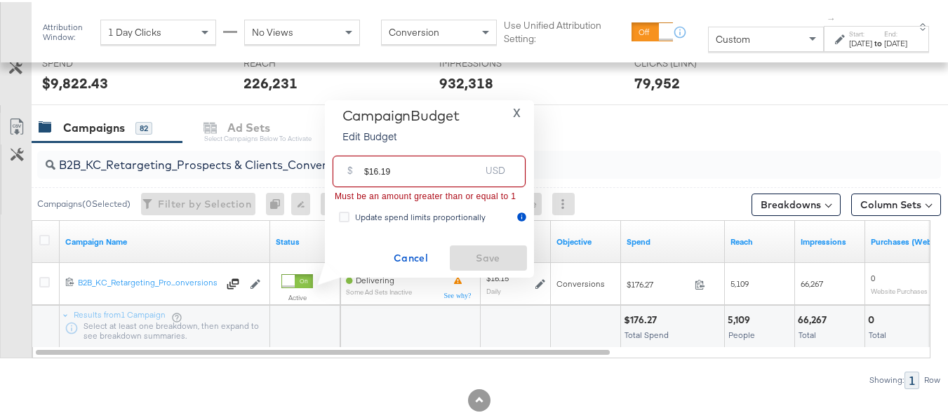
drag, startPoint x: 370, startPoint y: 170, endPoint x: 334, endPoint y: 169, distance: 35.8
click at [336, 168] on div "$ $16.19 USD" at bounding box center [429, 170] width 193 height 32
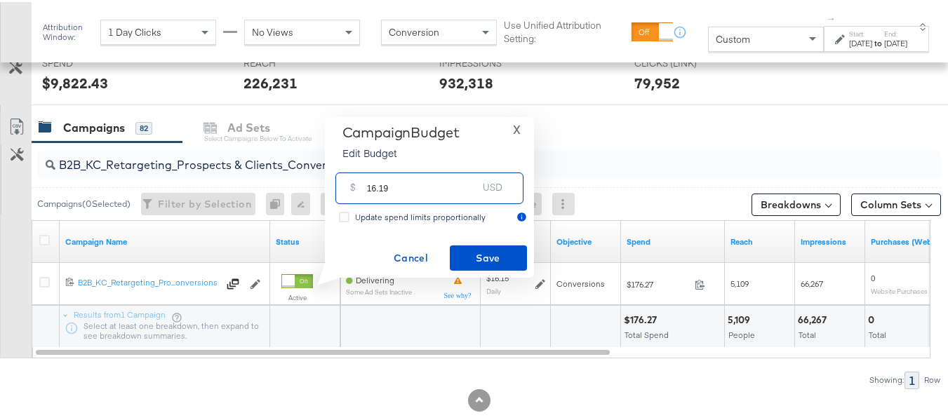
click at [424, 190] on input "16.19" at bounding box center [422, 181] width 111 height 30
type input "16.19"
click at [471, 253] on span "Save" at bounding box center [488, 257] width 66 height 18
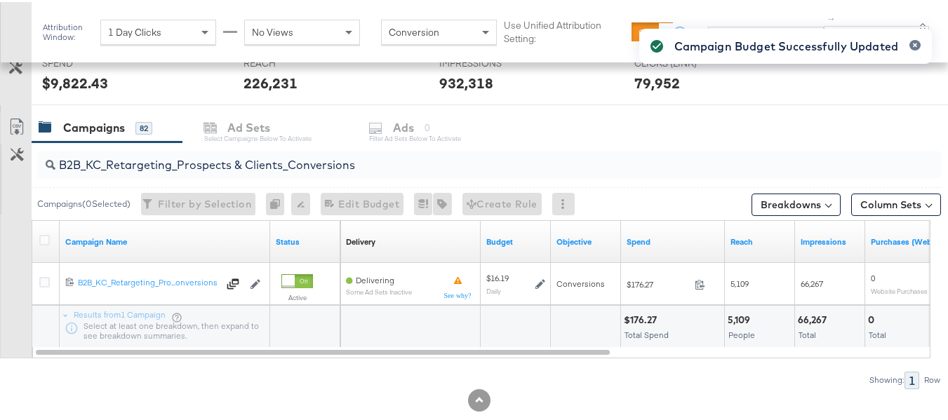
click at [215, 174] on div "B2B_KC_Retargeting_Prospects & Clients_Conversions" at bounding box center [489, 163] width 904 height 28
paste input "C_LAND_KC_Pros_Sig"
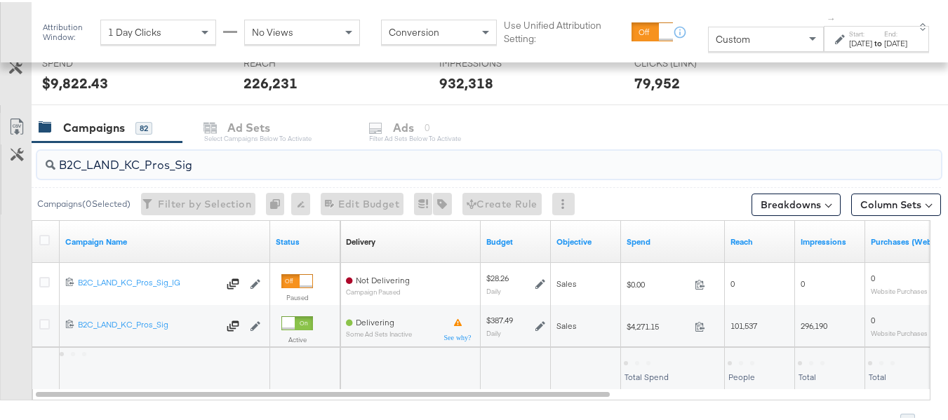
type input "B2C_LAND_KC_Pros_Sig"
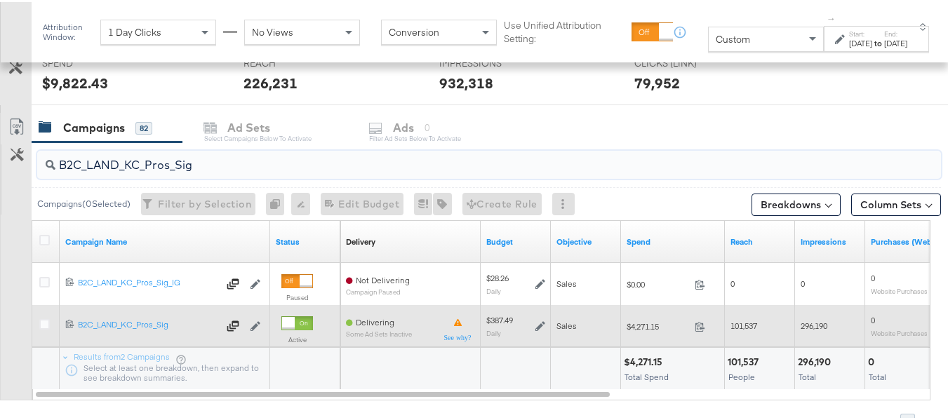
click at [540, 328] on icon at bounding box center [540, 324] width 10 height 10
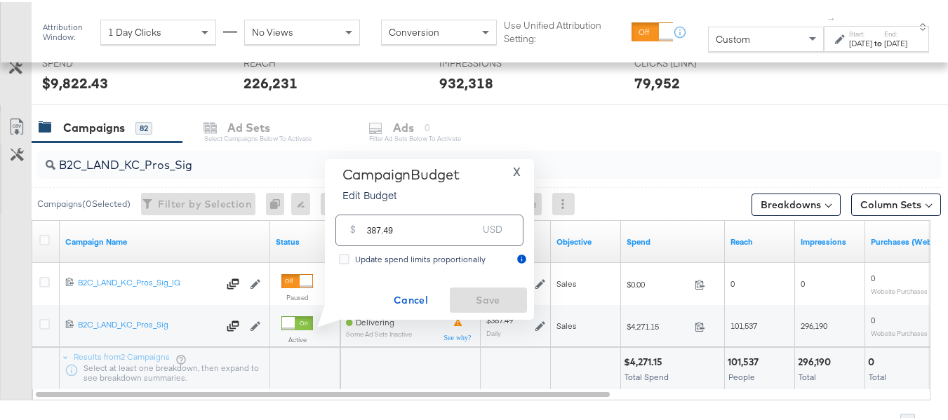
click at [453, 202] on div "Campaign Budget Edit Budget" at bounding box center [400, 185] width 117 height 42
click at [450, 227] on input "387.49" at bounding box center [422, 223] width 111 height 30
paste input "$386.44"
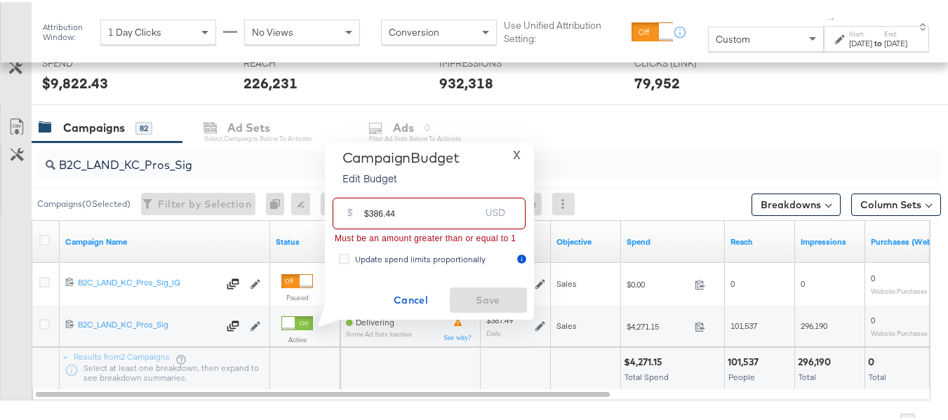
drag, startPoint x: 367, startPoint y: 211, endPoint x: 348, endPoint y: 215, distance: 19.6
click at [347, 211] on div "$ $386.44 USD" at bounding box center [429, 212] width 193 height 32
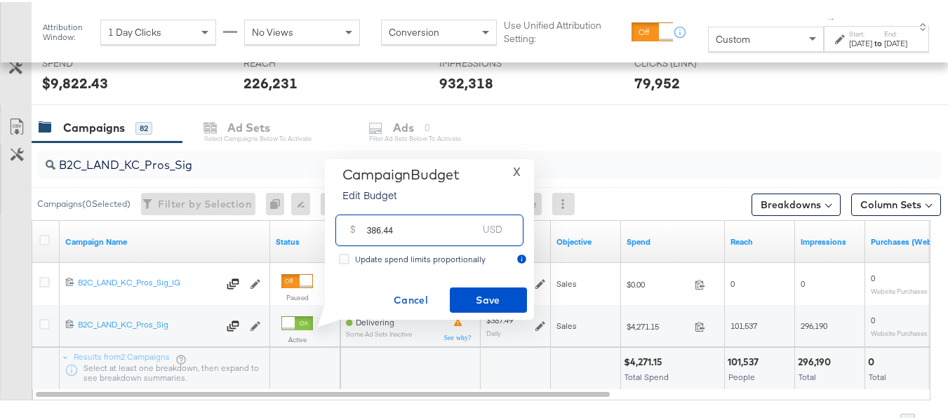
click at [436, 225] on input "386.44" at bounding box center [422, 223] width 111 height 30
type input "386.44"
click at [478, 298] on span "Save" at bounding box center [488, 299] width 66 height 18
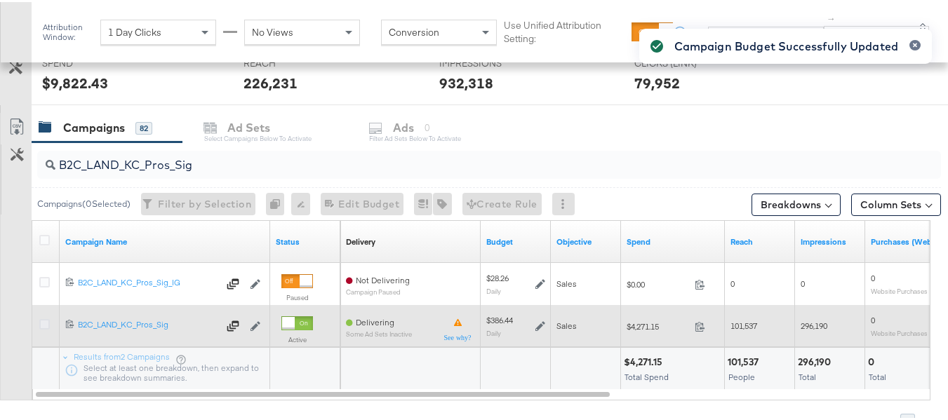
click at [44, 319] on icon at bounding box center [44, 322] width 11 height 11
click at [0, 0] on input "checkbox" at bounding box center [0, 0] width 0 height 0
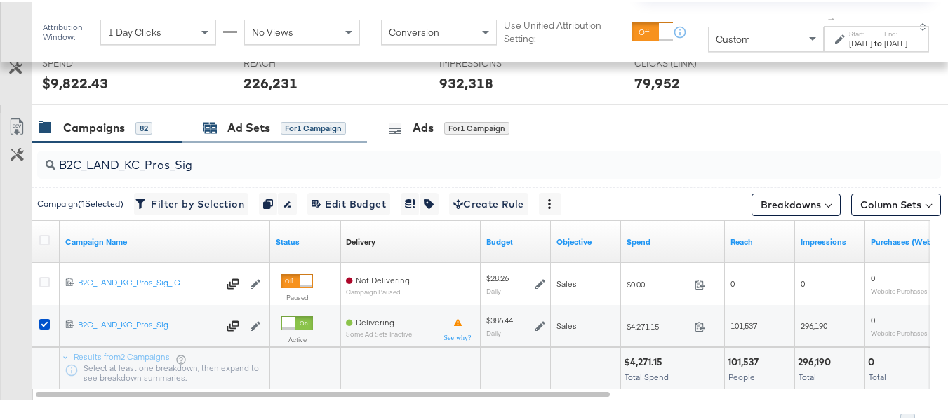
click at [239, 119] on div "Ad Sets" at bounding box center [248, 126] width 43 height 16
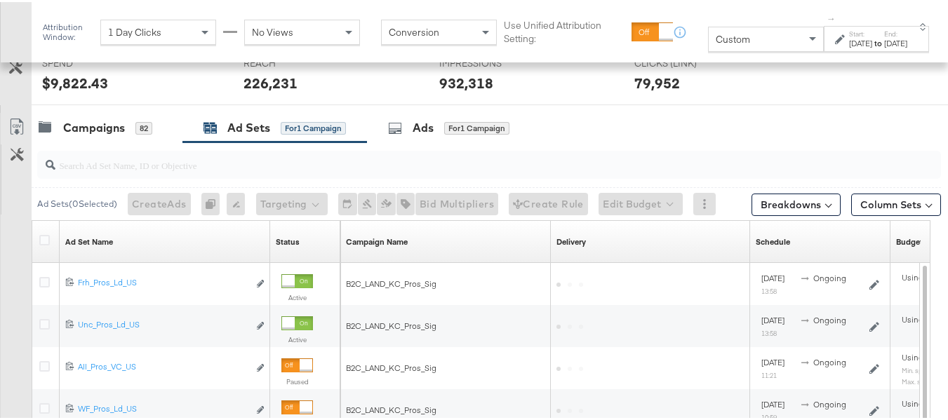
scroll to position [617, 0]
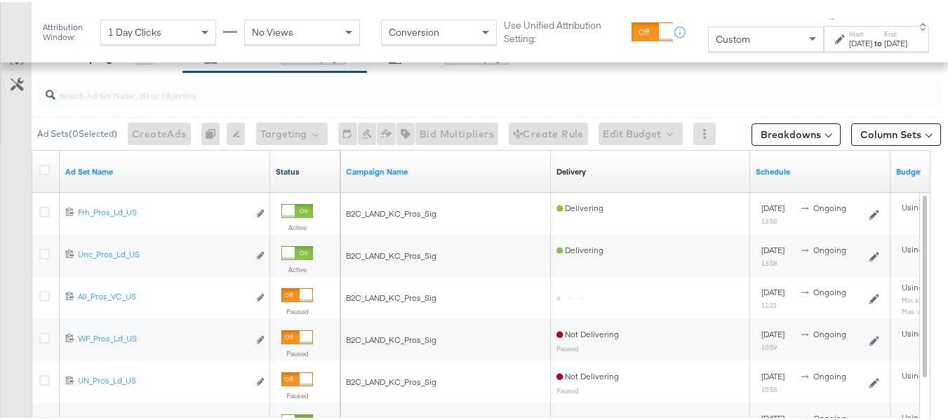
click at [298, 168] on link "Status" at bounding box center [305, 169] width 59 height 11
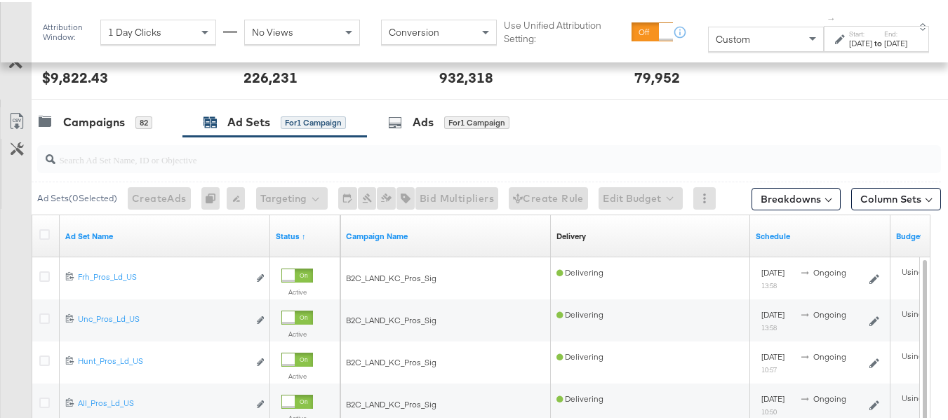
scroll to position [547, 0]
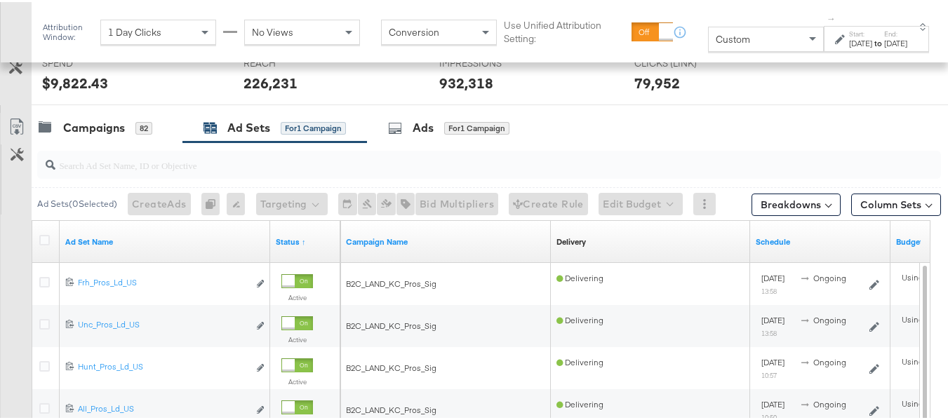
click at [132, 144] on input "search" at bounding box center [458, 157] width 806 height 27
click at [55, 94] on div "SPEND SPEND $9,822.43" at bounding box center [132, 75] width 201 height 53
click at [76, 121] on div "Campaigns" at bounding box center [94, 126] width 62 height 16
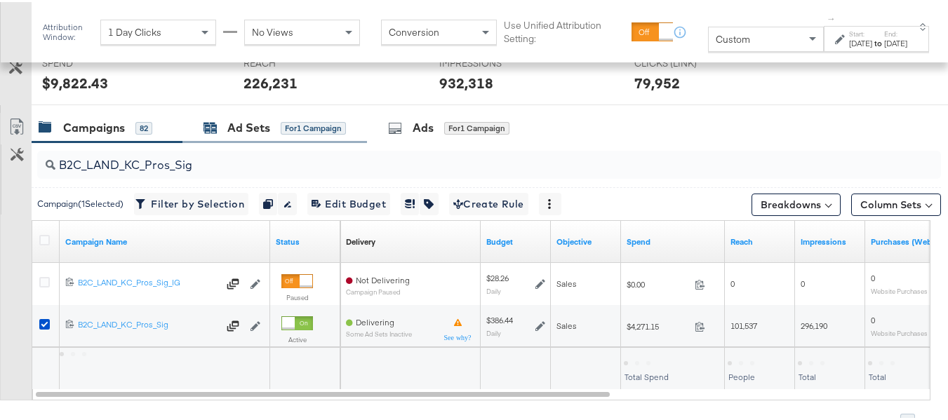
click at [248, 120] on div "Ad Sets" at bounding box center [248, 126] width 43 height 16
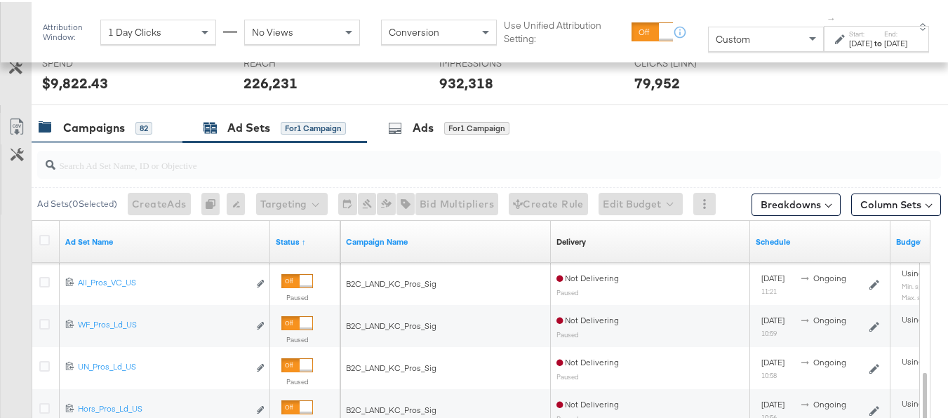
click at [104, 134] on div "Campaigns 82" at bounding box center [107, 126] width 151 height 30
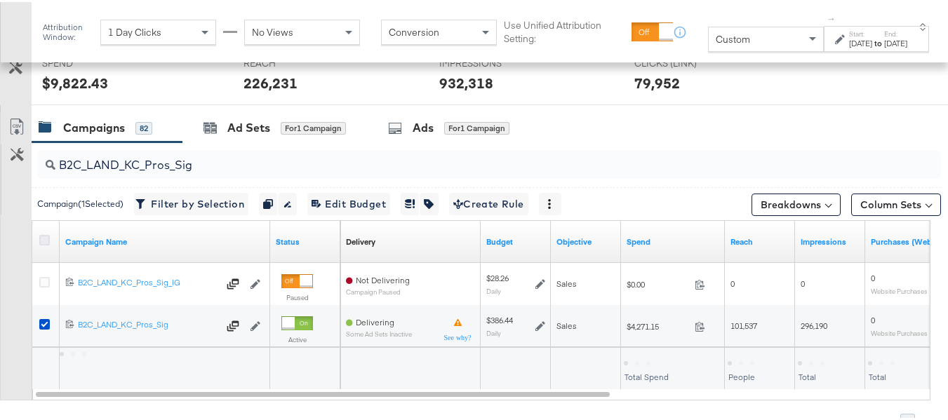
click at [46, 243] on icon at bounding box center [44, 238] width 11 height 11
click at [0, 0] on input "checkbox" at bounding box center [0, 0] width 0 height 0
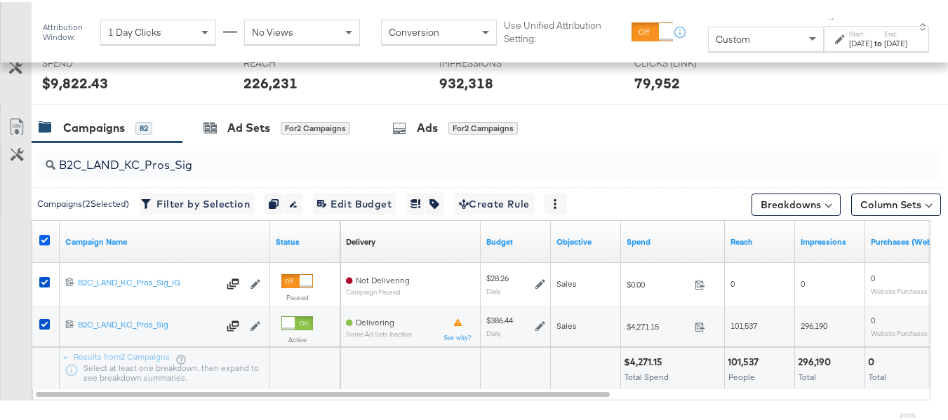
click at [43, 239] on icon at bounding box center [44, 238] width 11 height 11
click at [0, 0] on input "checkbox" at bounding box center [0, 0] width 0 height 0
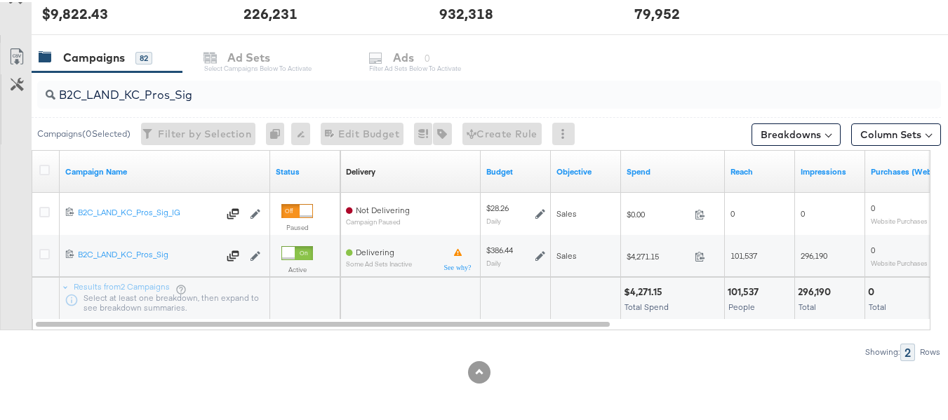
scroll to position [0, 0]
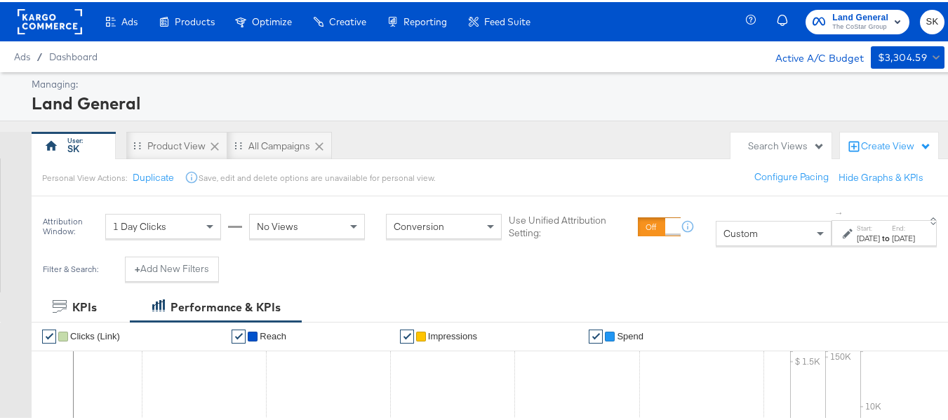
click at [45, 18] on rect at bounding box center [50, 19] width 65 height 25
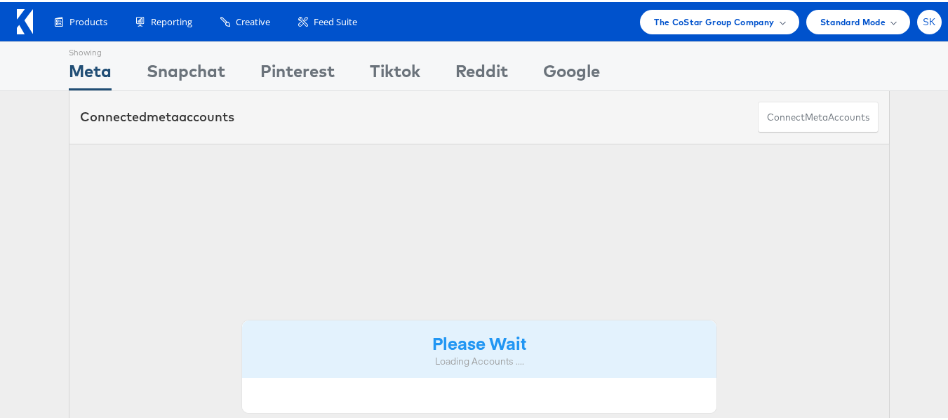
click at [925, 24] on span "SK" at bounding box center [929, 19] width 13 height 9
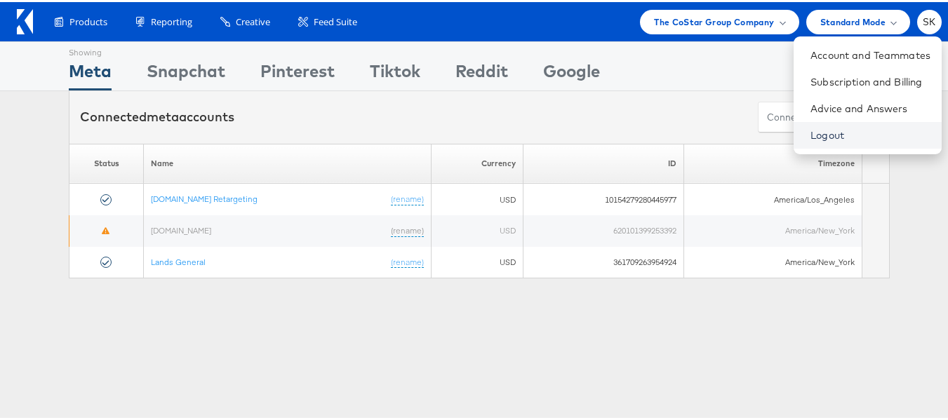
click at [810, 135] on link "Logout" at bounding box center [870, 133] width 120 height 14
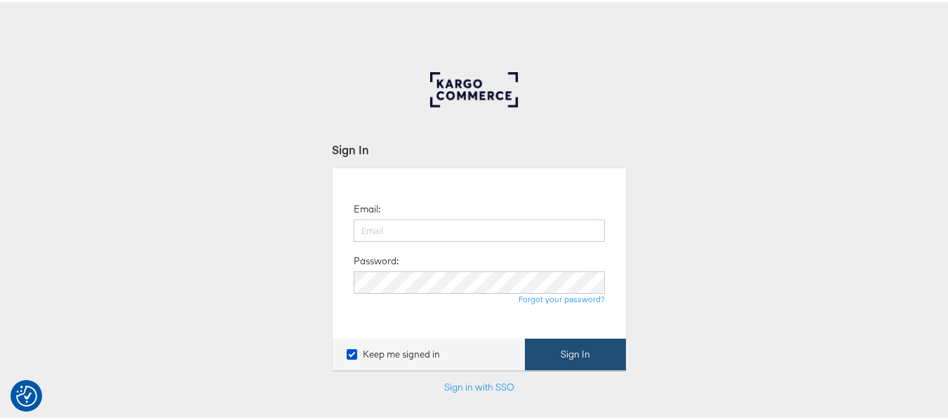
type input "[PERSON_NAME][EMAIL_ADDRESS][DOMAIN_NAME]"
click at [590, 345] on button "Sign In" at bounding box center [575, 353] width 101 height 32
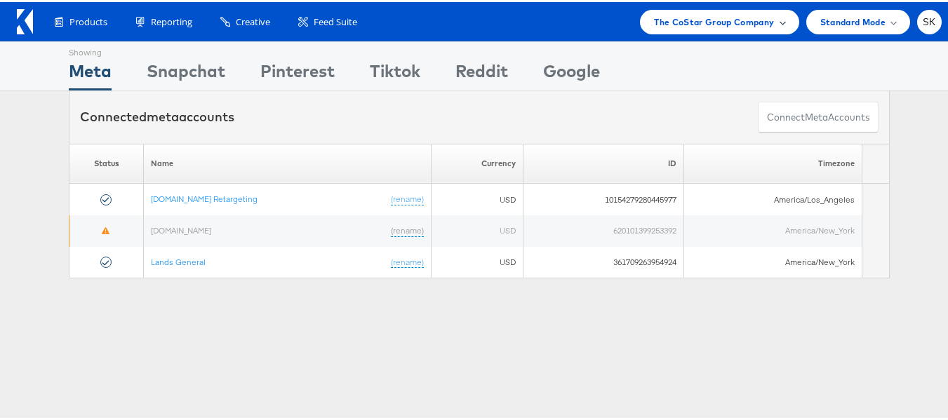
click at [725, 20] on span "The CoStar Group Company" at bounding box center [714, 20] width 120 height 15
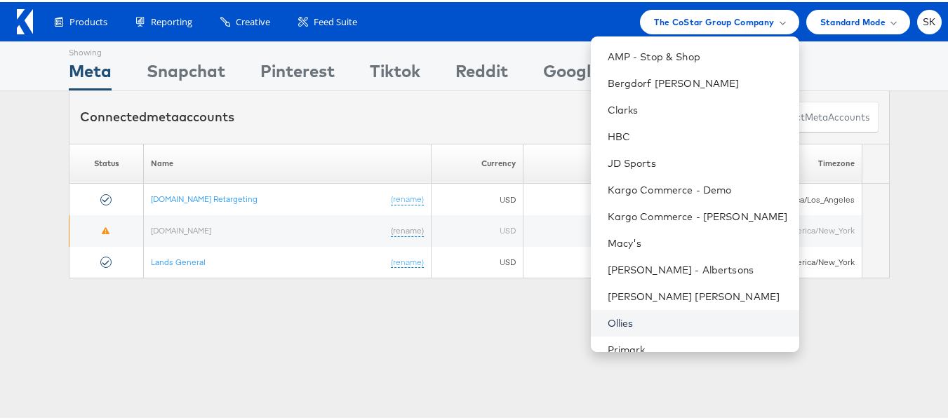
scroll to position [201, 0]
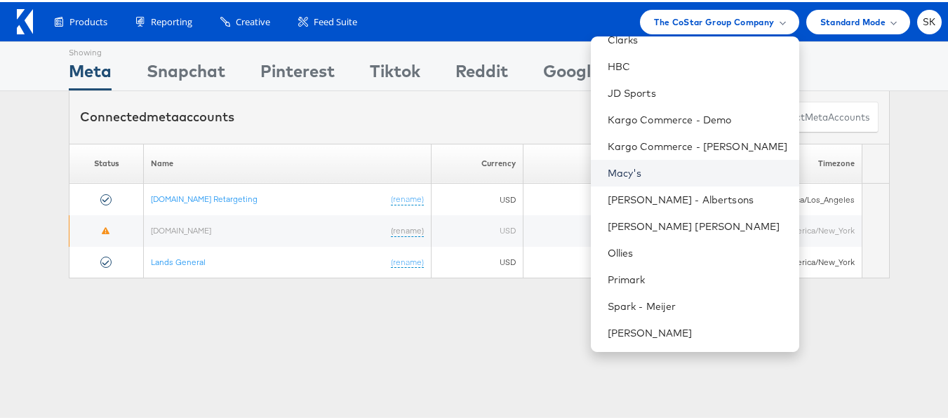
click at [620, 171] on link "Macy's" at bounding box center [698, 171] width 180 height 14
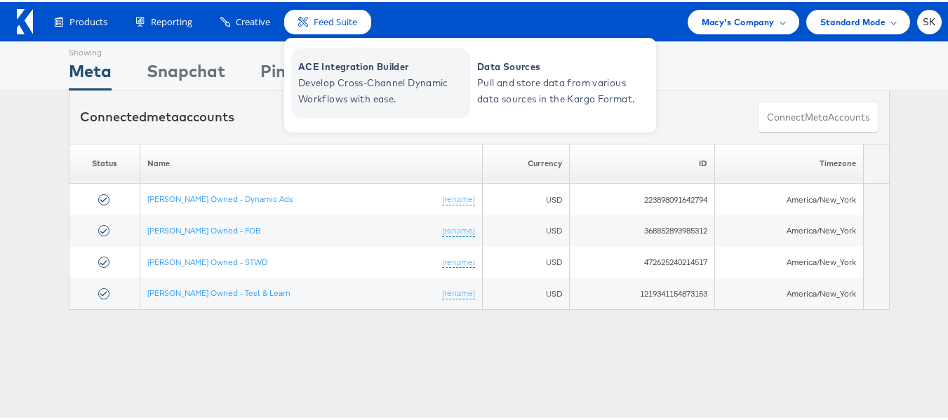
click at [385, 67] on span "ACE Integration Builder" at bounding box center [382, 65] width 168 height 16
